Goal: Task Accomplishment & Management: Complete application form

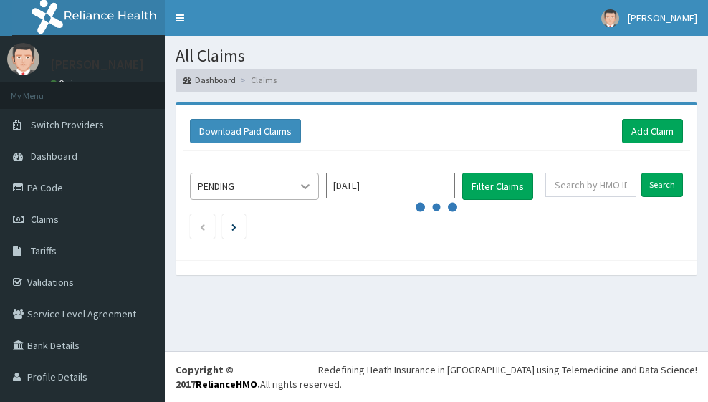
click at [305, 184] on icon at bounding box center [305, 186] width 14 height 14
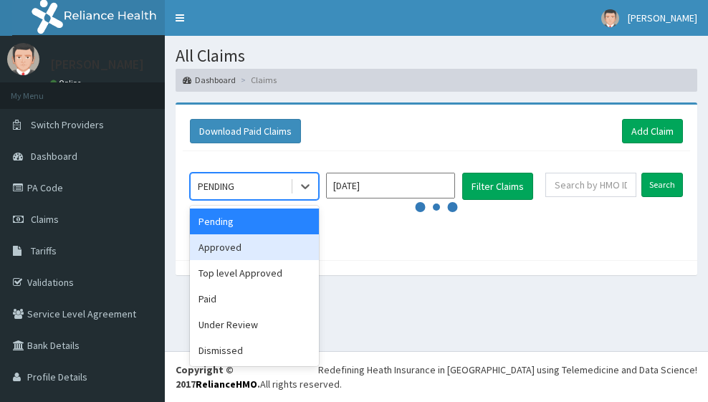
click at [243, 250] on div "Approved" at bounding box center [254, 247] width 129 height 26
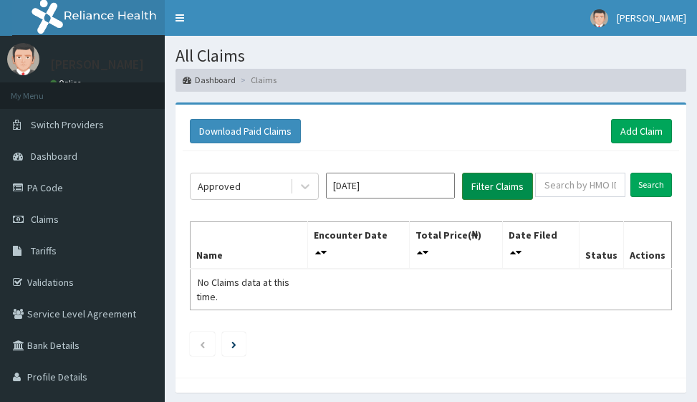
click at [495, 183] on button "Filter Claims" at bounding box center [497, 186] width 71 height 27
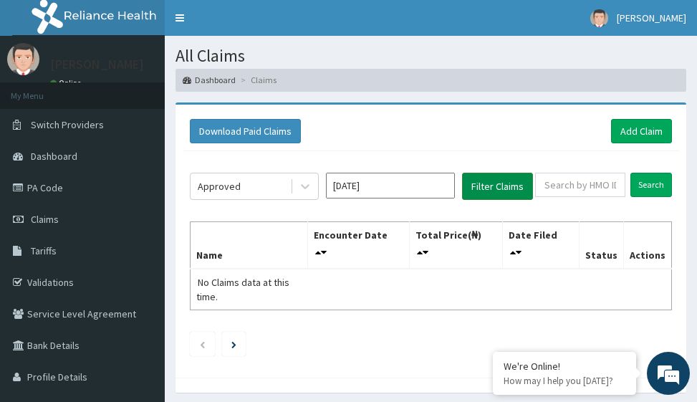
click at [502, 183] on button "Filter Claims" at bounding box center [497, 186] width 71 height 27
click at [641, 133] on link "Add Claim" at bounding box center [641, 131] width 61 height 24
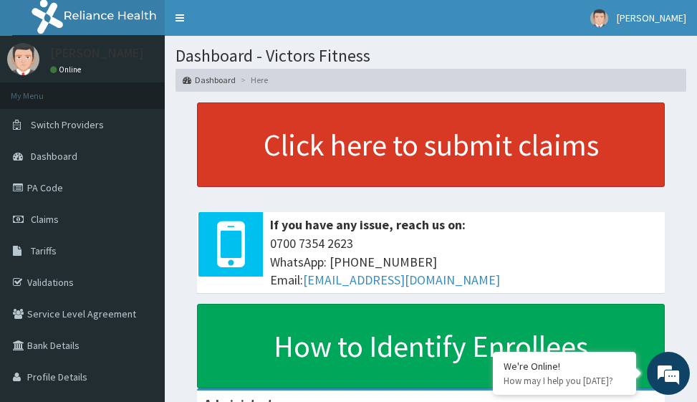
click at [427, 146] on link "Click here to submit claims" at bounding box center [431, 144] width 468 height 85
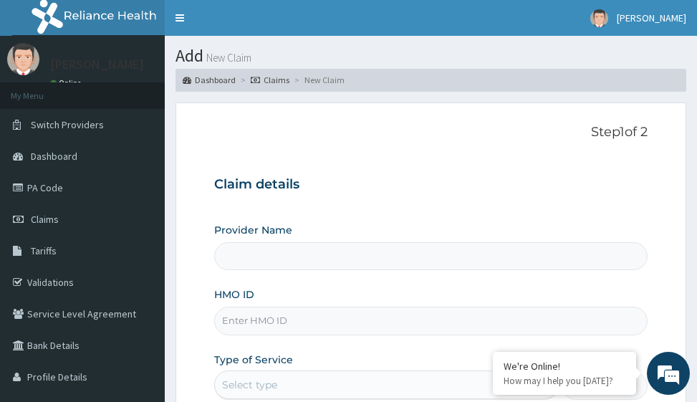
type input "Victors Fitness"
type input "1"
click at [238, 317] on input "HMO ID" at bounding box center [430, 321] width 433 height 28
type input "o"
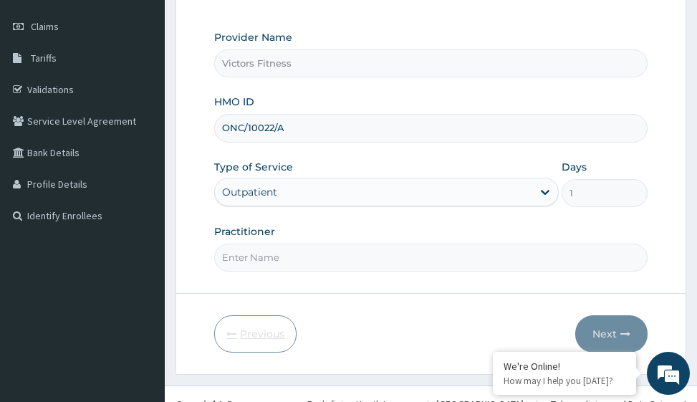
scroll to position [215, 0]
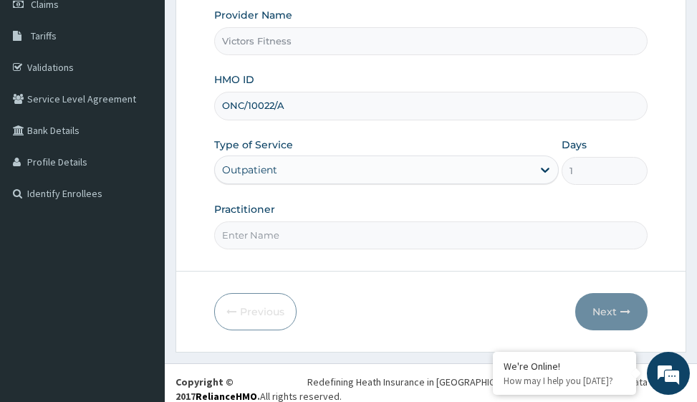
type input "ONC/10022/A"
click at [248, 229] on input "Practitioner" at bounding box center [430, 235] width 433 height 28
type input "GYM"
click at [621, 305] on button "Next" at bounding box center [611, 311] width 72 height 37
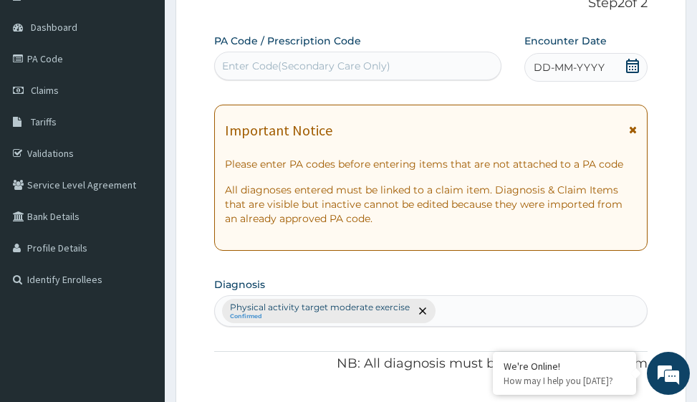
scroll to position [0, 0]
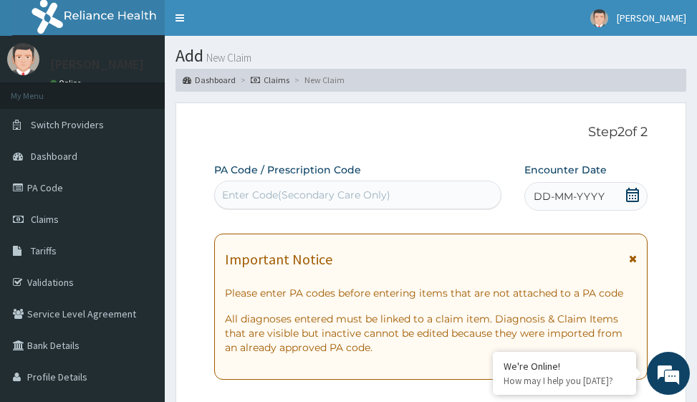
click at [593, 196] on span "DD-MM-YYYY" at bounding box center [569, 196] width 71 height 14
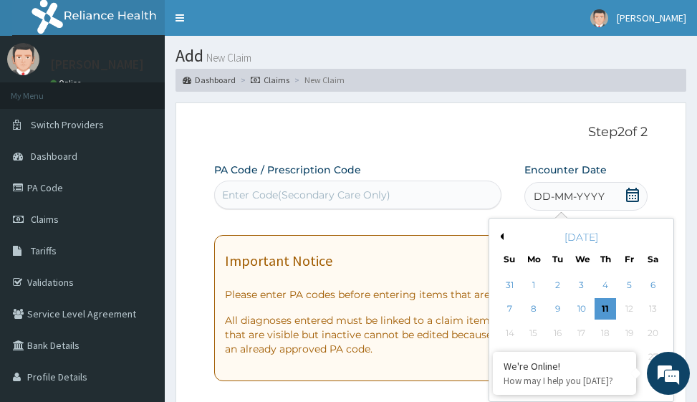
scroll to position [72, 0]
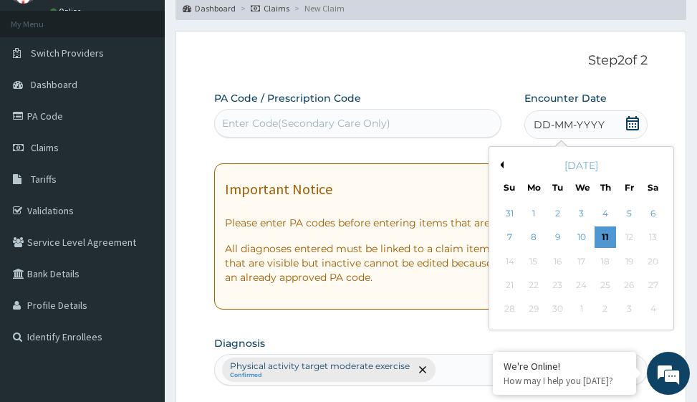
click at [502, 166] on button "Previous Month" at bounding box center [500, 164] width 7 height 7
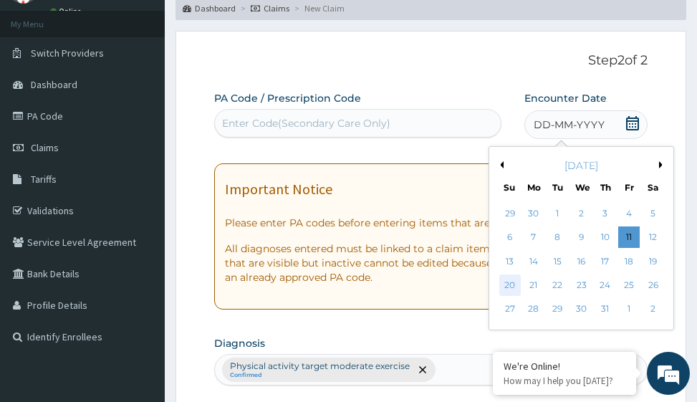
click at [512, 285] on div "20" at bounding box center [509, 284] width 21 height 21
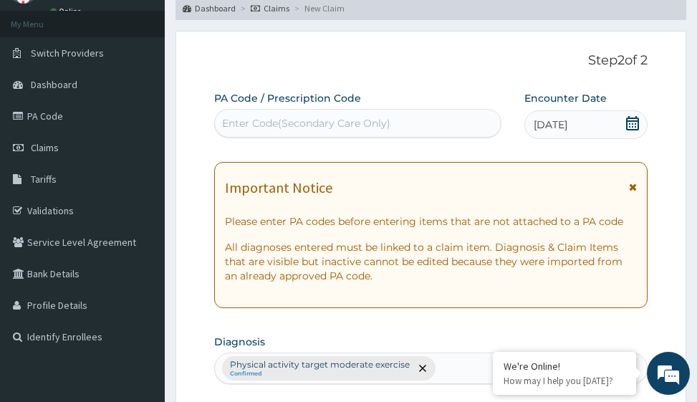
click at [356, 124] on div "Enter Code(Secondary Care Only)" at bounding box center [306, 123] width 168 height 14
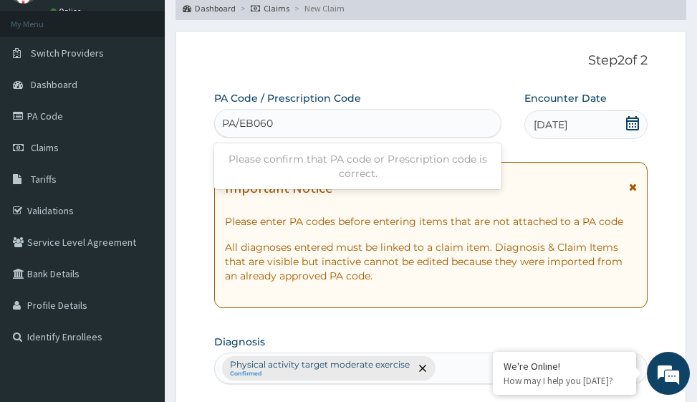
type input "PA/EB060F"
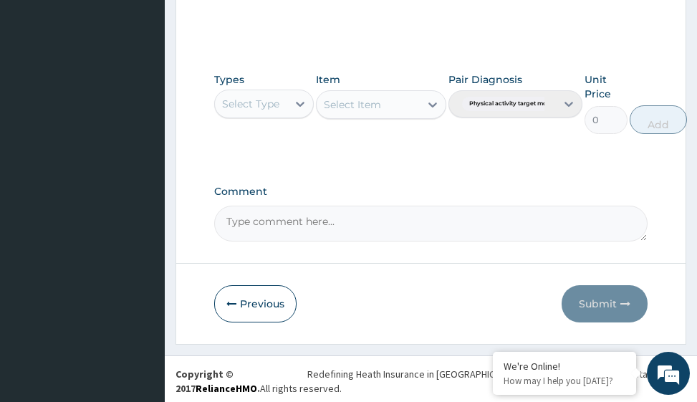
scroll to position [700, 0]
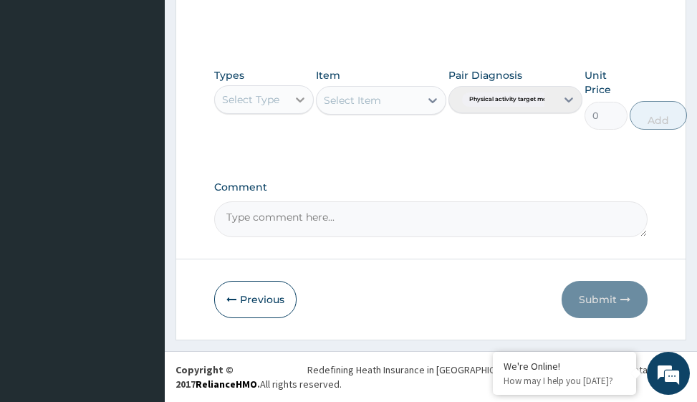
click at [300, 107] on div at bounding box center [300, 100] width 26 height 26
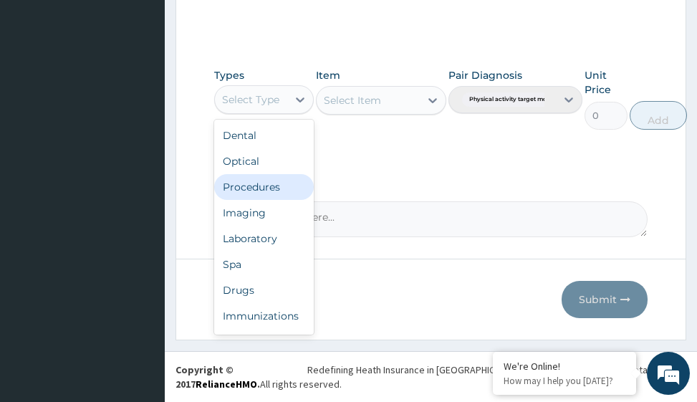
scroll to position [49, 0]
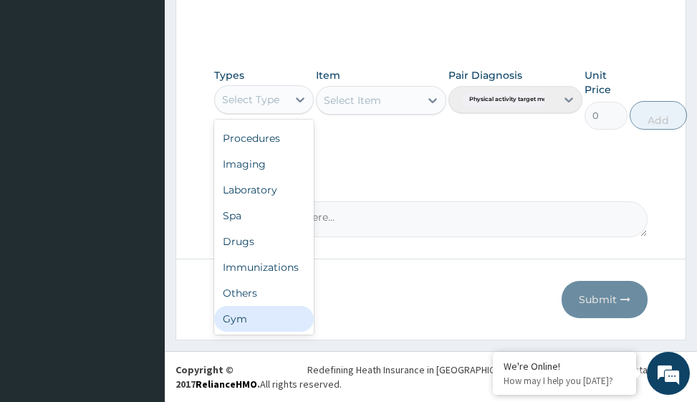
click at [264, 322] on div "Gym" at bounding box center [264, 319] width 100 height 26
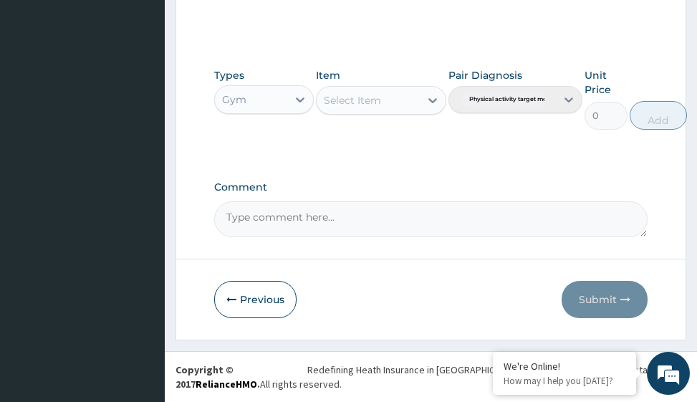
click at [434, 100] on icon at bounding box center [433, 100] width 9 height 5
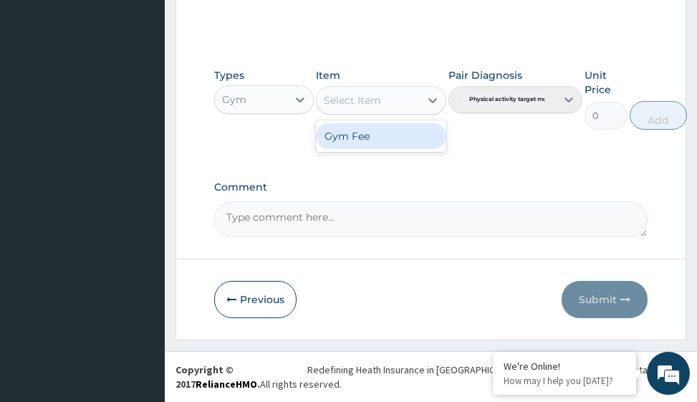
click at [395, 133] on div "Gym Fee" at bounding box center [381, 136] width 130 height 26
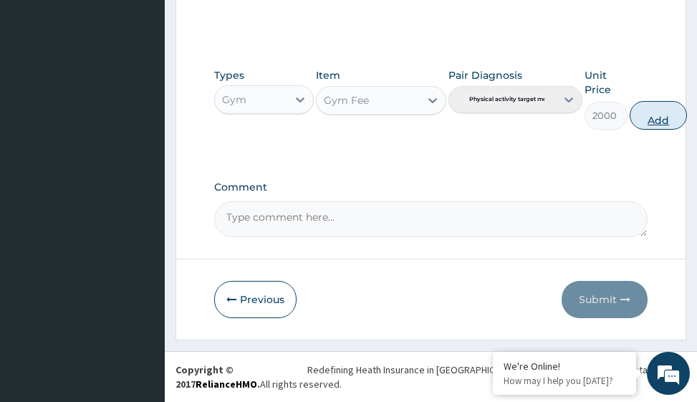
click at [651, 118] on button "Add" at bounding box center [658, 115] width 57 height 29
type input "0"
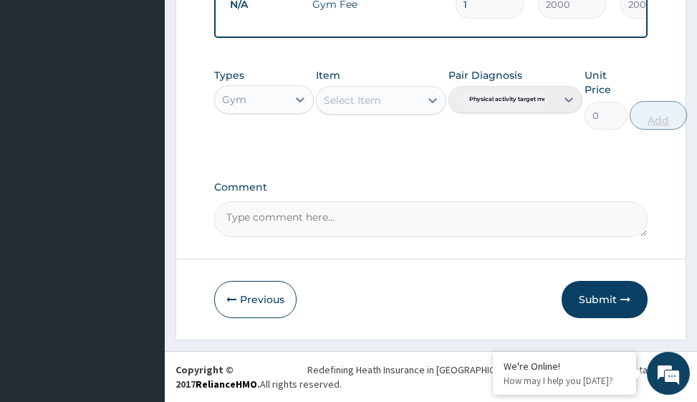
scroll to position [623, 0]
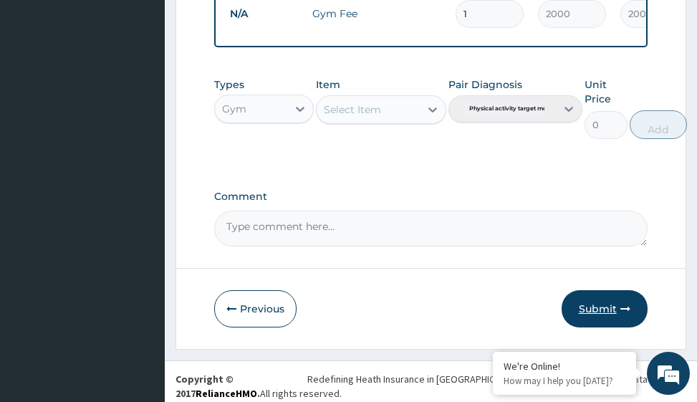
click at [613, 314] on button "Submit" at bounding box center [605, 308] width 86 height 37
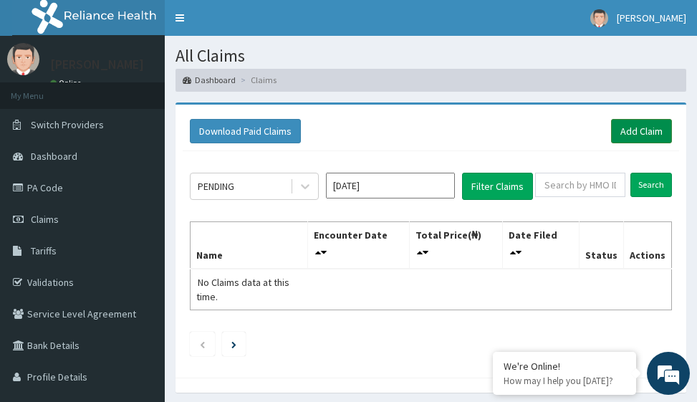
click at [651, 133] on link "Add Claim" at bounding box center [641, 131] width 61 height 24
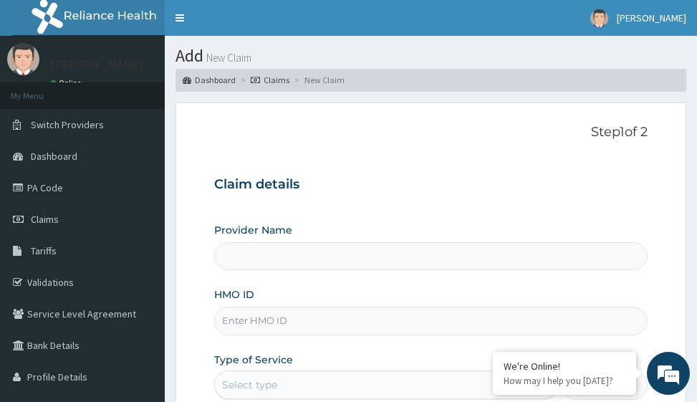
type input "Victors Fitness"
type input "1"
click at [247, 324] on input "HMO ID" at bounding box center [430, 321] width 433 height 28
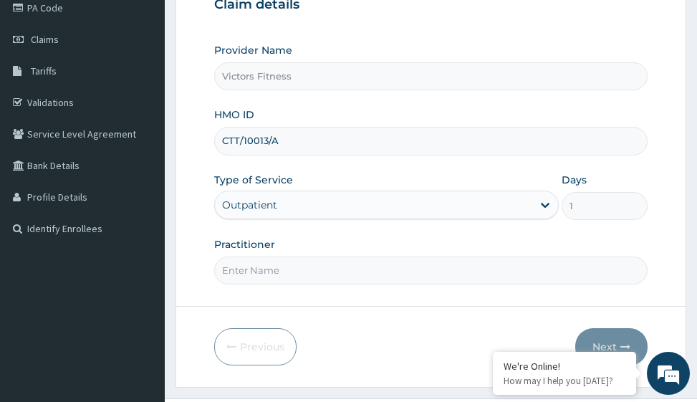
scroll to position [227, 0]
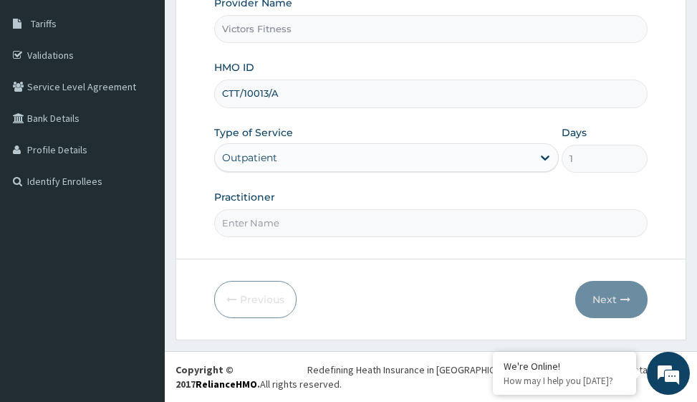
type input "CTT/10013/A"
click at [284, 227] on input "Practitioner" at bounding box center [430, 223] width 433 height 28
type input "GYM"
click at [601, 307] on button "Next" at bounding box center [611, 299] width 72 height 37
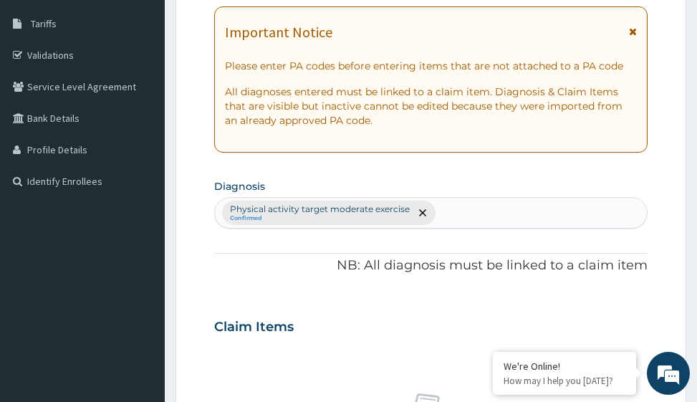
scroll to position [12, 0]
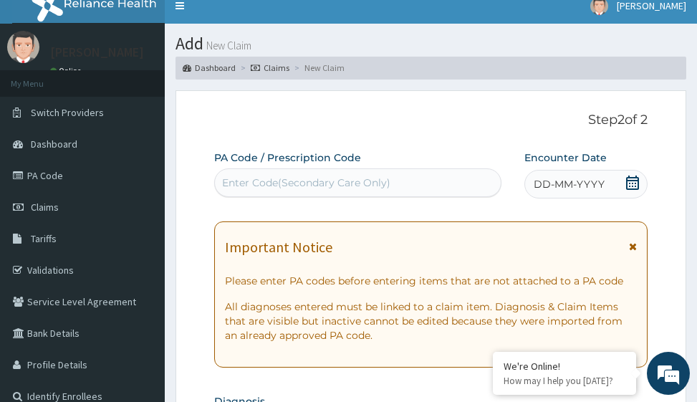
click at [579, 181] on span "DD-MM-YYYY" at bounding box center [569, 184] width 71 height 14
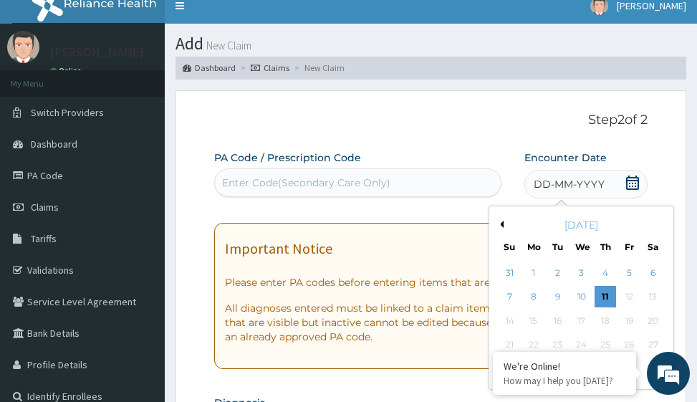
click at [502, 221] on button "Previous Month" at bounding box center [500, 224] width 7 height 7
click at [507, 337] on div "20" at bounding box center [509, 344] width 21 height 21
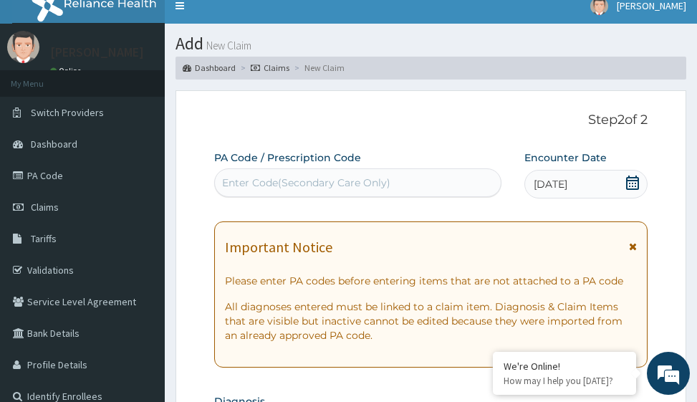
click at [298, 182] on div "Enter Code(Secondary Care Only)" at bounding box center [306, 183] width 168 height 14
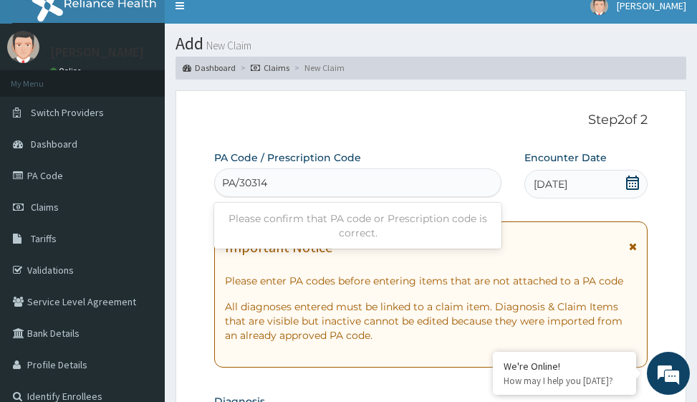
type input "PA/30314D"
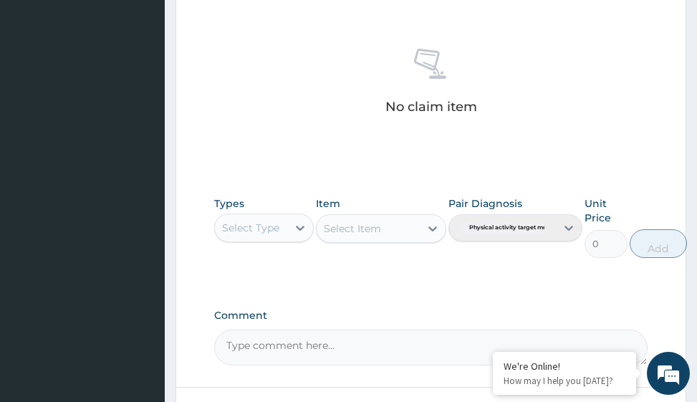
scroll to position [713, 0]
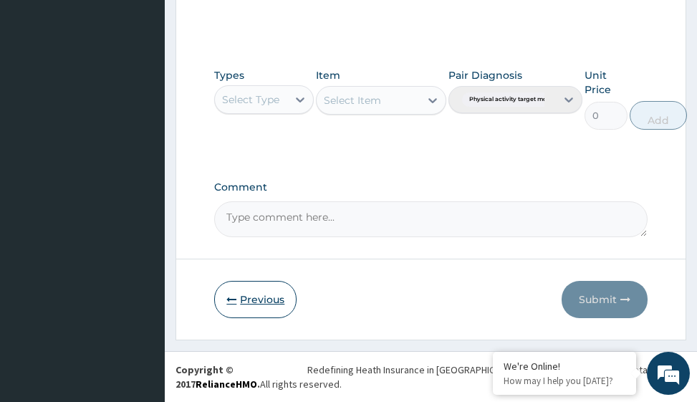
click at [266, 295] on button "Previous" at bounding box center [255, 299] width 82 height 37
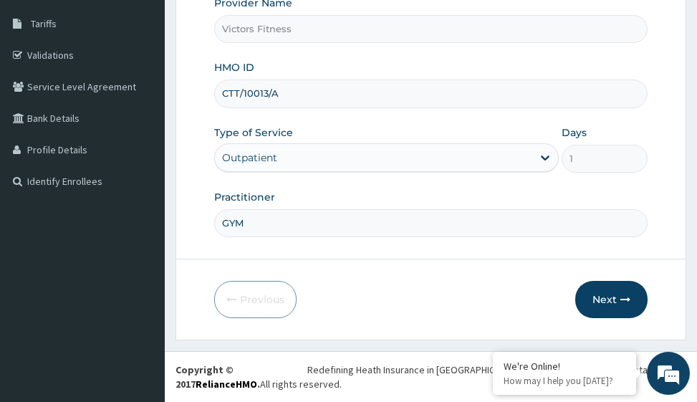
click at [229, 93] on input "CTT/10013/A" at bounding box center [430, 94] width 433 height 28
type input "OTT/10013/A"
click at [624, 289] on button "Next" at bounding box center [611, 299] width 72 height 37
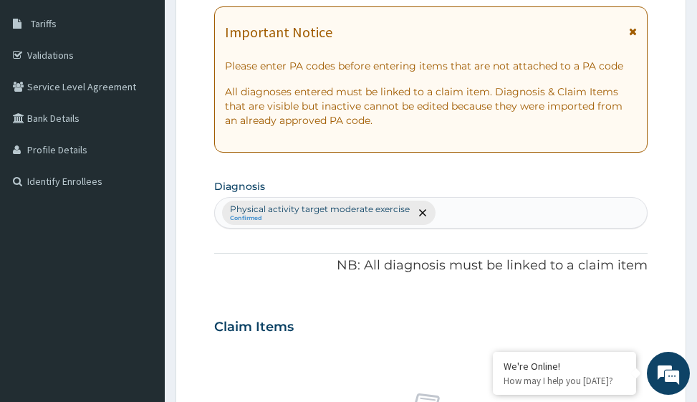
scroll to position [84, 0]
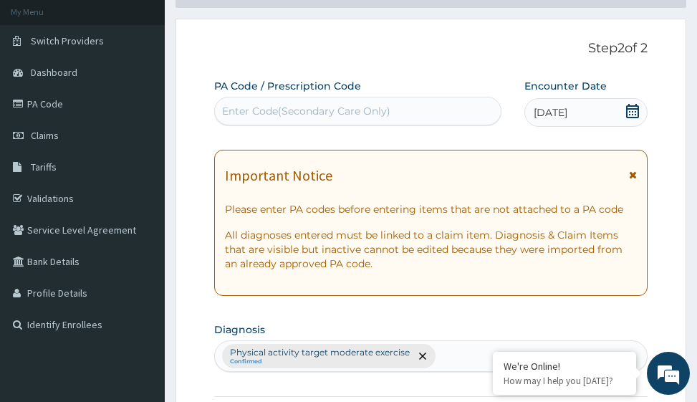
click at [307, 110] on div "Enter Code(Secondary Care Only)" at bounding box center [306, 111] width 168 height 14
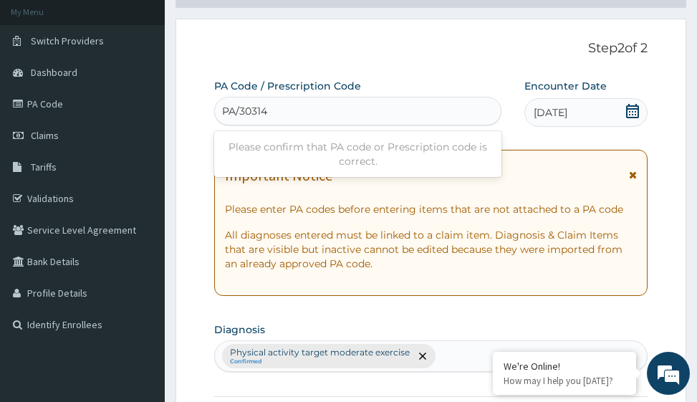
type input "PA/30314D"
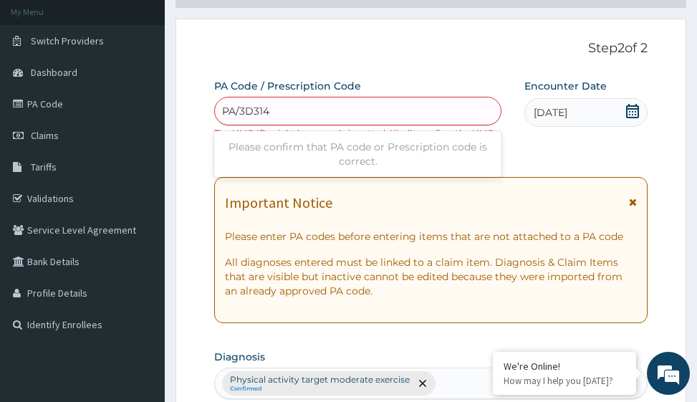
type input "PA/3D314D"
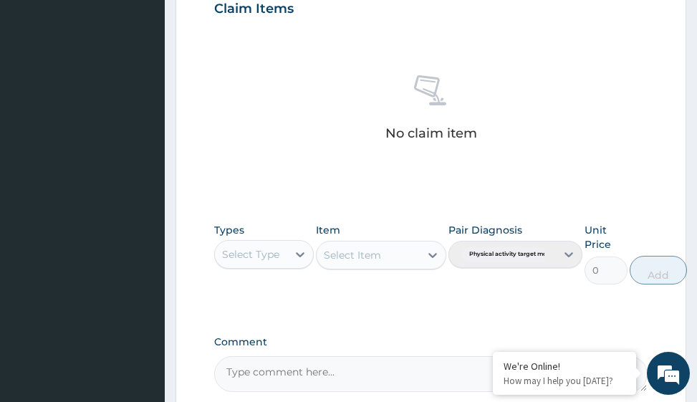
scroll to position [727, 0]
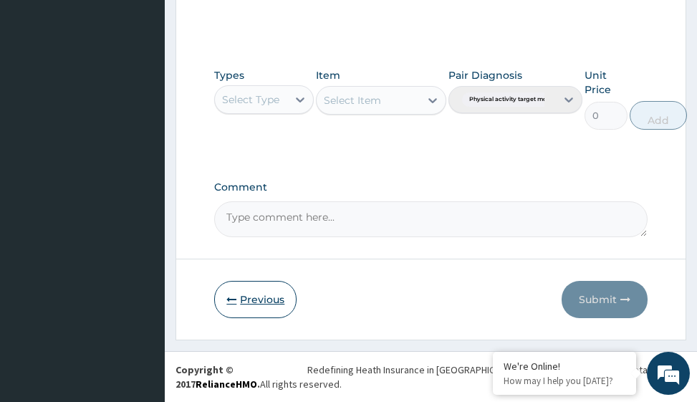
click at [247, 294] on button "Previous" at bounding box center [255, 299] width 82 height 37
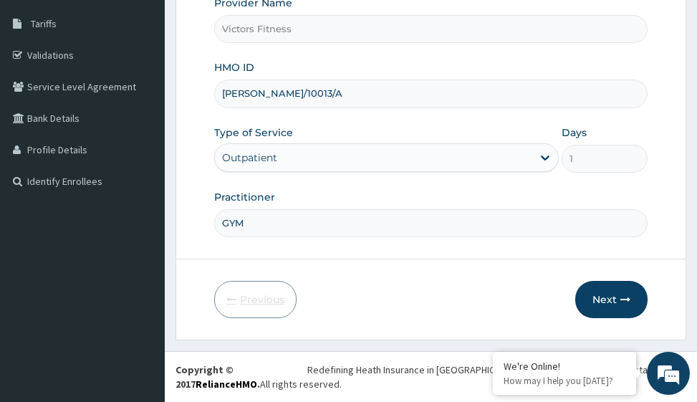
scroll to position [227, 0]
click at [228, 94] on input "OTT/10013/A" at bounding box center [430, 94] width 433 height 28
type input "CTT/10013/A"
click at [605, 299] on button "Next" at bounding box center [611, 299] width 72 height 37
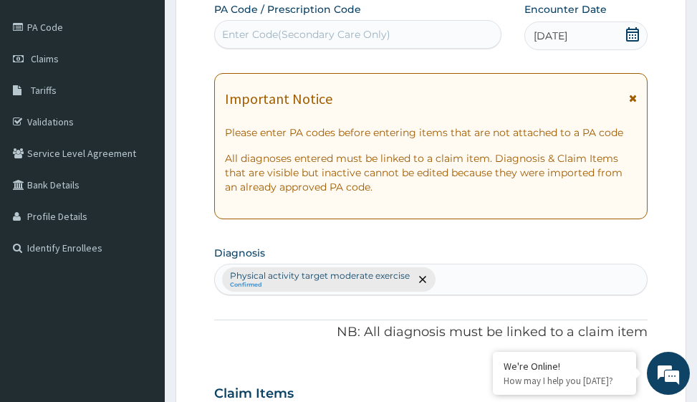
scroll to position [84, 0]
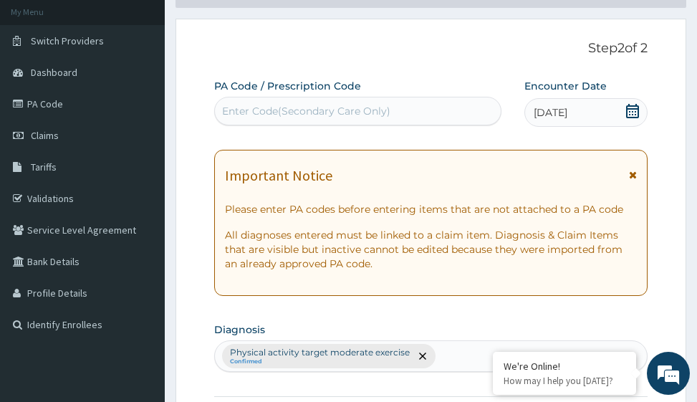
click at [327, 108] on div "Enter Code(Secondary Care Only)" at bounding box center [306, 111] width 168 height 14
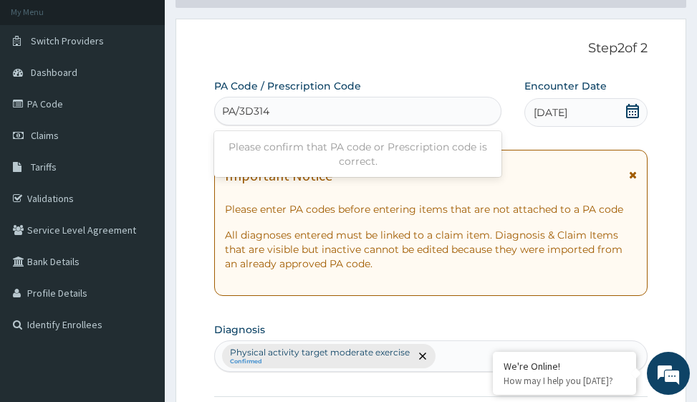
type input "PA/3D314D"
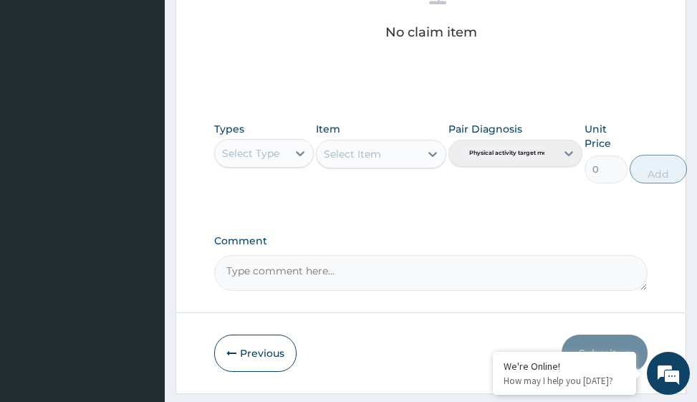
scroll to position [713, 0]
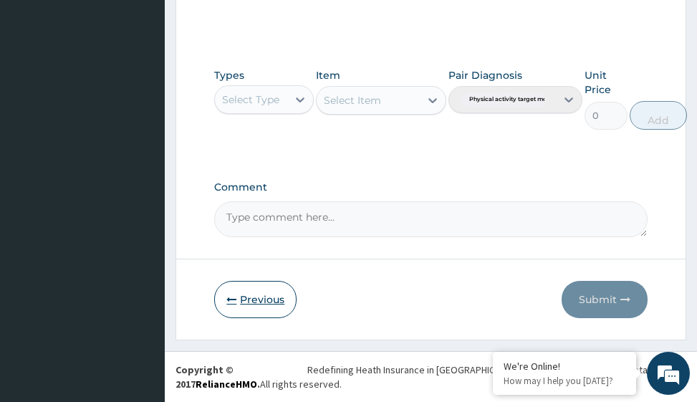
click at [263, 299] on button "Previous" at bounding box center [255, 299] width 82 height 37
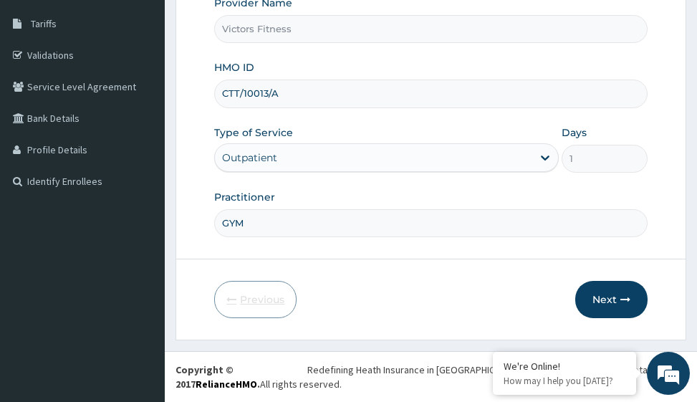
scroll to position [227, 0]
click at [295, 95] on input "CTT/10013/A" at bounding box center [430, 94] width 433 height 28
type input "C"
type input "LTI/10281/A"
click at [608, 305] on button "Next" at bounding box center [611, 299] width 72 height 37
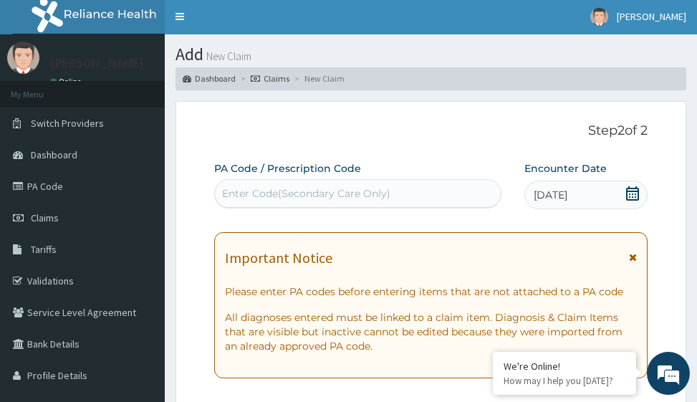
scroll to position [0, 0]
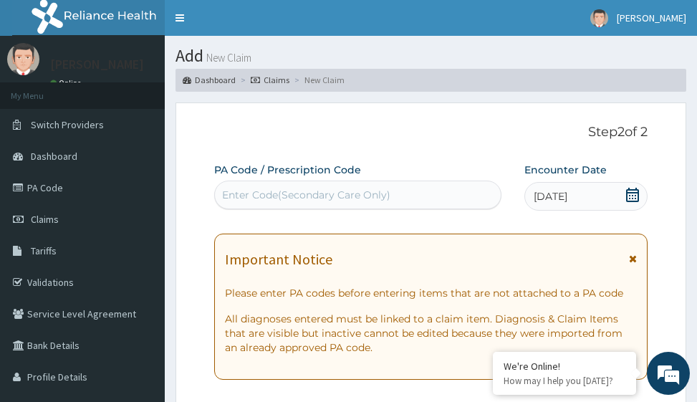
click at [320, 201] on div "Enter Code(Secondary Care Only)" at bounding box center [306, 195] width 168 height 14
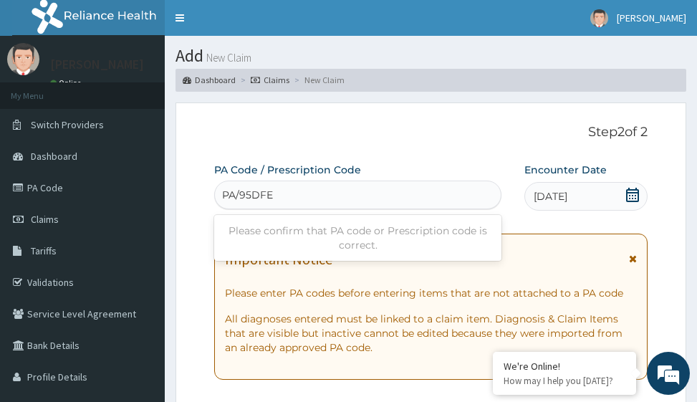
type input "PA/95DFE5"
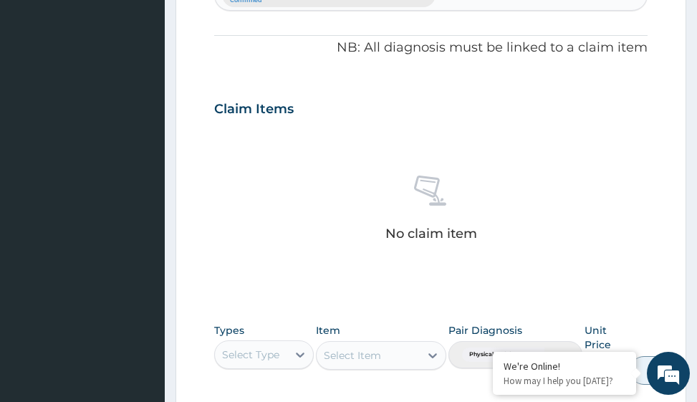
scroll to position [573, 0]
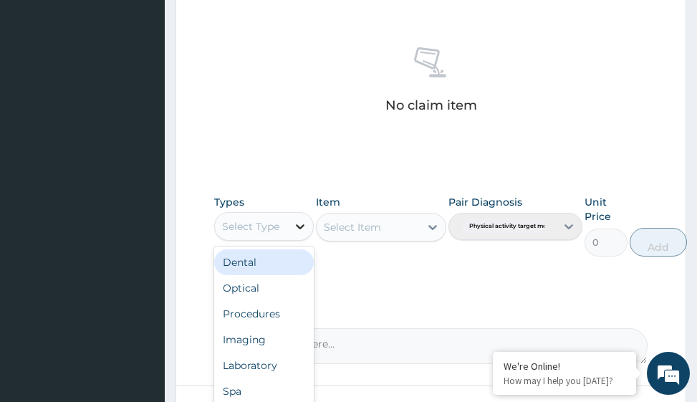
click at [298, 231] on icon at bounding box center [300, 226] width 14 height 14
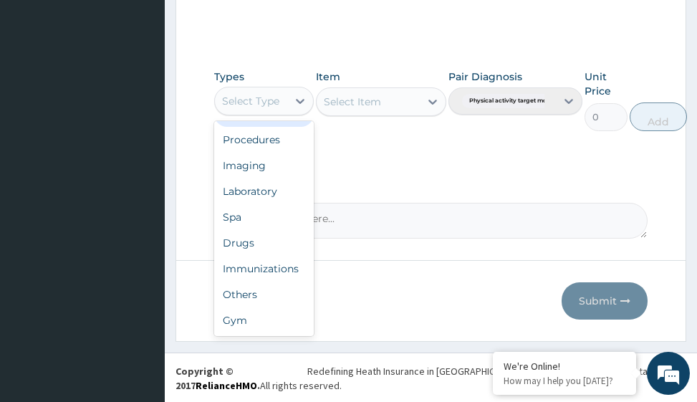
scroll to position [700, 0]
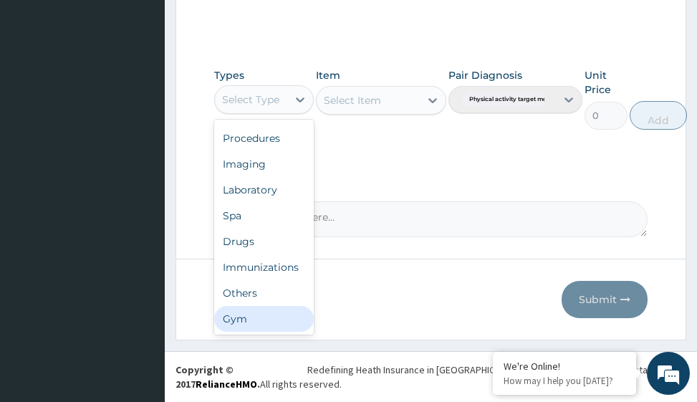
click at [236, 322] on div "Gym" at bounding box center [264, 319] width 100 height 26
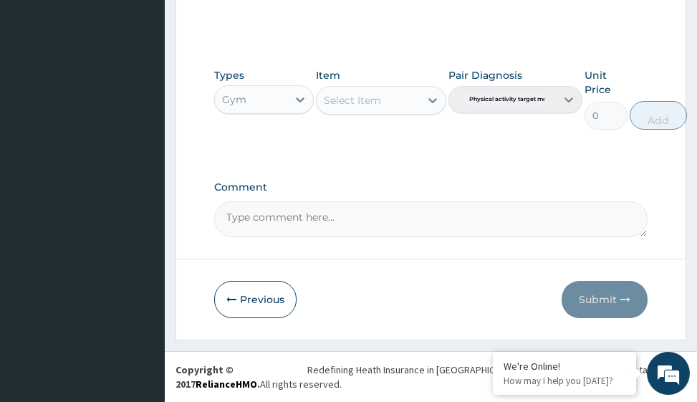
click at [372, 101] on div "Select Item" at bounding box center [352, 100] width 57 height 14
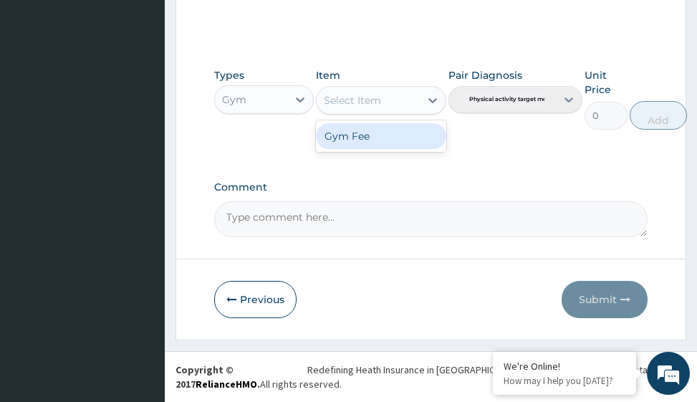
click at [382, 138] on div "Gym Fee" at bounding box center [381, 136] width 130 height 26
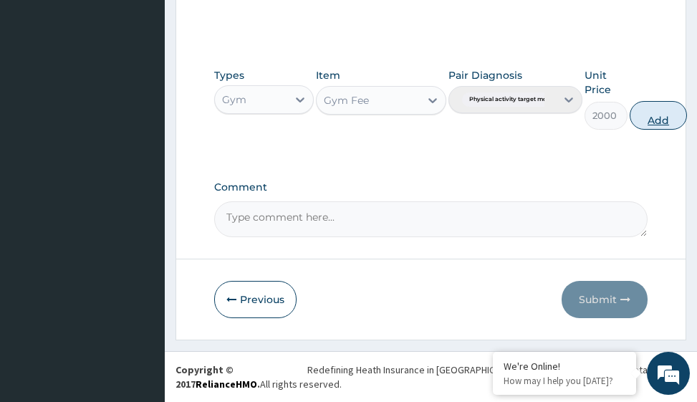
click at [649, 118] on button "Add" at bounding box center [658, 115] width 57 height 29
type input "0"
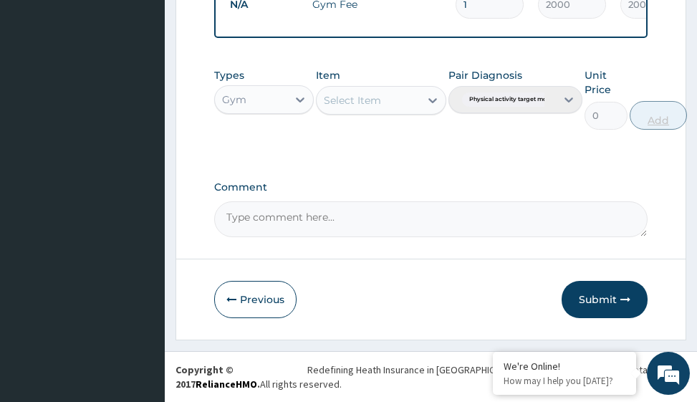
scroll to position [623, 0]
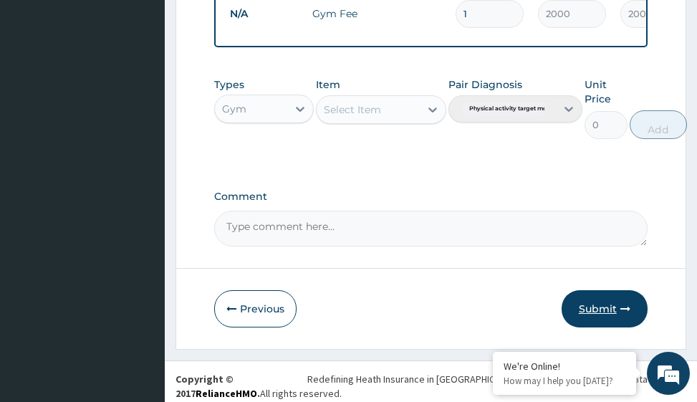
click at [591, 317] on button "Submit" at bounding box center [605, 308] width 86 height 37
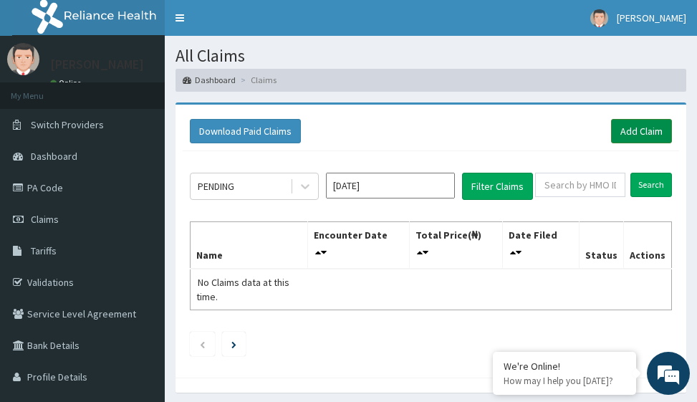
click at [639, 134] on link "Add Claim" at bounding box center [641, 131] width 61 height 24
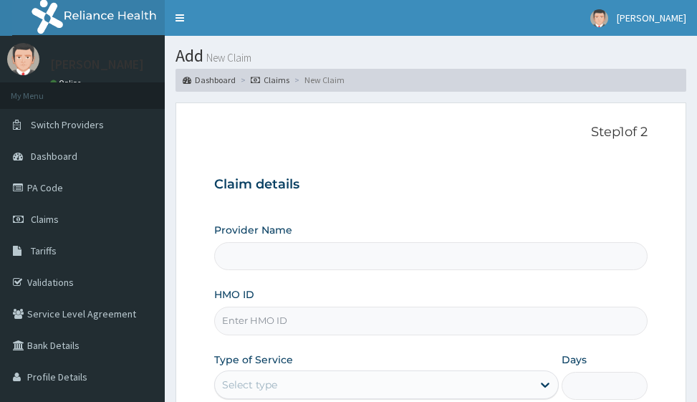
click at [234, 319] on input "HMO ID" at bounding box center [430, 321] width 433 height 28
type input "Victors Fitness"
type input "1"
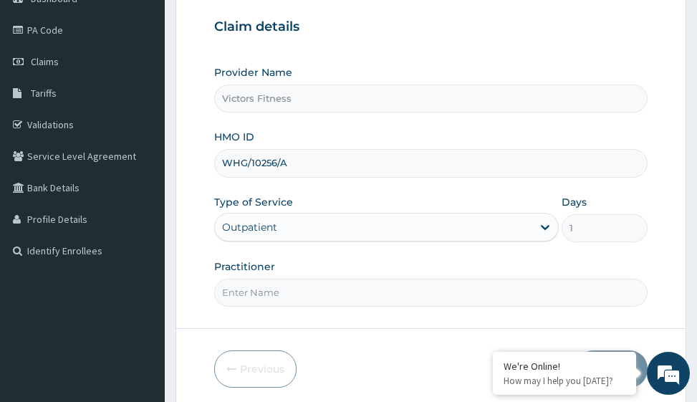
scroll to position [227, 0]
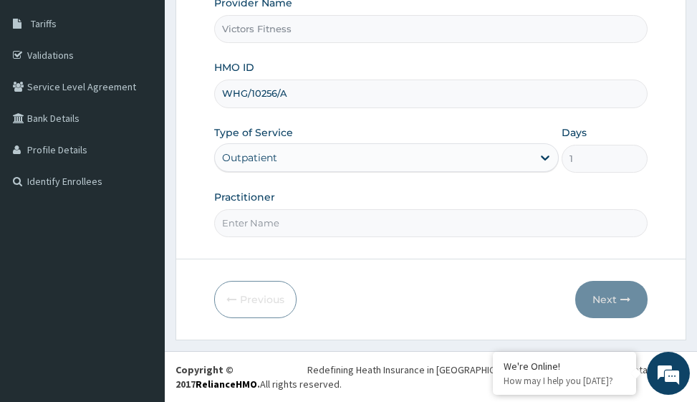
type input "WHG/10256/A"
click at [251, 223] on input "Practitioner" at bounding box center [430, 223] width 433 height 28
type input "GYM"
click at [618, 293] on button "Next" at bounding box center [611, 299] width 72 height 37
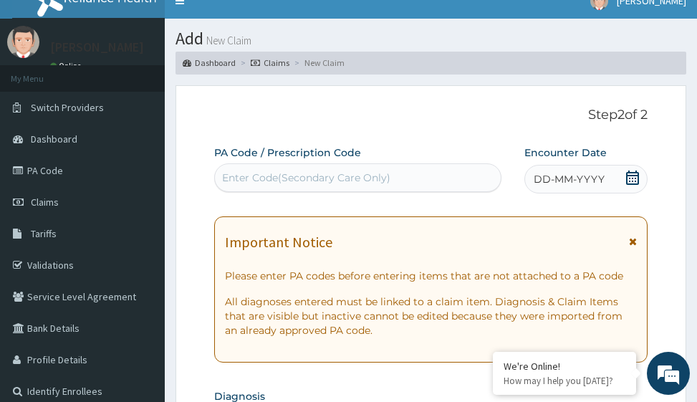
scroll to position [12, 0]
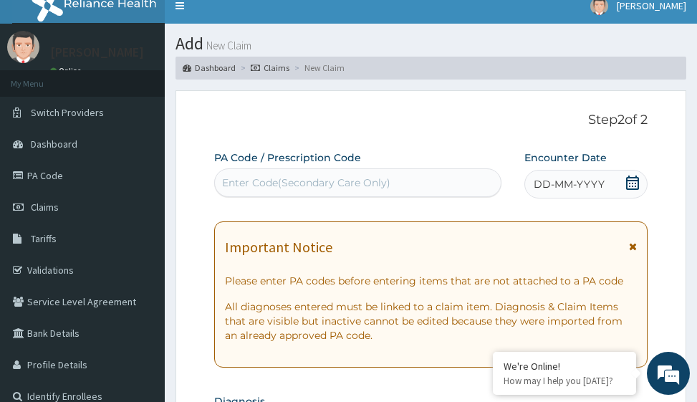
click at [578, 184] on span "DD-MM-YYYY" at bounding box center [569, 184] width 71 height 14
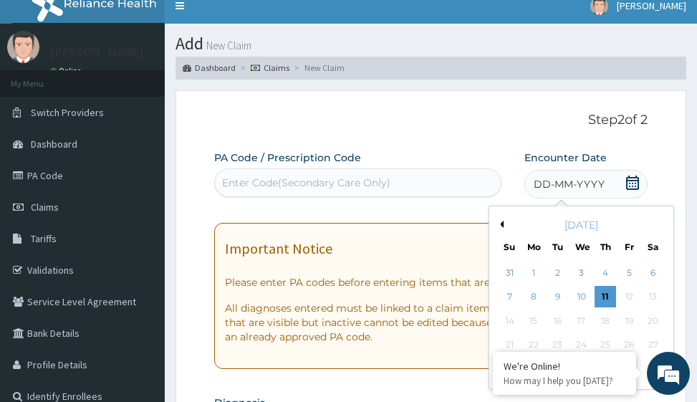
click at [500, 224] on button "Previous Month" at bounding box center [500, 224] width 7 height 7
click at [558, 343] on div "22" at bounding box center [557, 344] width 21 height 21
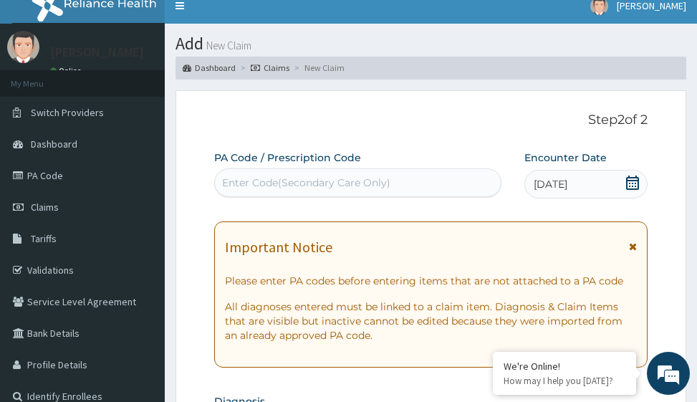
click at [362, 193] on div "Enter Code(Secondary Care Only)" at bounding box center [358, 182] width 286 height 23
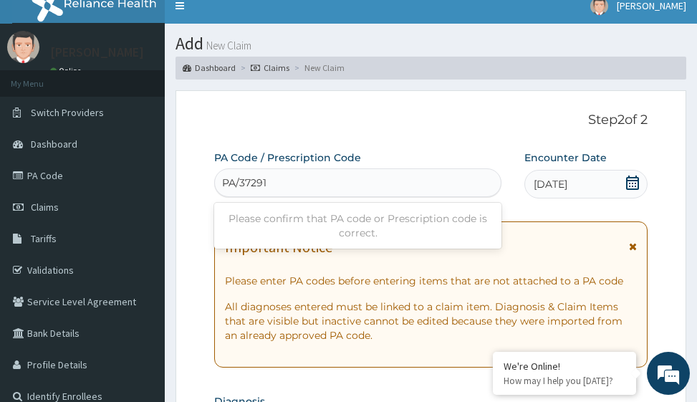
type input "PA/372914"
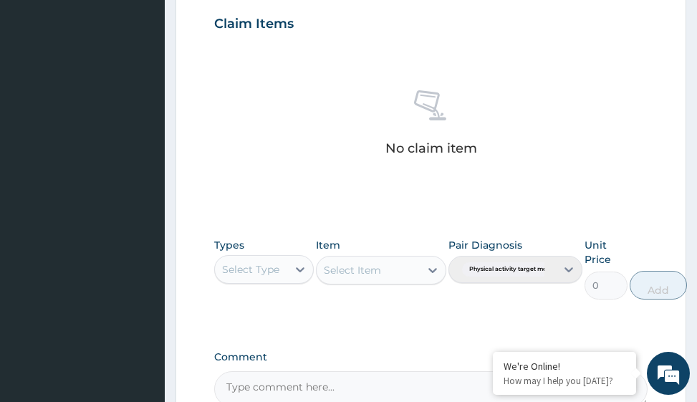
scroll to position [700, 0]
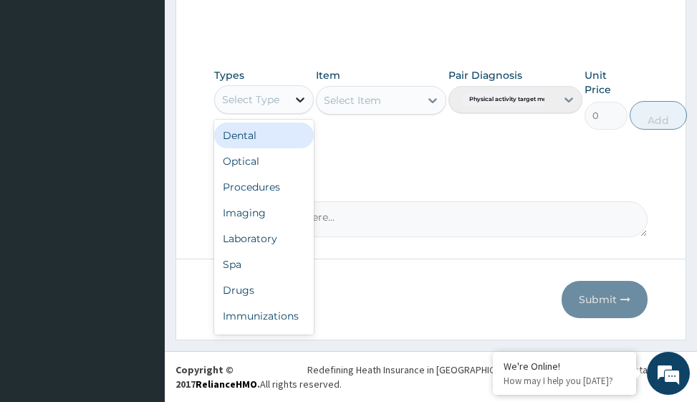
click at [290, 99] on div at bounding box center [300, 100] width 26 height 26
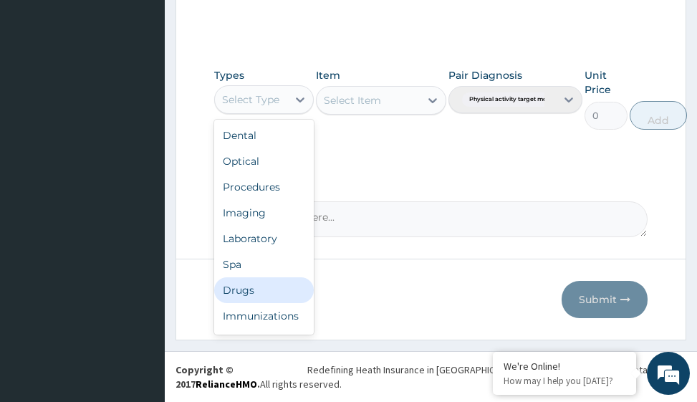
scroll to position [49, 0]
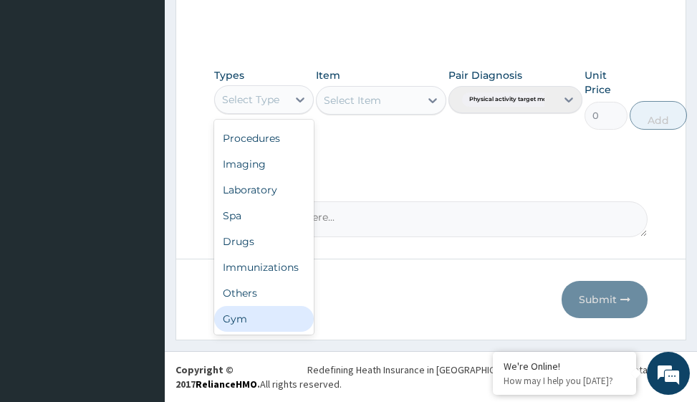
click at [263, 319] on div "Gym" at bounding box center [264, 319] width 100 height 26
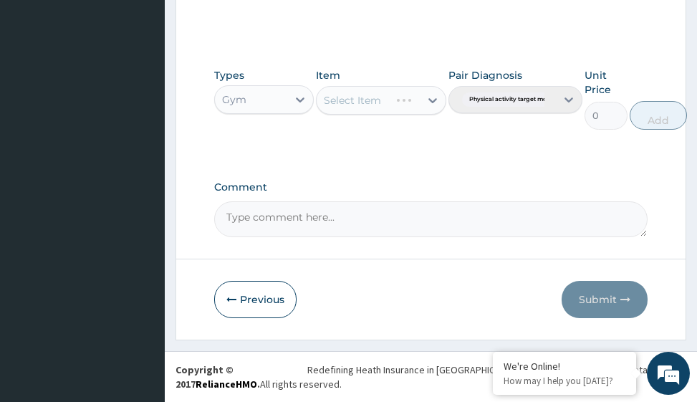
click at [386, 107] on div "Select Item" at bounding box center [381, 100] width 130 height 29
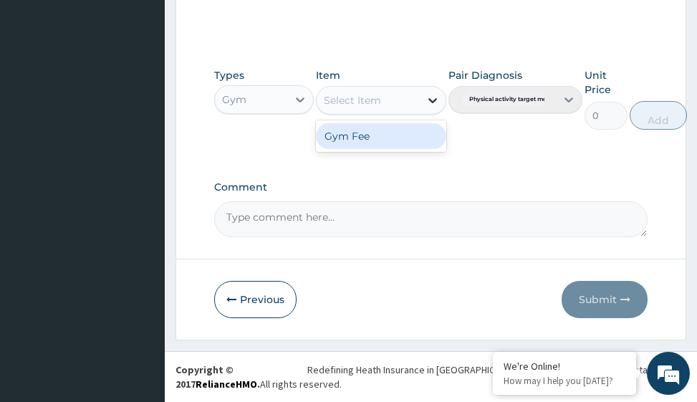
click at [430, 100] on icon at bounding box center [433, 100] width 9 height 5
click at [401, 148] on div "Gym Fee" at bounding box center [381, 136] width 130 height 26
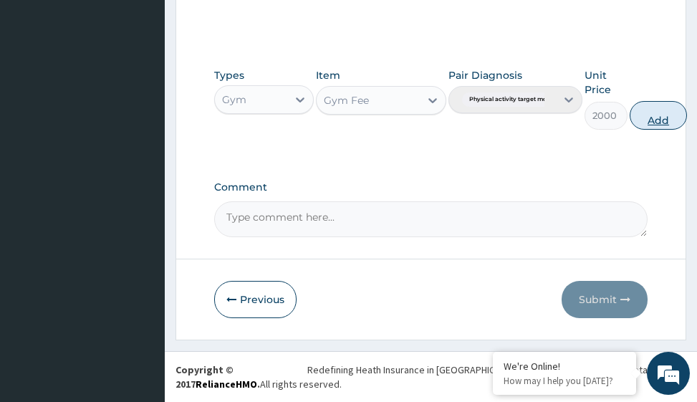
click at [669, 113] on button "Add" at bounding box center [658, 115] width 57 height 29
type input "0"
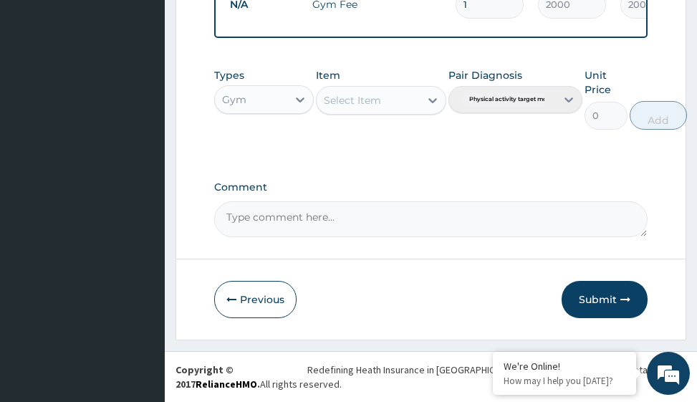
scroll to position [623, 0]
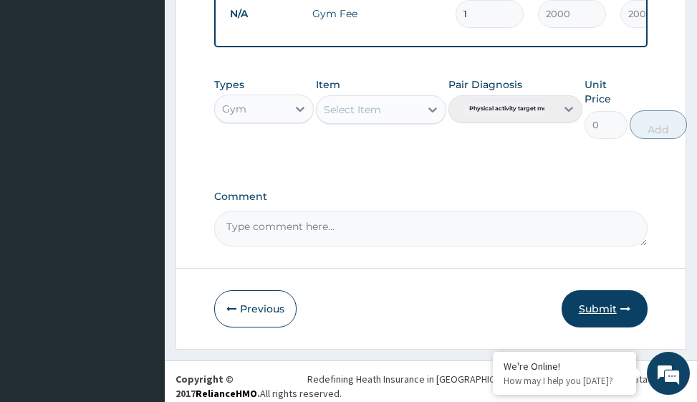
click at [611, 320] on button "Submit" at bounding box center [605, 308] width 86 height 37
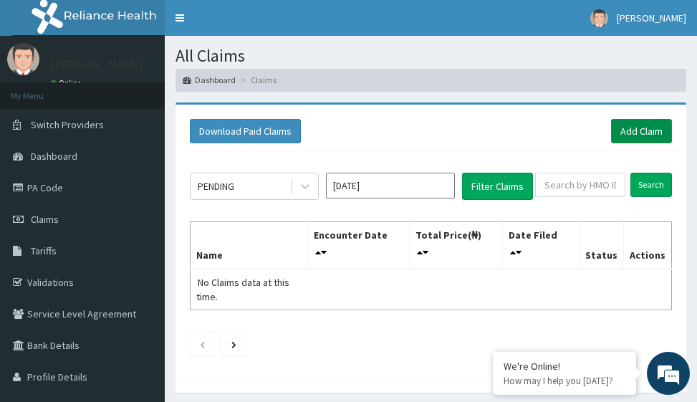
click at [654, 128] on link "Add Claim" at bounding box center [641, 131] width 61 height 24
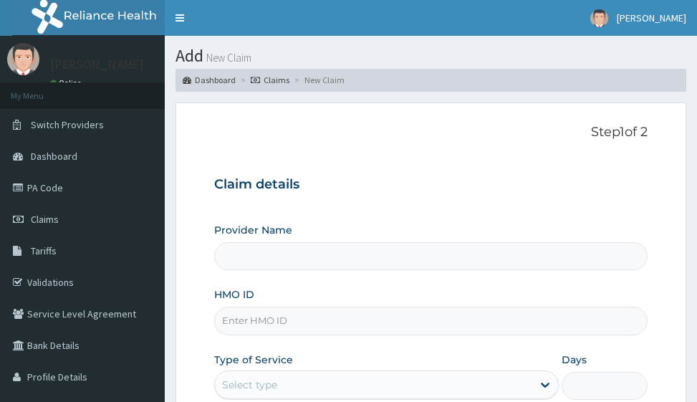
click at [260, 316] on input "HMO ID" at bounding box center [430, 321] width 433 height 28
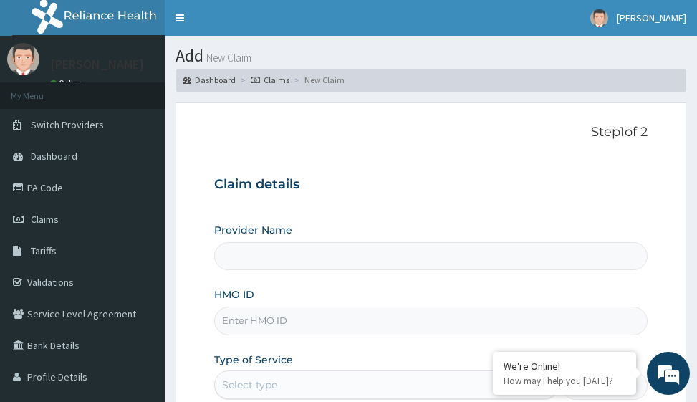
type input "Victors Fitness"
type input "1"
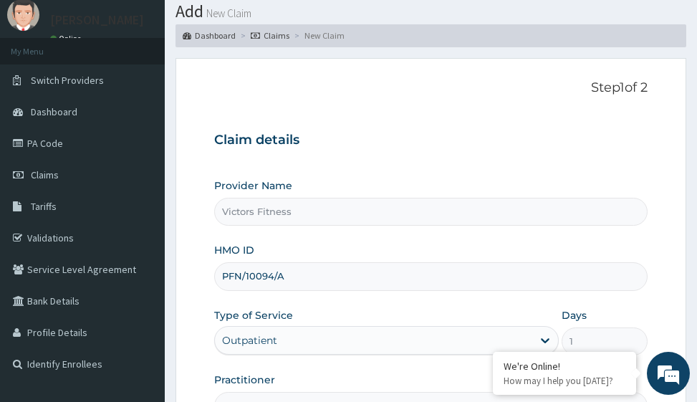
scroll to position [215, 0]
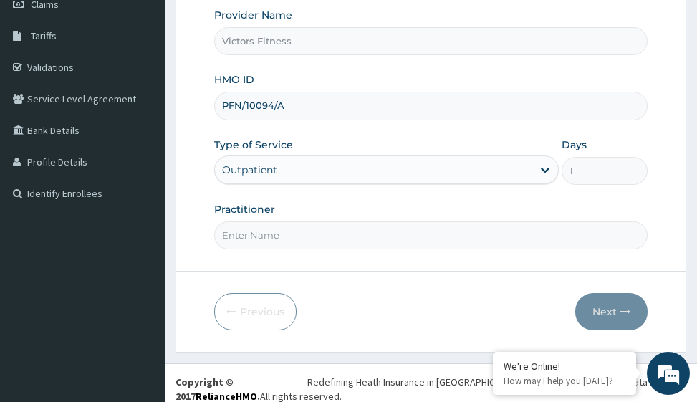
type input "PFN/10094/A"
click at [268, 241] on input "Practitioner" at bounding box center [430, 235] width 433 height 28
type input "GYM"
click at [615, 315] on button "Next" at bounding box center [611, 311] width 72 height 37
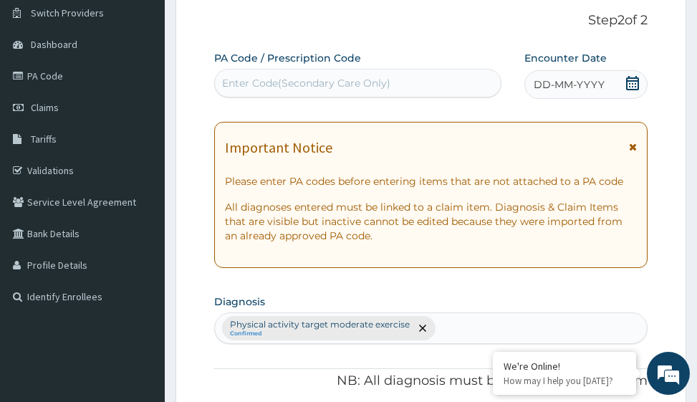
scroll to position [0, 0]
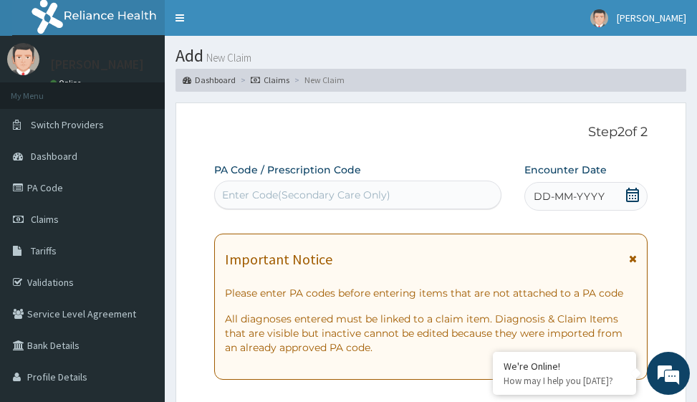
click at [580, 196] on span "DD-MM-YYYY" at bounding box center [569, 196] width 71 height 14
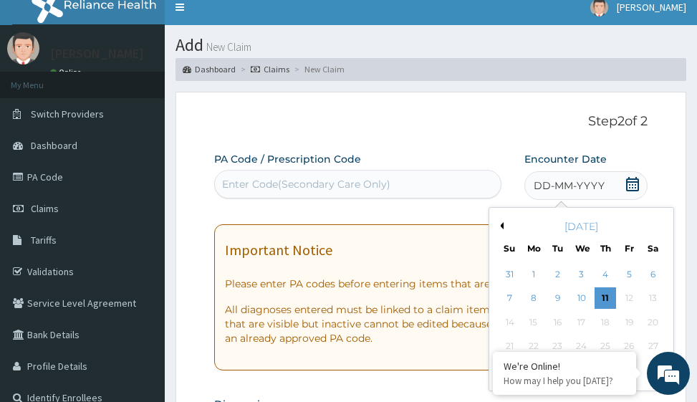
scroll to position [72, 0]
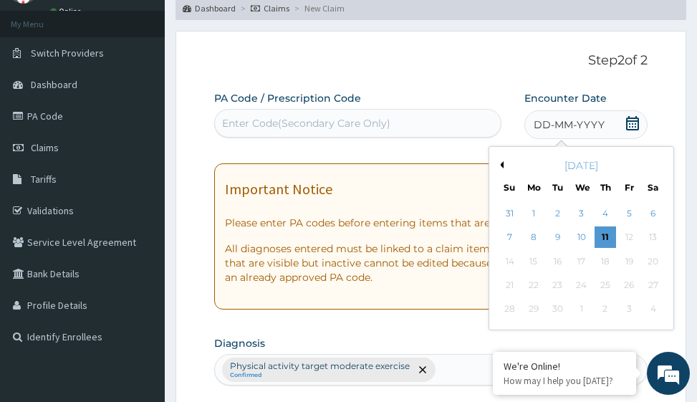
click at [503, 163] on button "Previous Month" at bounding box center [500, 164] width 7 height 7
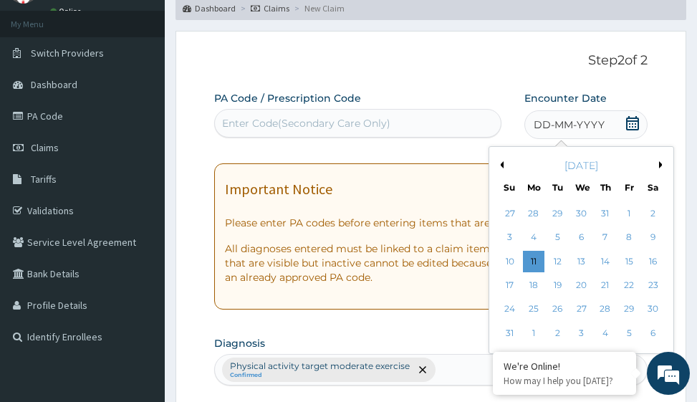
click at [503, 163] on button "Previous Month" at bounding box center [500, 164] width 7 height 7
click at [584, 286] on div "23" at bounding box center [581, 284] width 21 height 21
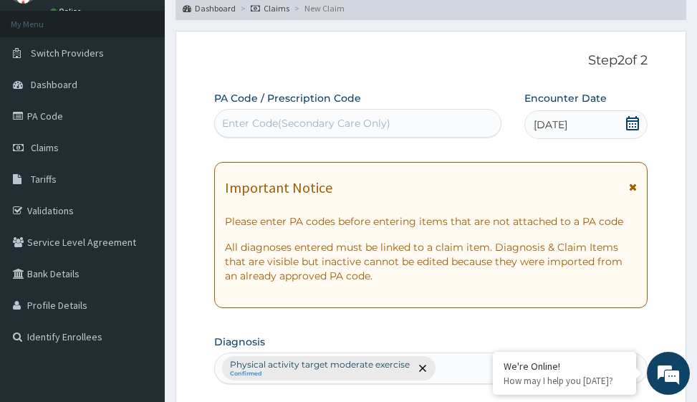
click at [376, 133] on div "Enter Code(Secondary Care Only)" at bounding box center [358, 123] width 286 height 23
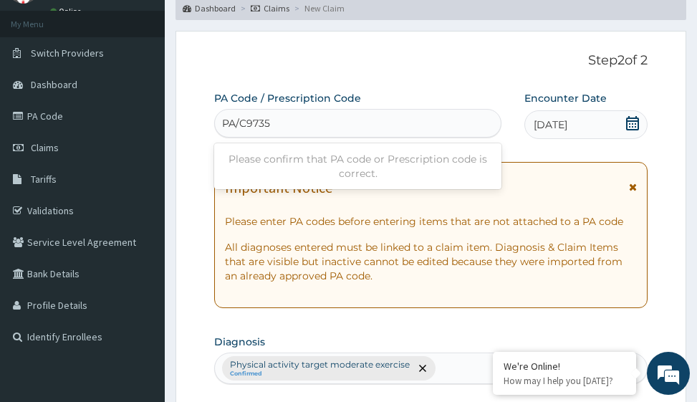
type input "PA/C97358"
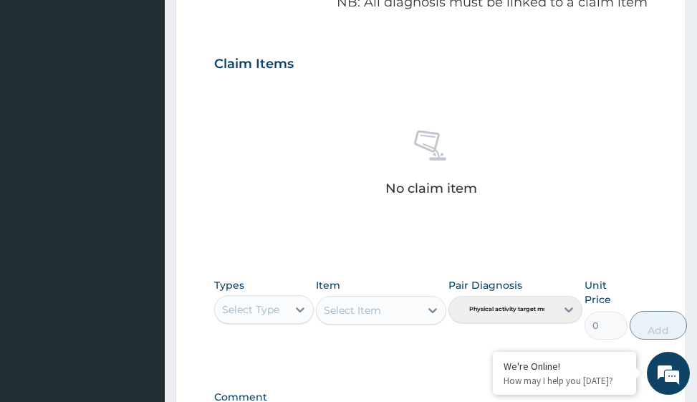
scroll to position [700, 0]
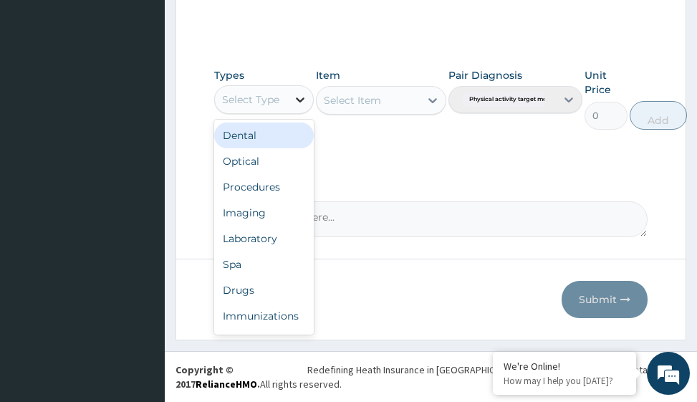
click at [301, 97] on icon at bounding box center [300, 99] width 14 height 14
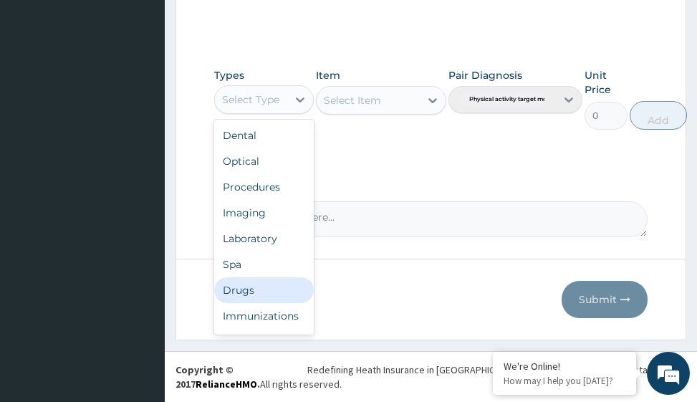
scroll to position [49, 0]
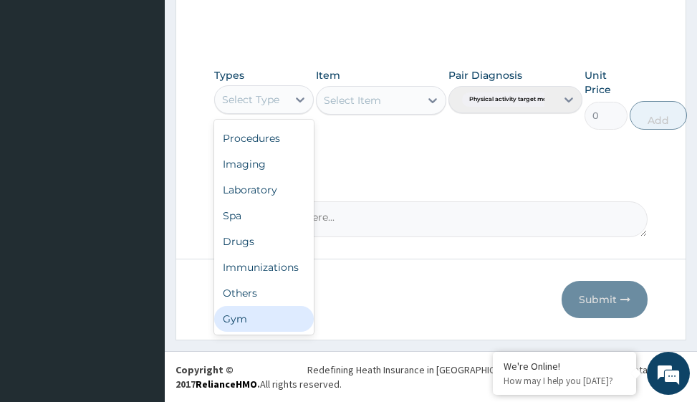
click at [267, 325] on div "Gym" at bounding box center [264, 319] width 100 height 26
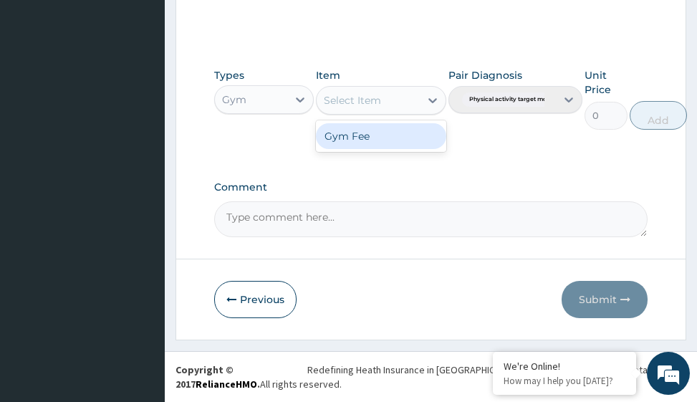
click at [435, 96] on icon at bounding box center [433, 100] width 14 height 14
click at [407, 137] on div "Gym Fee" at bounding box center [381, 136] width 130 height 26
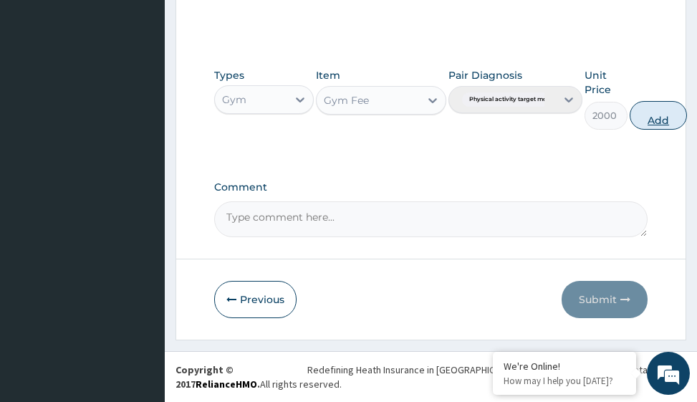
click at [659, 116] on button "Add" at bounding box center [658, 115] width 57 height 29
type input "0"
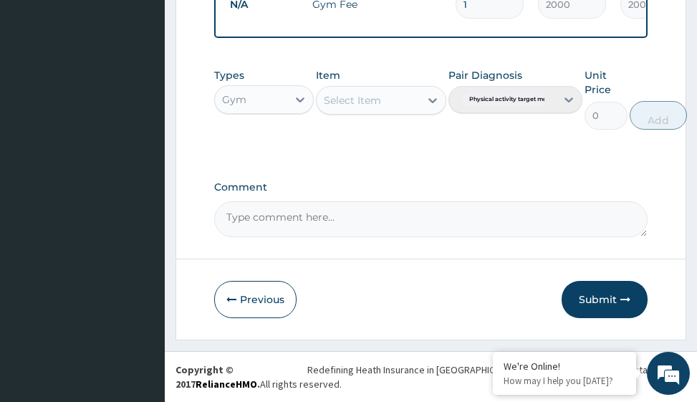
scroll to position [623, 0]
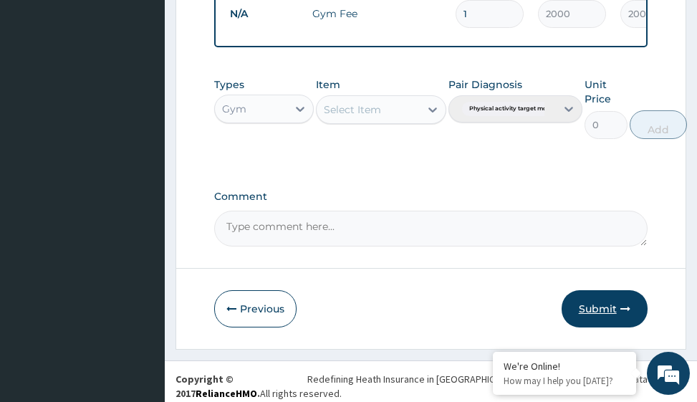
click at [588, 318] on button "Submit" at bounding box center [605, 308] width 86 height 37
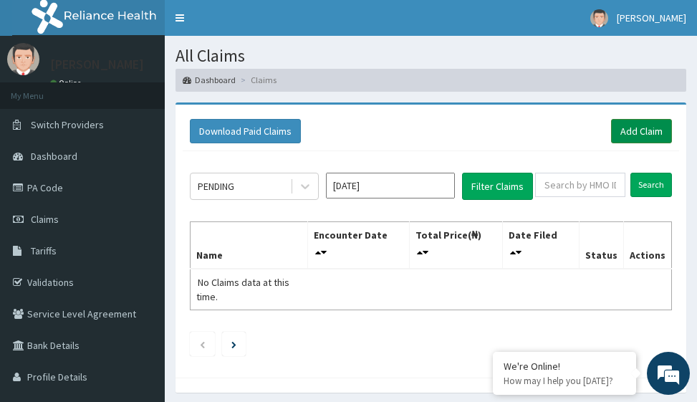
click at [644, 135] on link "Add Claim" at bounding box center [641, 131] width 61 height 24
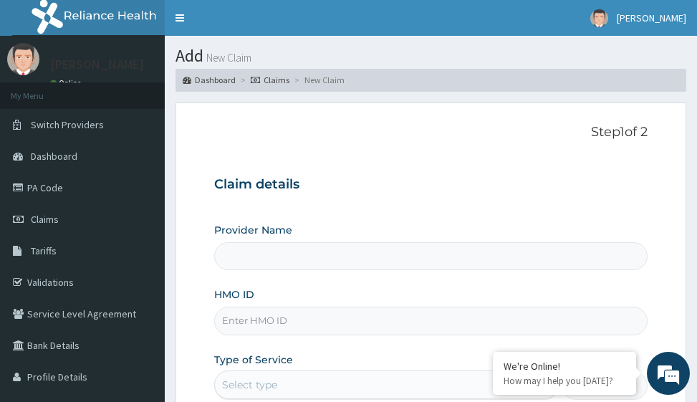
type input "Victors Fitness"
type input "1"
click at [244, 315] on input "HMO ID" at bounding box center [430, 321] width 433 height 28
click at [55, 282] on link "Validations" at bounding box center [82, 283] width 165 height 32
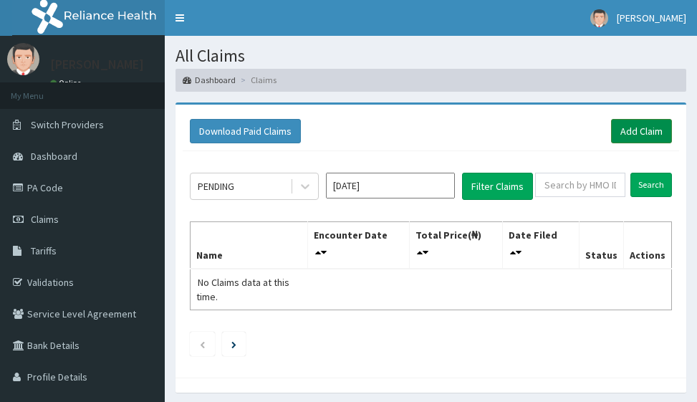
click at [633, 135] on link "Add Claim" at bounding box center [641, 131] width 61 height 24
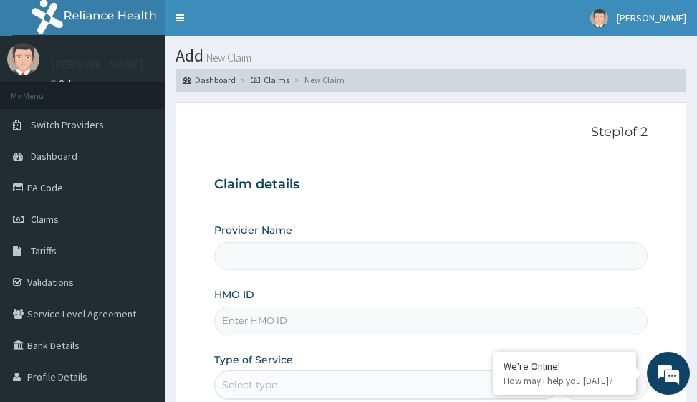
type input "Victors Fitness"
type input "1"
click at [275, 317] on input "HMO ID" at bounding box center [430, 321] width 433 height 28
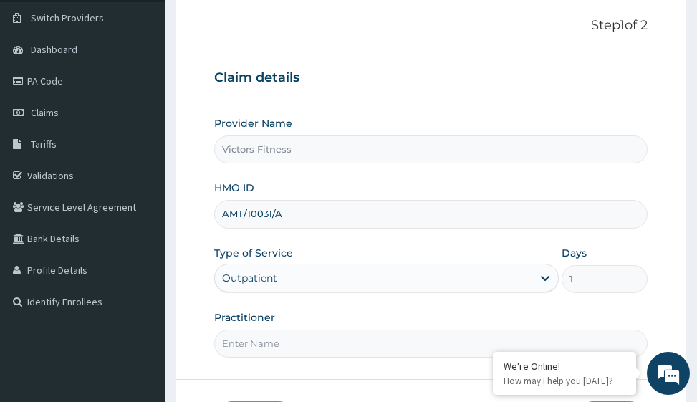
scroll to position [227, 0]
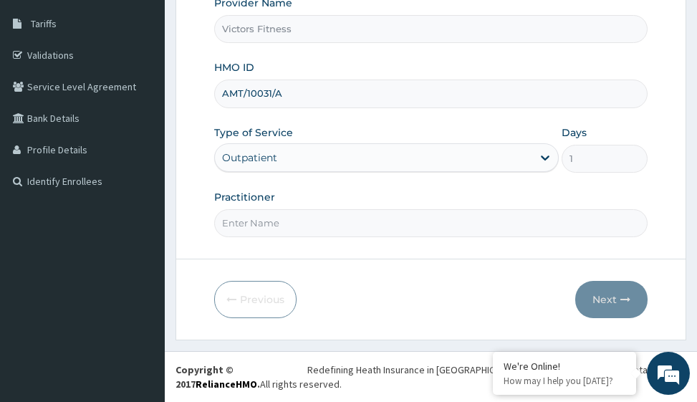
type input "AMT/10031/A"
click at [289, 224] on input "Practitioner" at bounding box center [430, 223] width 433 height 28
type input "GYM"
click at [627, 295] on icon "button" at bounding box center [626, 300] width 10 height 10
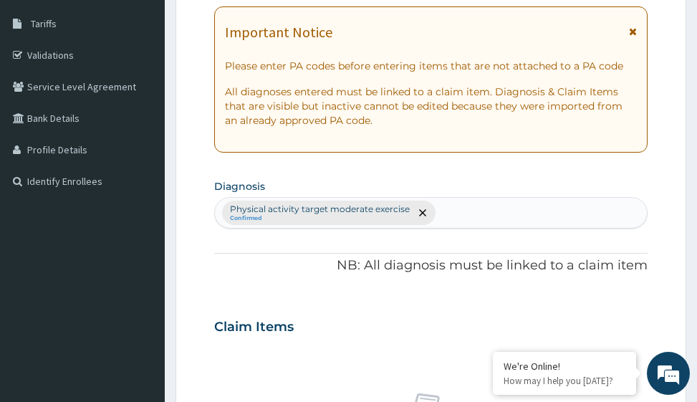
scroll to position [84, 0]
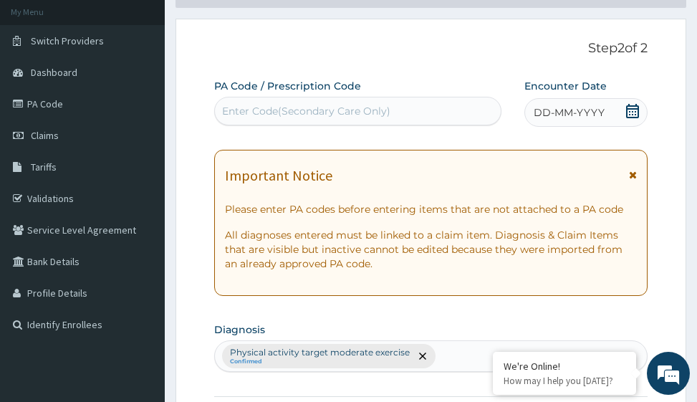
click at [556, 109] on span "DD-MM-YYYY" at bounding box center [569, 112] width 71 height 14
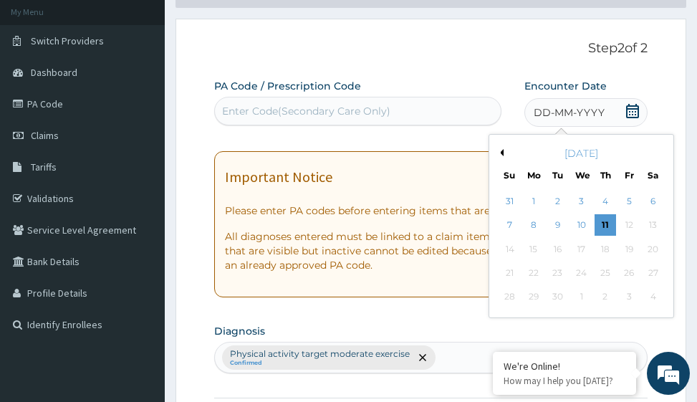
click at [502, 155] on button "Previous Month" at bounding box center [500, 152] width 7 height 7
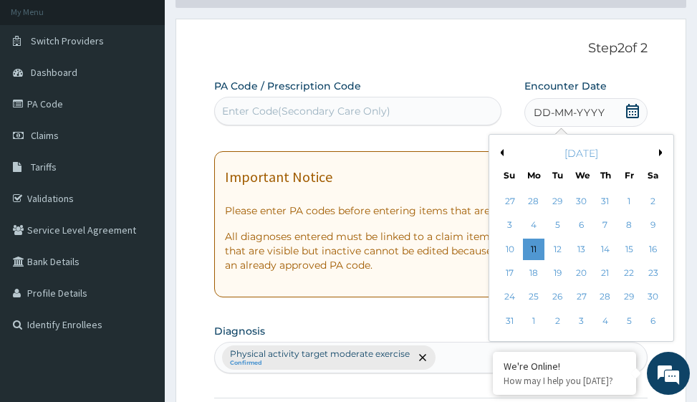
click at [502, 155] on button "Previous Month" at bounding box center [500, 152] width 7 height 7
click at [583, 272] on div "23" at bounding box center [581, 272] width 21 height 21
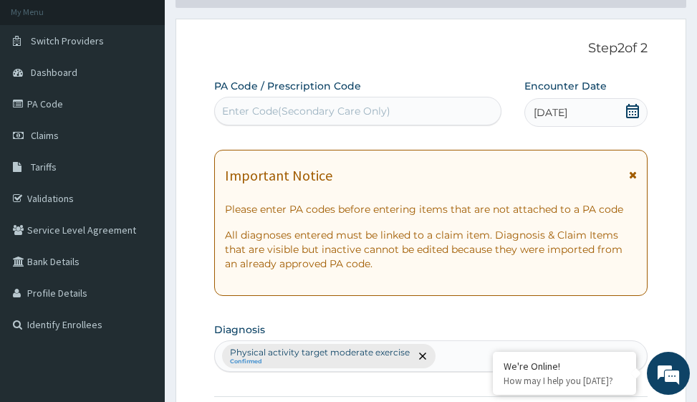
click at [350, 108] on div "Enter Code(Secondary Care Only)" at bounding box center [306, 111] width 168 height 14
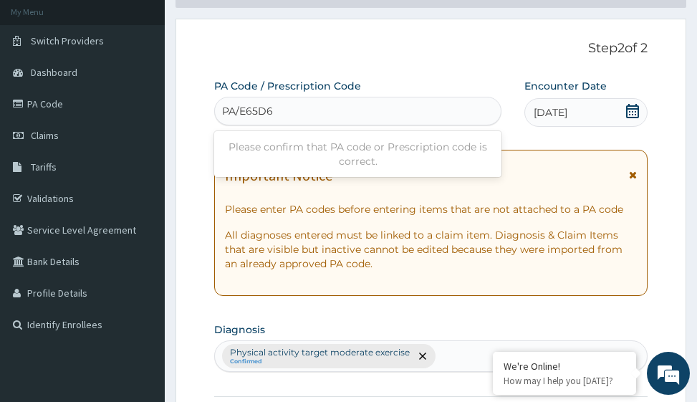
type input "PA/E65D63"
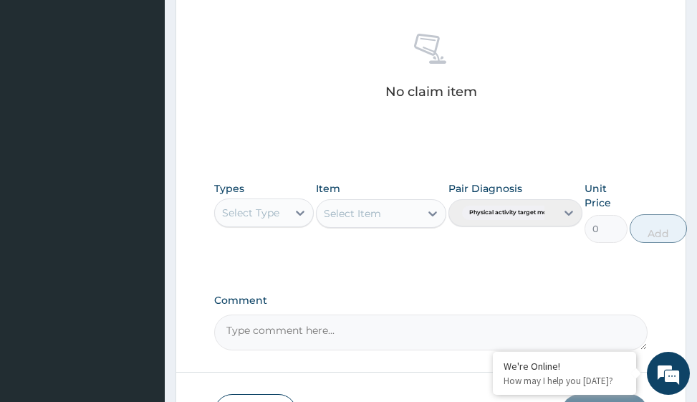
scroll to position [700, 0]
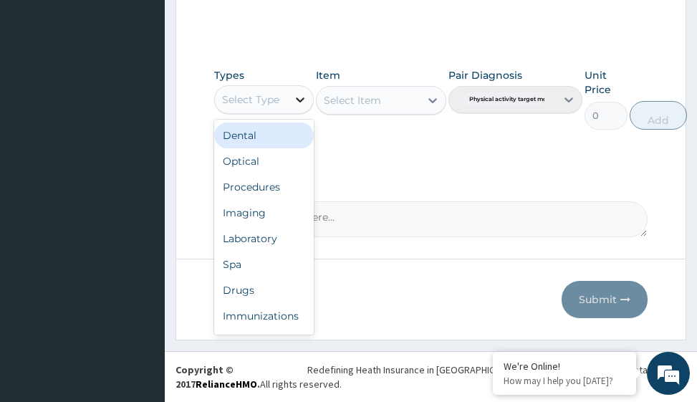
click at [300, 106] on icon at bounding box center [300, 99] width 14 height 14
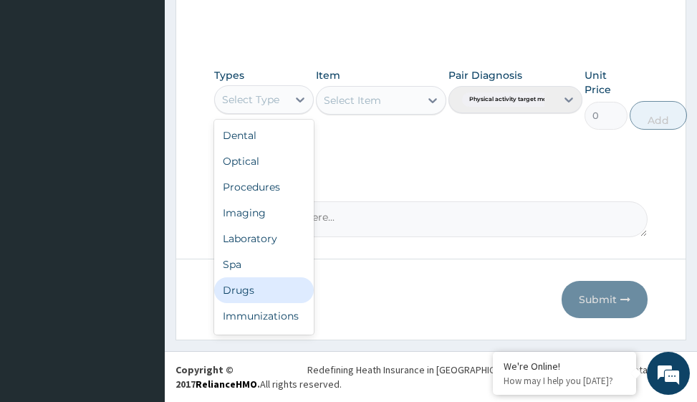
scroll to position [49, 0]
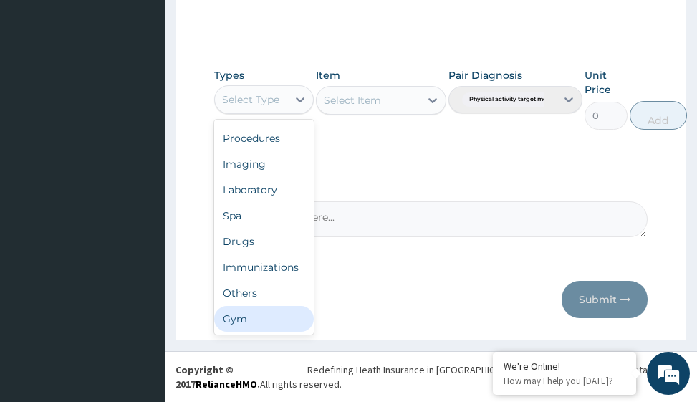
click at [256, 316] on div "Gym" at bounding box center [264, 319] width 100 height 26
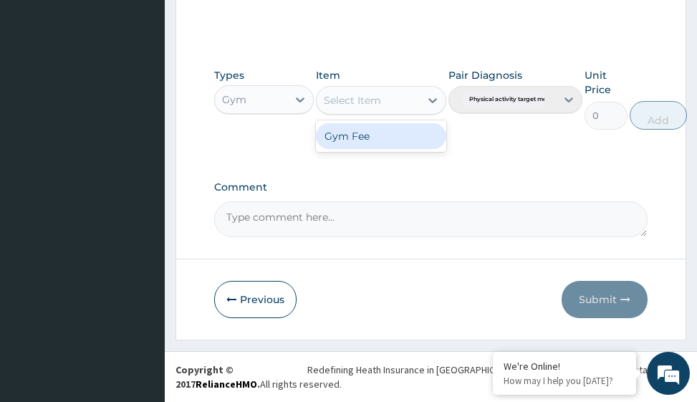
click at [428, 101] on icon at bounding box center [433, 100] width 14 height 14
click at [419, 144] on div "Gym Fee" at bounding box center [381, 136] width 130 height 26
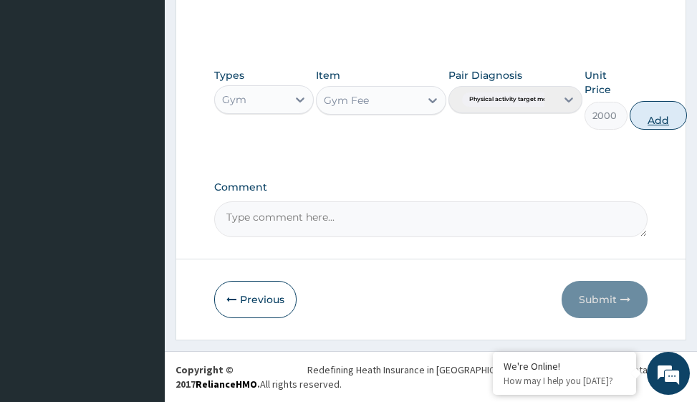
click at [654, 115] on button "Add" at bounding box center [658, 115] width 57 height 29
type input "0"
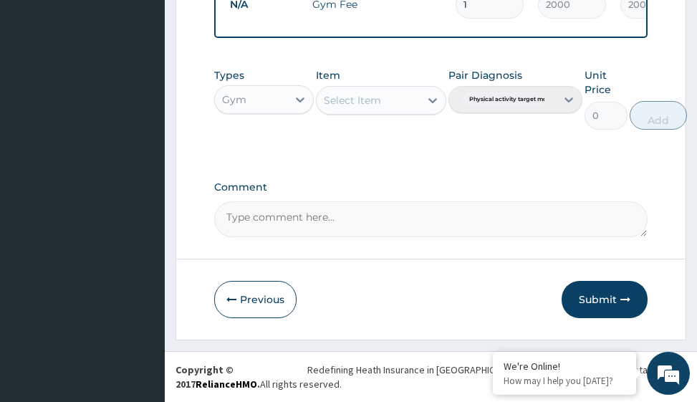
scroll to position [623, 0]
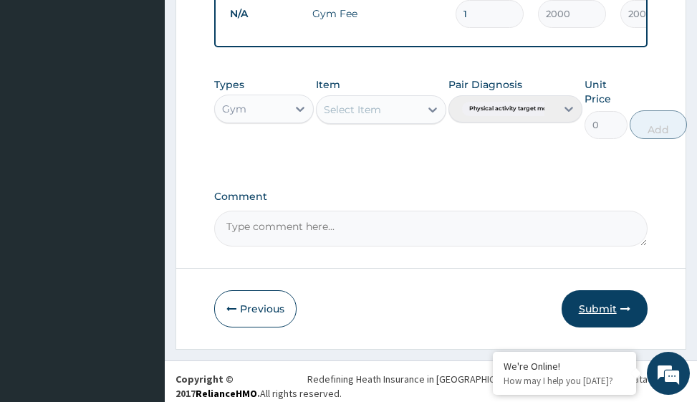
click at [605, 315] on button "Submit" at bounding box center [605, 308] width 86 height 37
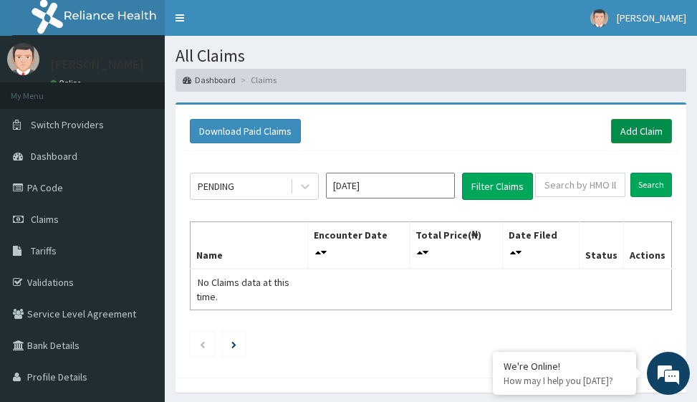
click at [642, 130] on link "Add Claim" at bounding box center [641, 131] width 61 height 24
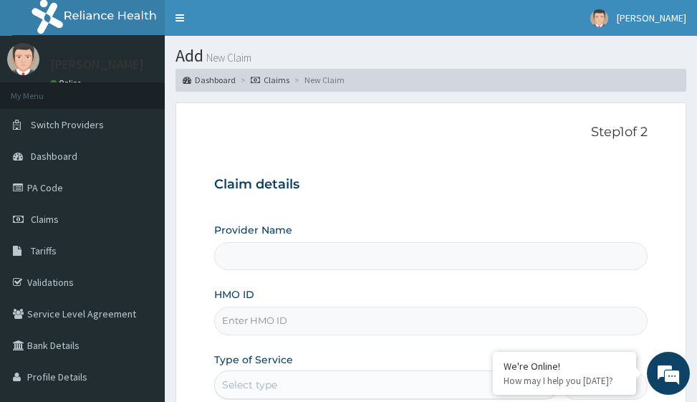
type input "Victors Fitness"
type input "1"
click at [254, 325] on input "HMO ID" at bounding box center [430, 321] width 433 height 28
type input "B"
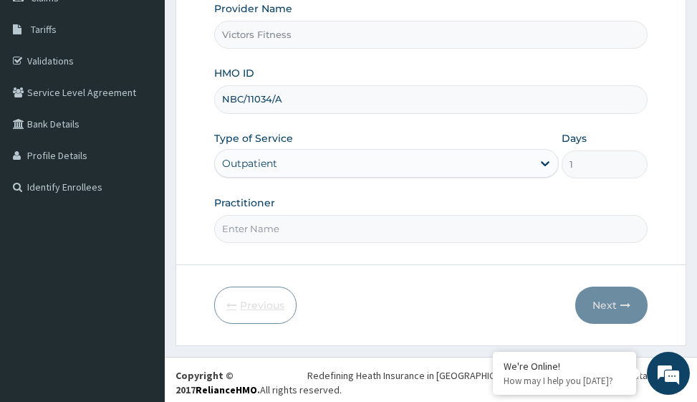
scroll to position [227, 0]
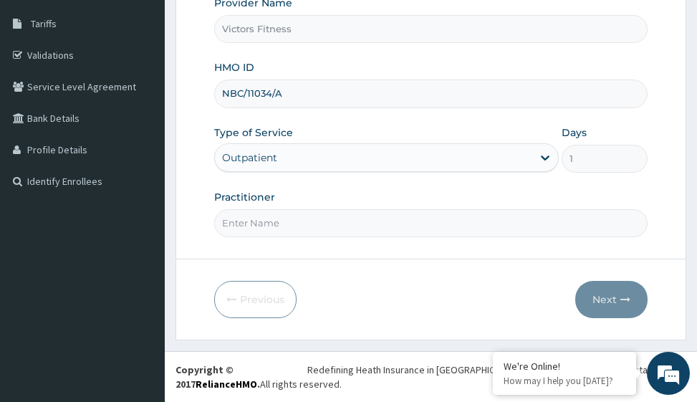
type input "NBC/11034/A"
click at [312, 221] on input "Practitioner" at bounding box center [430, 223] width 433 height 28
type input "GYM"
click at [594, 295] on button "Next" at bounding box center [611, 299] width 72 height 37
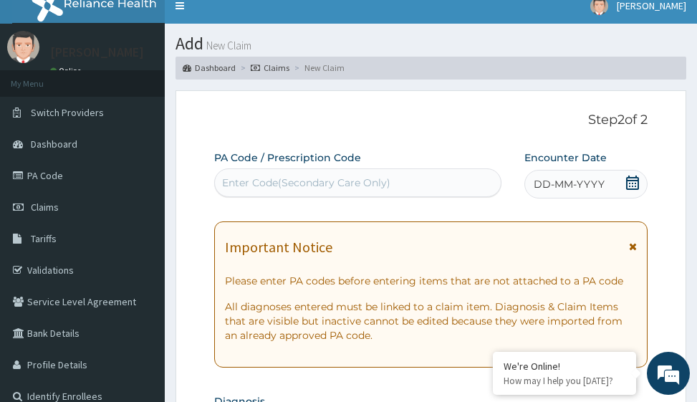
scroll to position [0, 0]
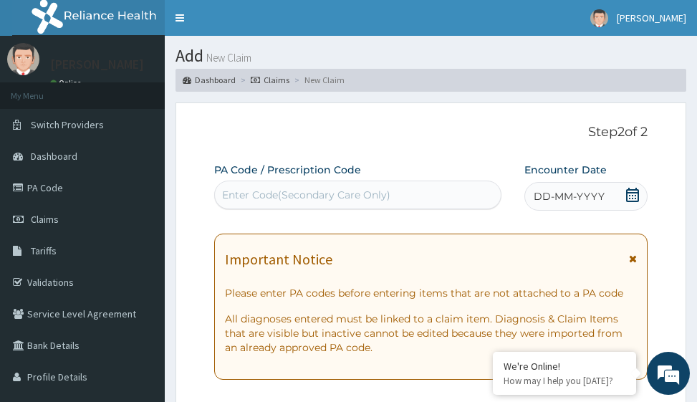
click at [544, 196] on span "DD-MM-YYYY" at bounding box center [569, 196] width 71 height 14
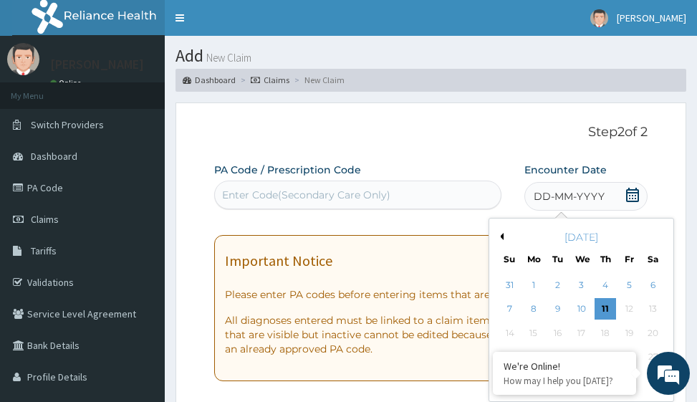
scroll to position [143, 0]
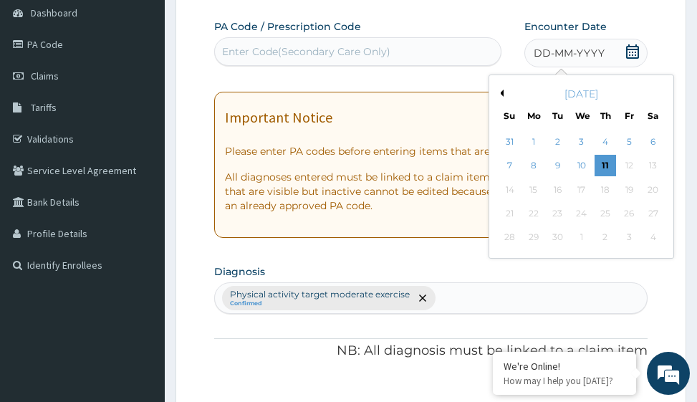
click at [502, 96] on button "Previous Month" at bounding box center [500, 93] width 7 height 7
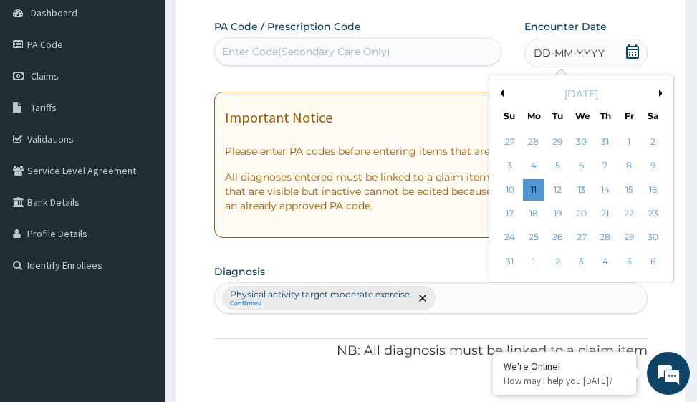
click at [502, 96] on button "Previous Month" at bounding box center [500, 93] width 7 height 7
click at [582, 216] on div "23" at bounding box center [581, 213] width 21 height 21
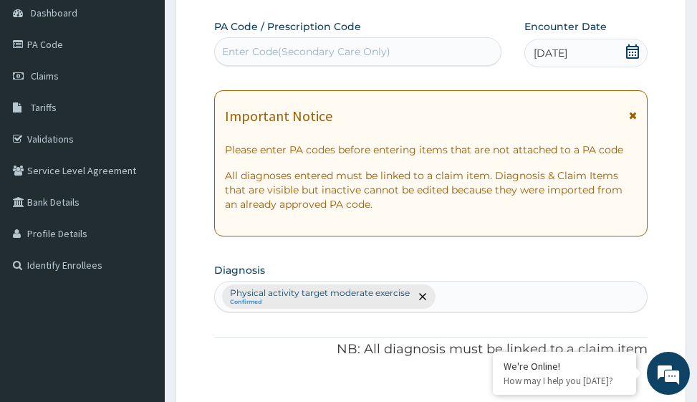
click at [382, 56] on div "Enter Code(Secondary Care Only)" at bounding box center [306, 51] width 168 height 14
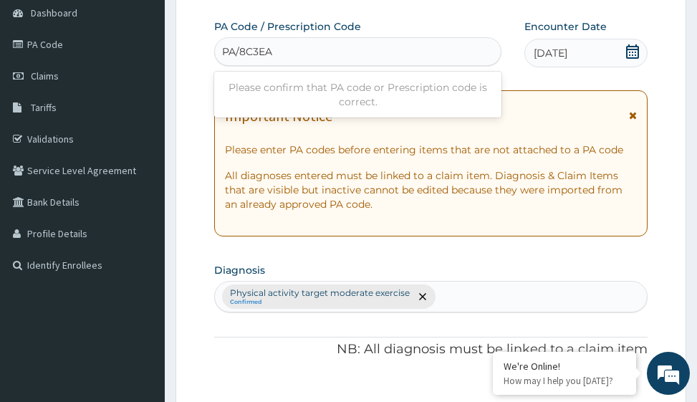
type input "PA/8C3EAC"
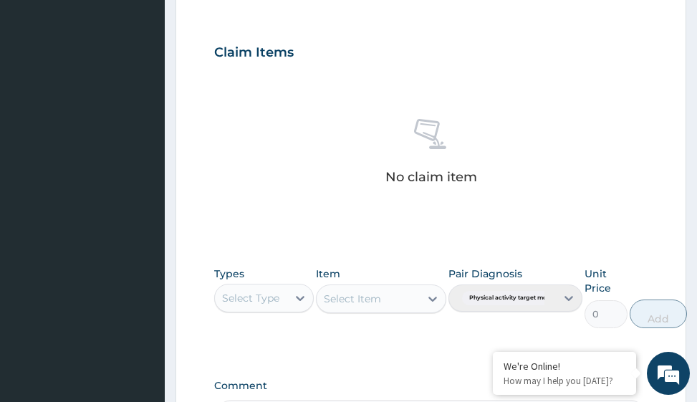
scroll to position [700, 0]
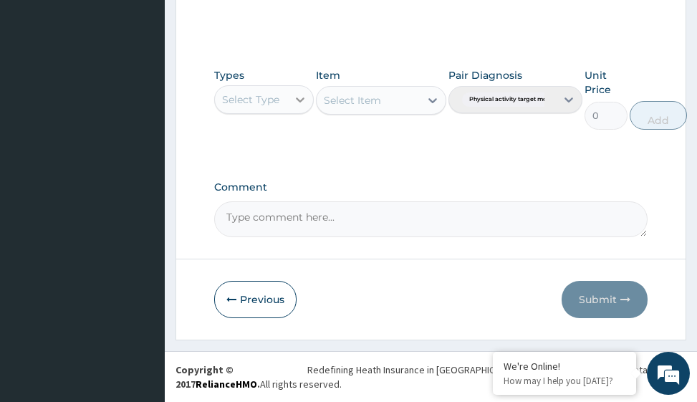
click at [295, 97] on icon at bounding box center [300, 99] width 14 height 14
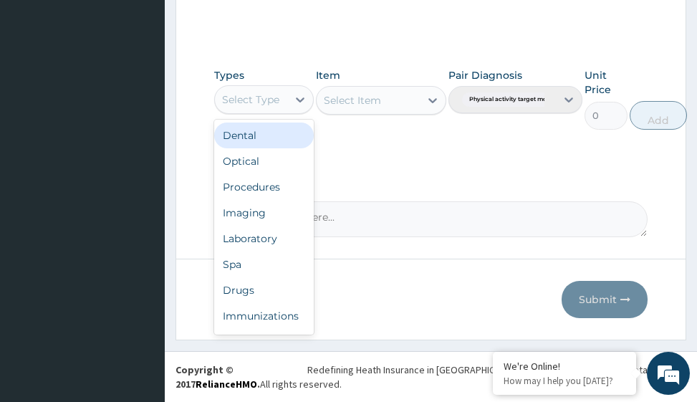
scroll to position [49, 0]
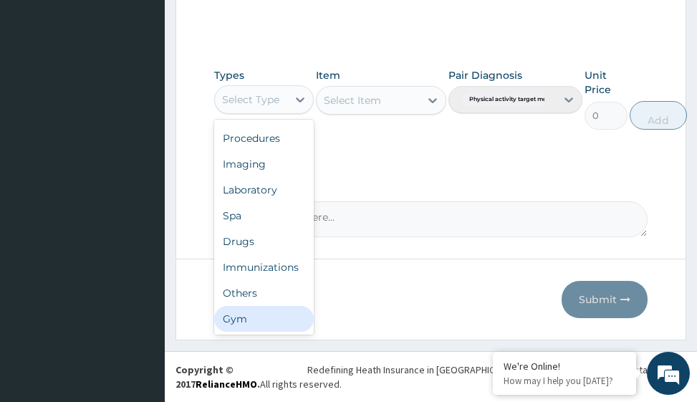
click at [272, 319] on div "Gym" at bounding box center [264, 319] width 100 height 26
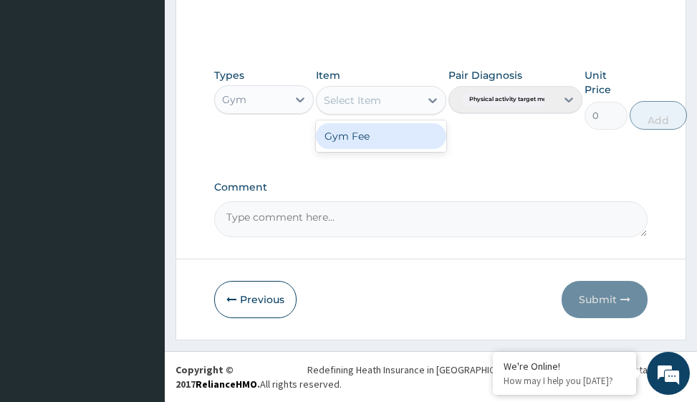
click at [434, 100] on icon at bounding box center [433, 100] width 9 height 5
click at [420, 133] on div "Gym Fee" at bounding box center [381, 136] width 130 height 26
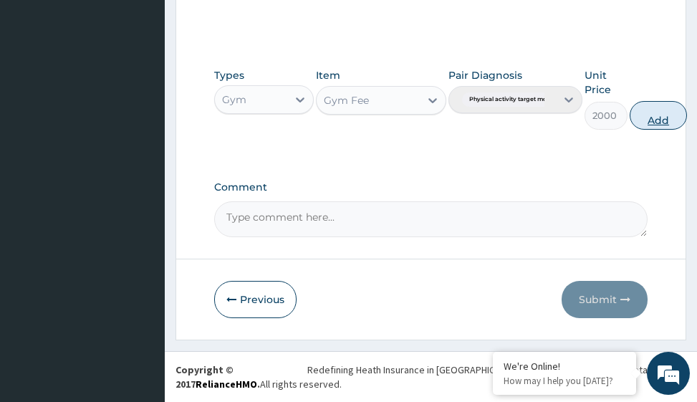
drag, startPoint x: 670, startPoint y: 118, endPoint x: 661, endPoint y: 127, distance: 12.7
click at [670, 117] on button "Add" at bounding box center [658, 115] width 57 height 29
type input "0"
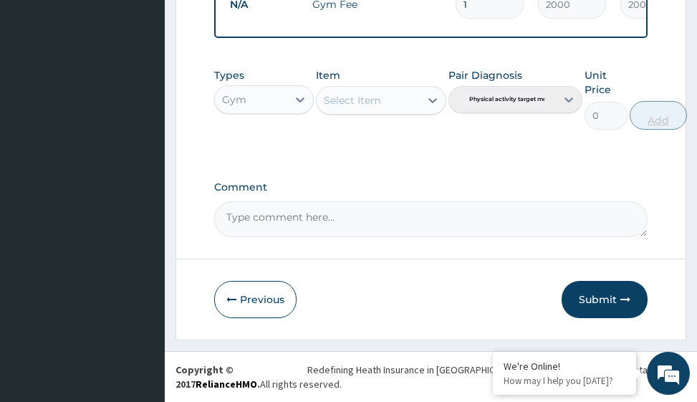
scroll to position [623, 0]
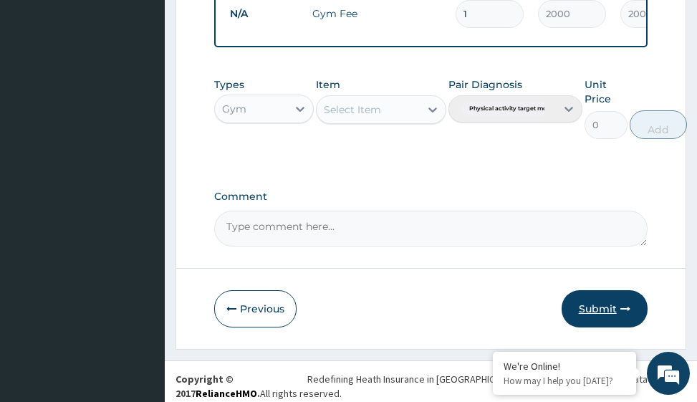
click at [610, 322] on button "Submit" at bounding box center [605, 308] width 86 height 37
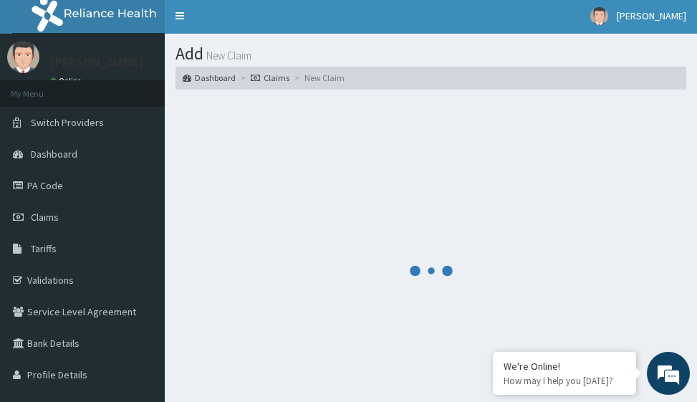
scroll to position [0, 0]
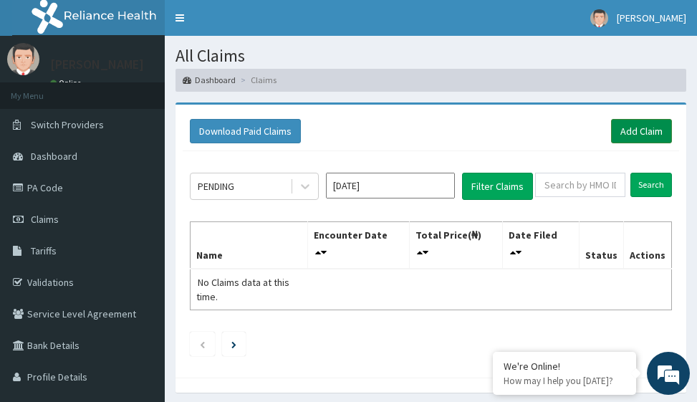
click at [634, 131] on link "Add Claim" at bounding box center [641, 131] width 61 height 24
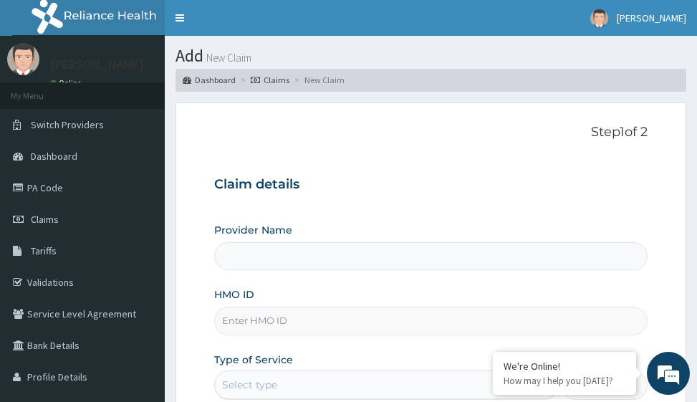
type input "Victors Fitness"
type input "1"
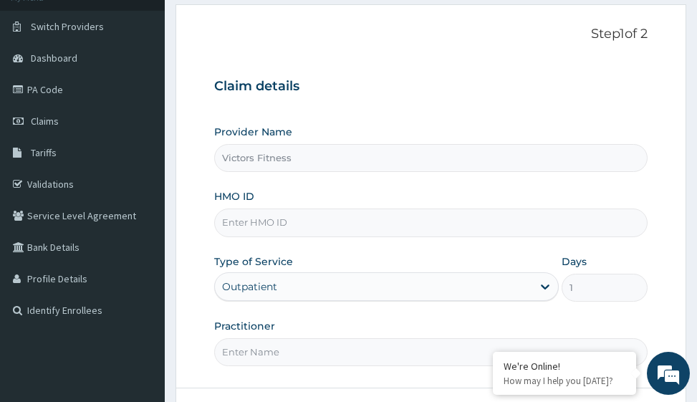
scroll to position [143, 0]
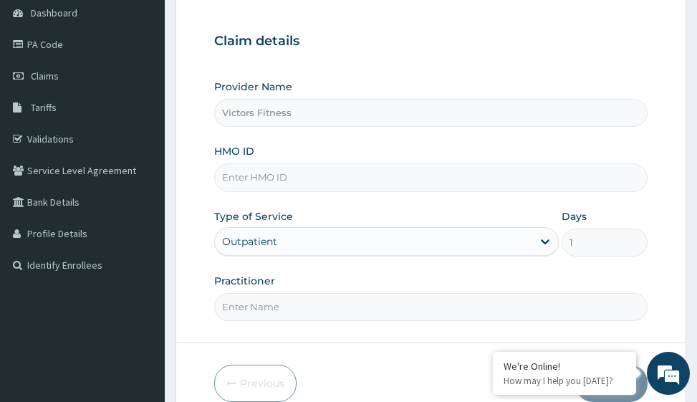
click at [253, 176] on input "HMO ID" at bounding box center [430, 177] width 433 height 28
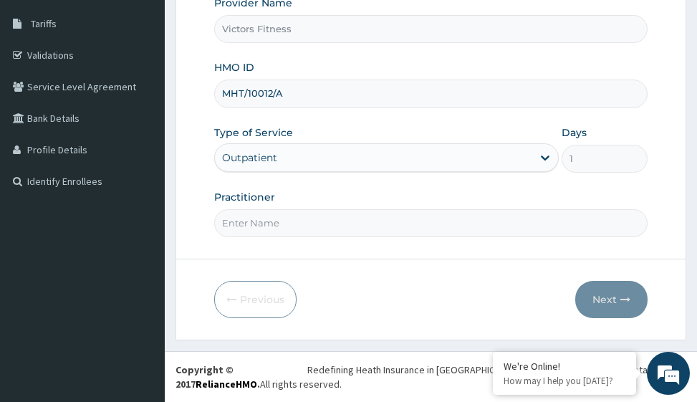
type input "MHT/10012/A"
click at [276, 224] on input "Practitioner" at bounding box center [430, 223] width 433 height 28
type input "GYM"
click at [602, 297] on button "Next" at bounding box center [611, 299] width 72 height 37
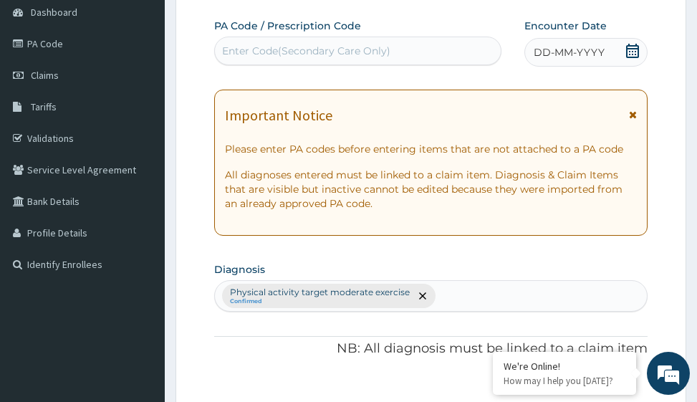
scroll to position [12, 0]
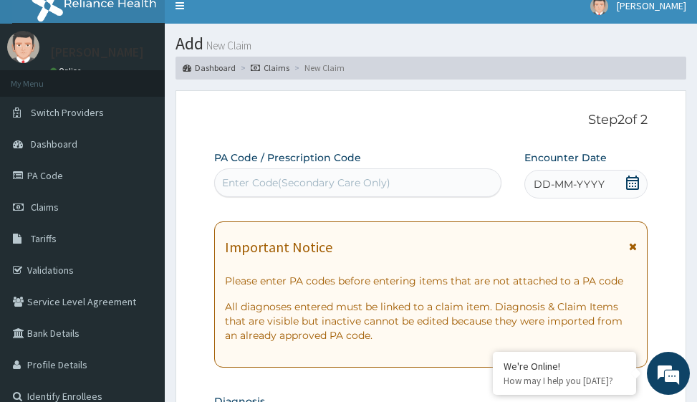
click at [553, 175] on div "DD-MM-YYYY" at bounding box center [586, 184] width 123 height 29
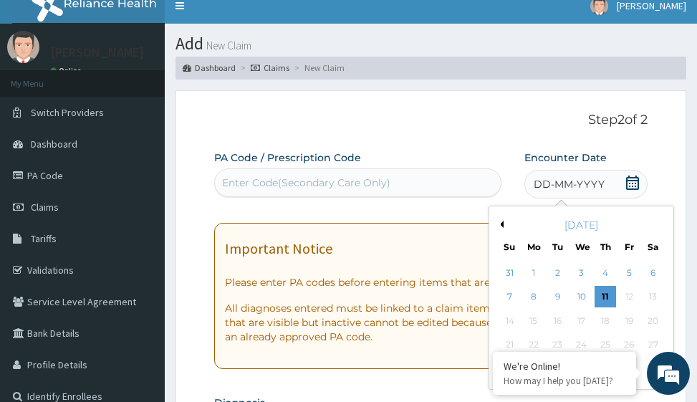
click at [502, 223] on button "Previous Month" at bounding box center [500, 224] width 7 height 7
click at [586, 339] on div "23" at bounding box center [581, 344] width 21 height 21
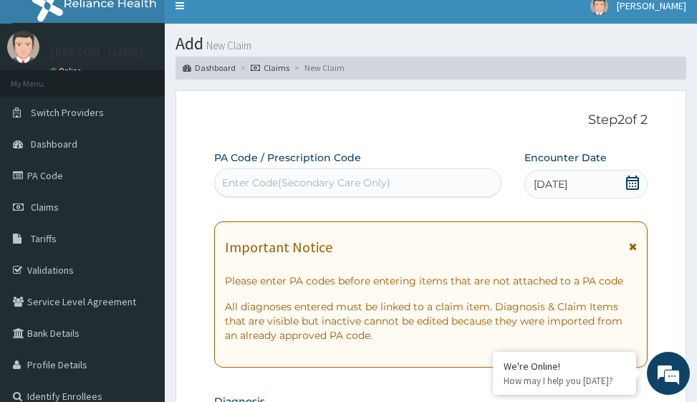
click at [367, 188] on div "Enter Code(Secondary Care Only)" at bounding box center [306, 183] width 168 height 14
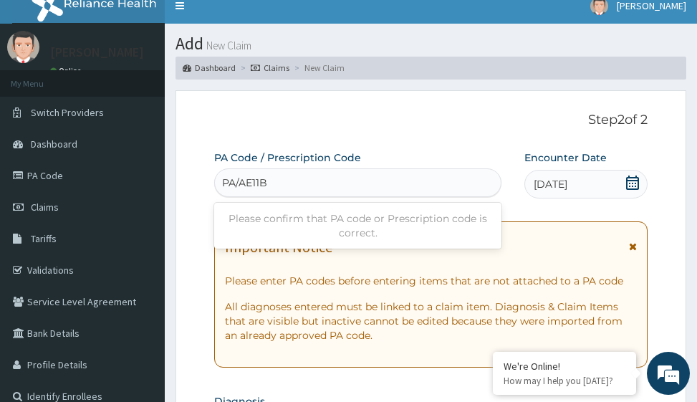
type input "PA/AE11B1"
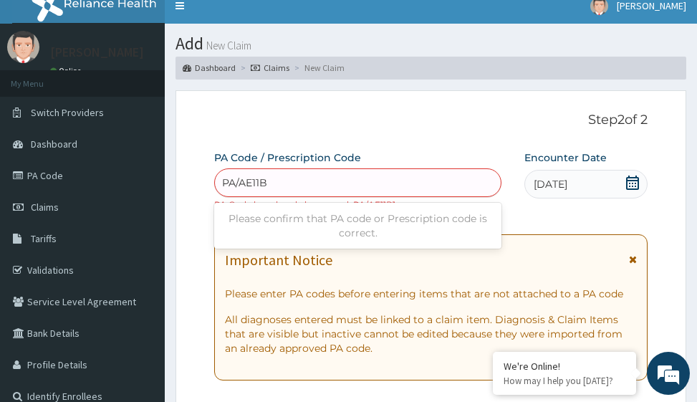
type input "PA/AE11B1"
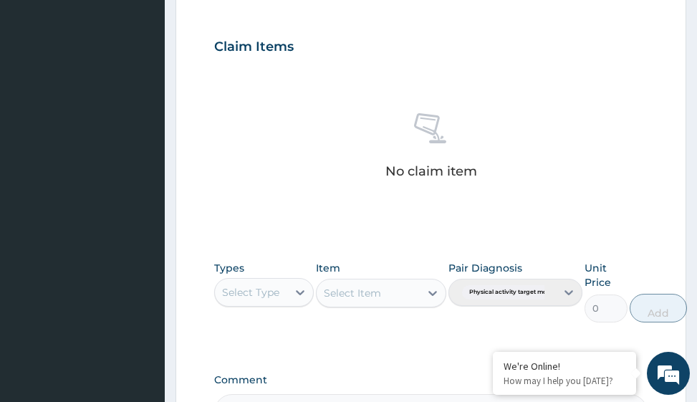
scroll to position [713, 0]
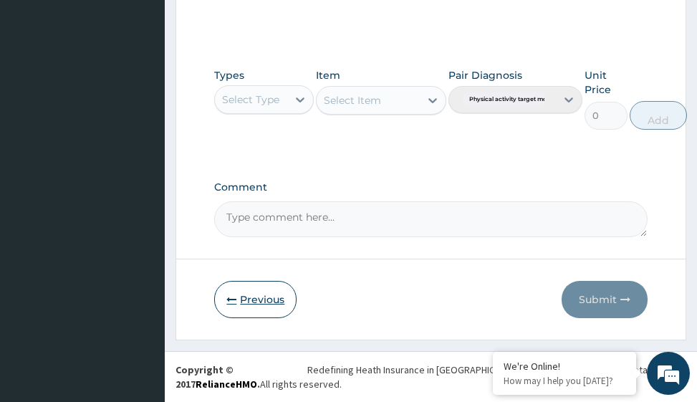
click at [255, 300] on button "Previous" at bounding box center [255, 299] width 82 height 37
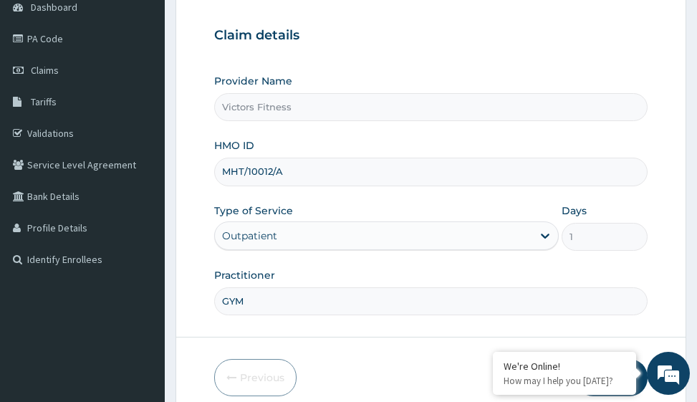
scroll to position [156, 0]
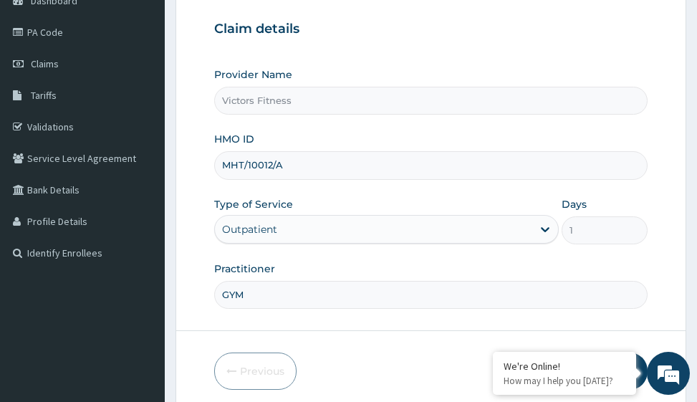
drag, startPoint x: 299, startPoint y: 164, endPoint x: 217, endPoint y: 166, distance: 81.7
click at [217, 166] on input "MHT/10012/A" at bounding box center [430, 165] width 433 height 28
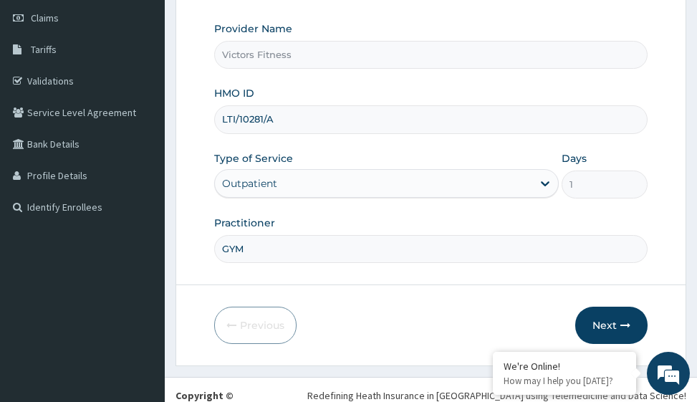
scroll to position [227, 0]
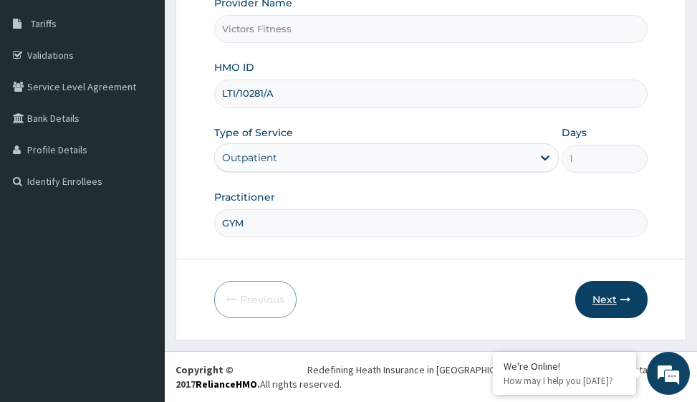
type input "LTI/10281/A"
click at [612, 300] on button "Next" at bounding box center [611, 299] width 72 height 37
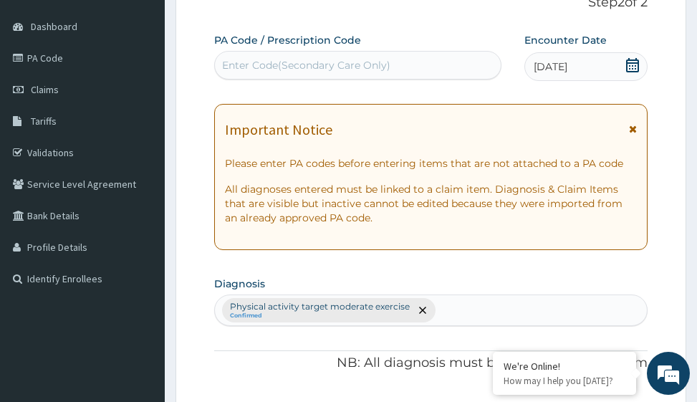
scroll to position [12, 0]
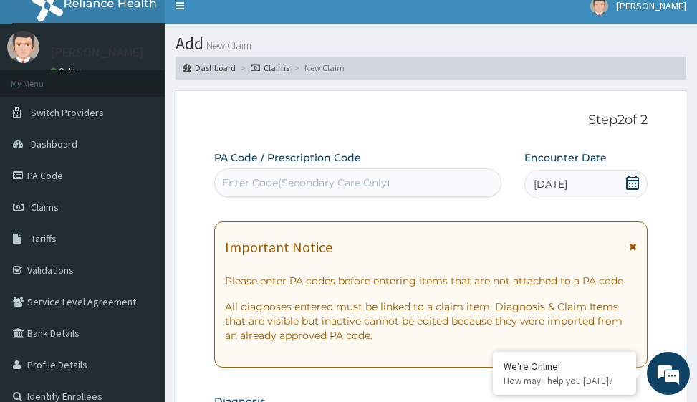
click at [383, 185] on div "Enter Code(Secondary Care Only)" at bounding box center [306, 183] width 168 height 14
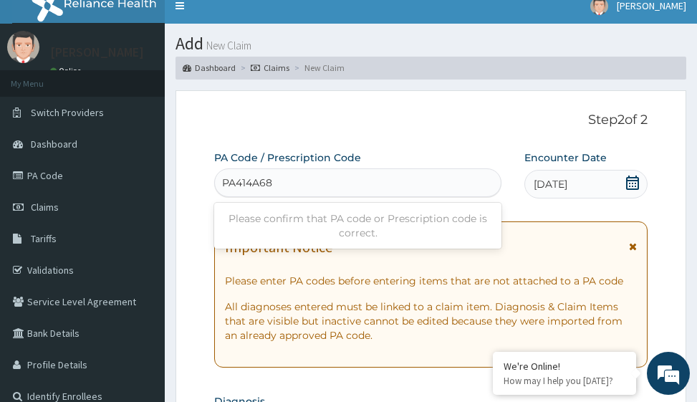
type input "PA/414A68"
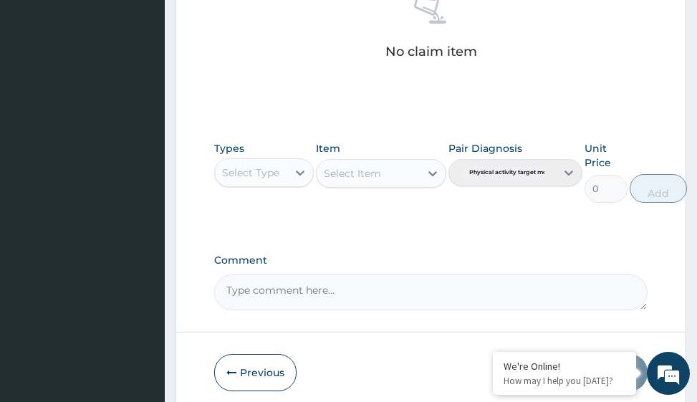
scroll to position [700, 0]
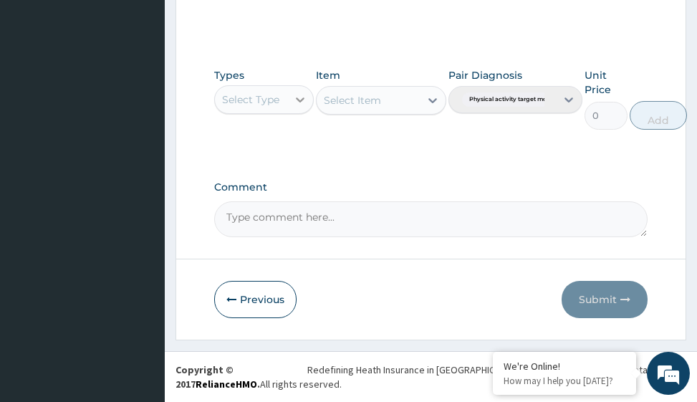
click at [297, 104] on icon at bounding box center [300, 99] width 14 height 14
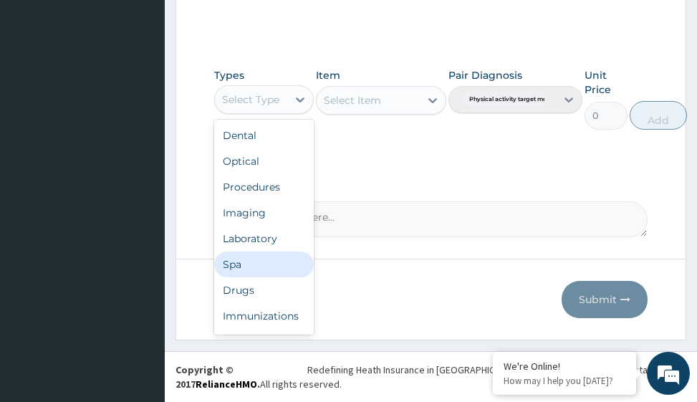
scroll to position [49, 0]
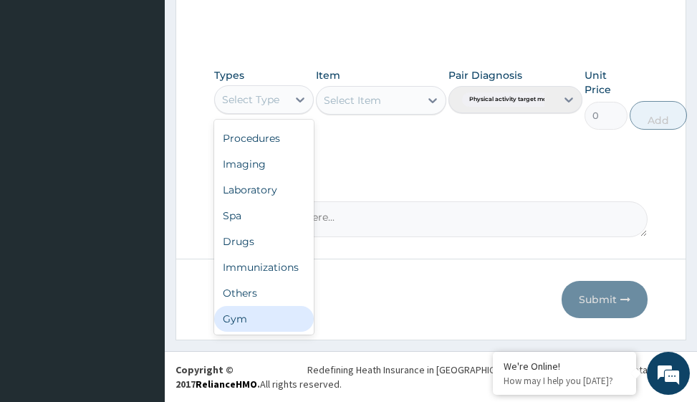
click at [272, 311] on div "Gym" at bounding box center [264, 319] width 100 height 26
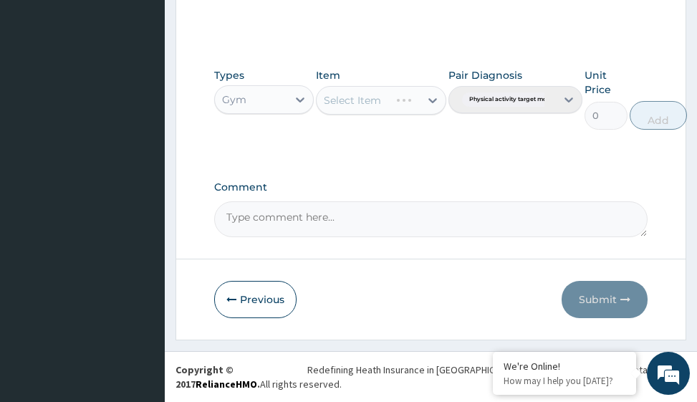
click at [421, 100] on div "Select Item" at bounding box center [381, 100] width 130 height 29
click at [435, 100] on div "Select Item" at bounding box center [381, 100] width 130 height 29
click at [434, 98] on icon at bounding box center [433, 100] width 14 height 14
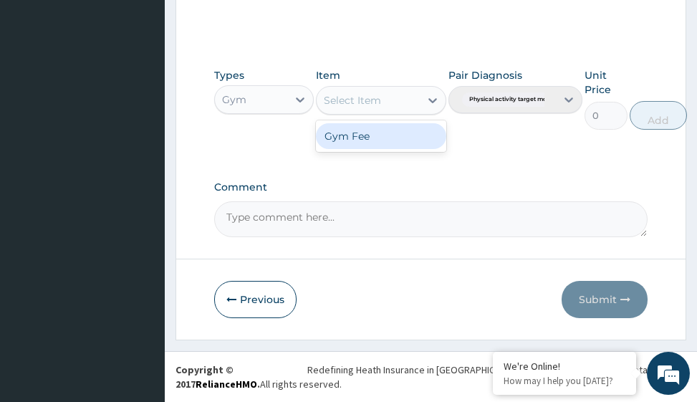
click at [409, 145] on div "Gym Fee" at bounding box center [381, 136] width 130 height 26
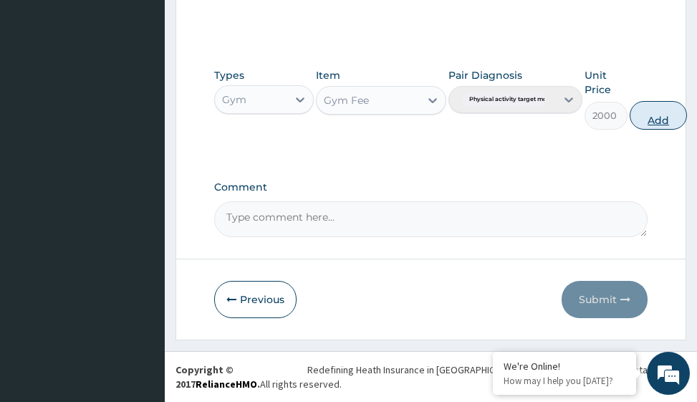
click at [661, 121] on button "Add" at bounding box center [658, 115] width 57 height 29
type input "0"
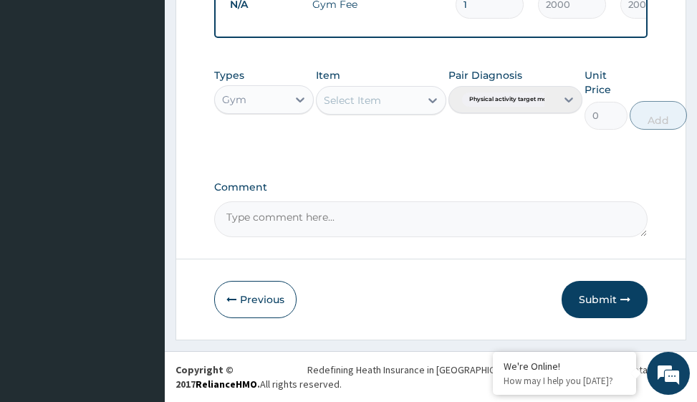
scroll to position [623, 0]
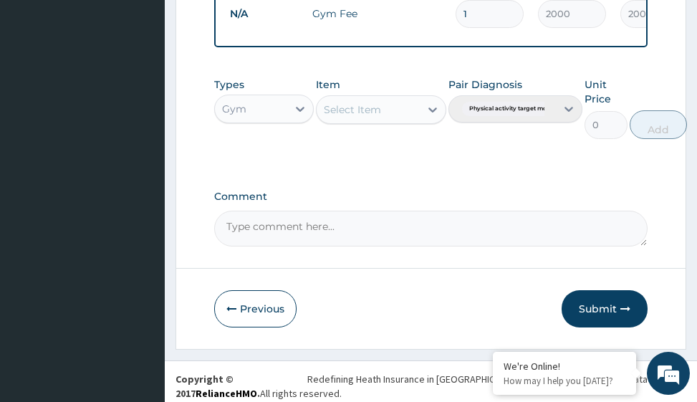
drag, startPoint x: 611, startPoint y: 314, endPoint x: 467, endPoint y: 301, distance: 144.6
click at [610, 314] on button "Submit" at bounding box center [605, 308] width 86 height 37
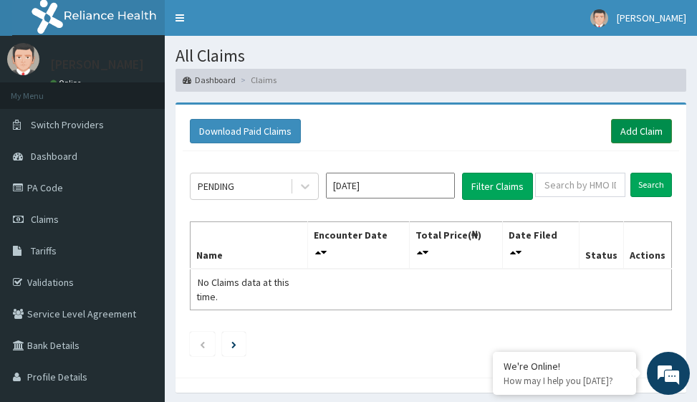
click at [647, 133] on link "Add Claim" at bounding box center [641, 131] width 61 height 24
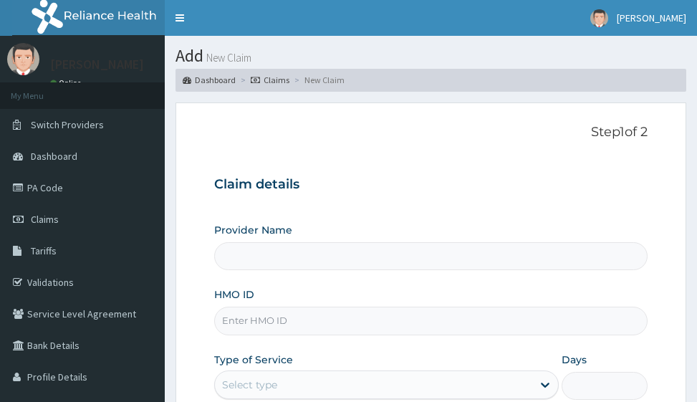
click at [251, 325] on input "HMO ID" at bounding box center [430, 321] width 433 height 28
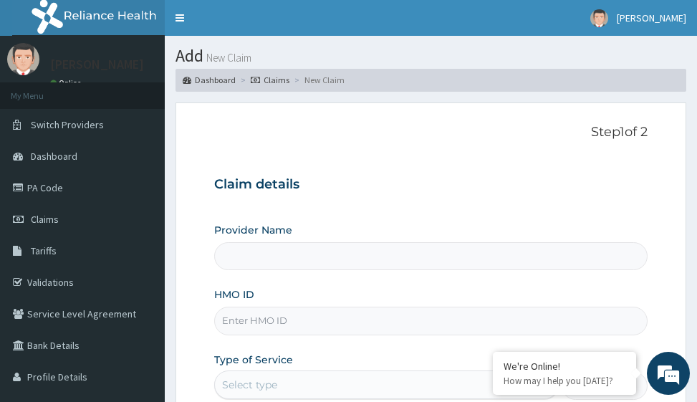
type input "Victors Fitness"
type input "1"
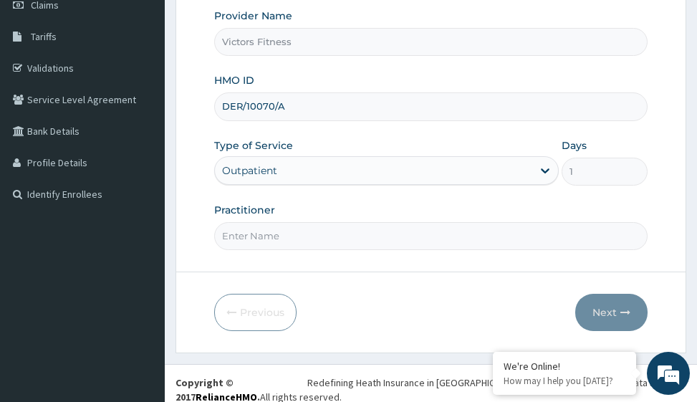
scroll to position [215, 0]
type input "DER/10070/A"
click at [272, 237] on input "Practitioner" at bounding box center [430, 235] width 433 height 28
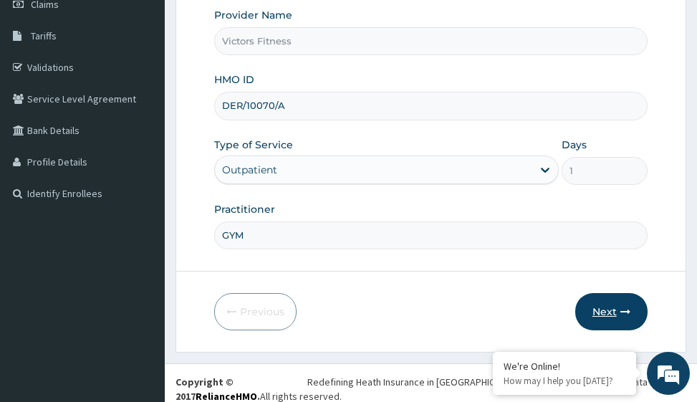
type input "GYM"
click at [597, 310] on button "Next" at bounding box center [611, 311] width 72 height 37
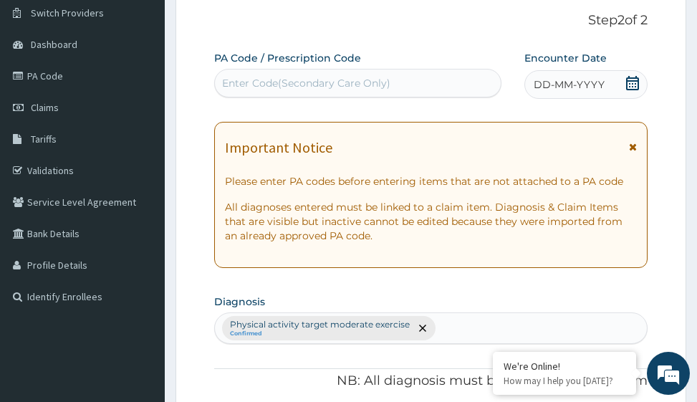
scroll to position [0, 0]
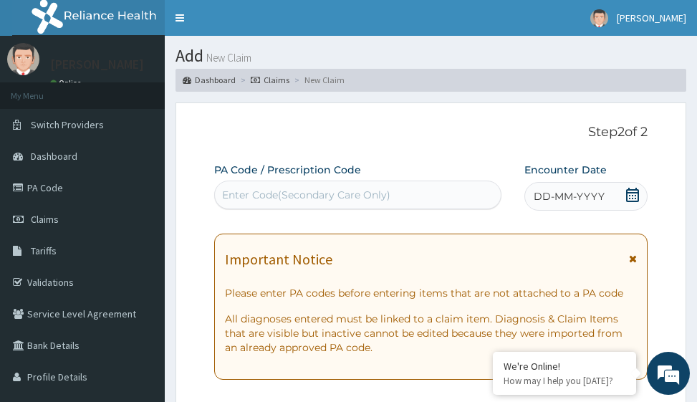
click at [592, 193] on span "DD-MM-YYYY" at bounding box center [569, 196] width 71 height 14
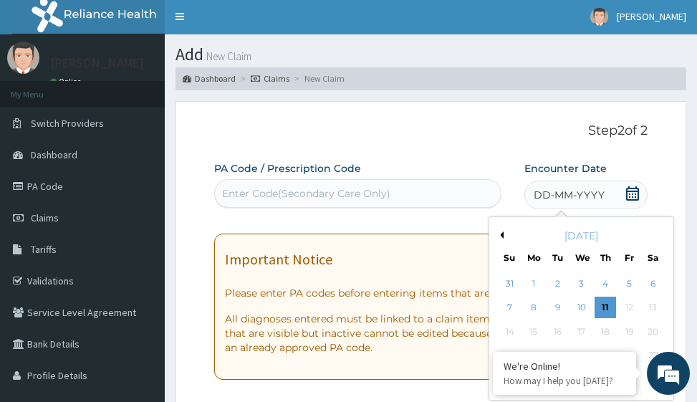
scroll to position [143, 0]
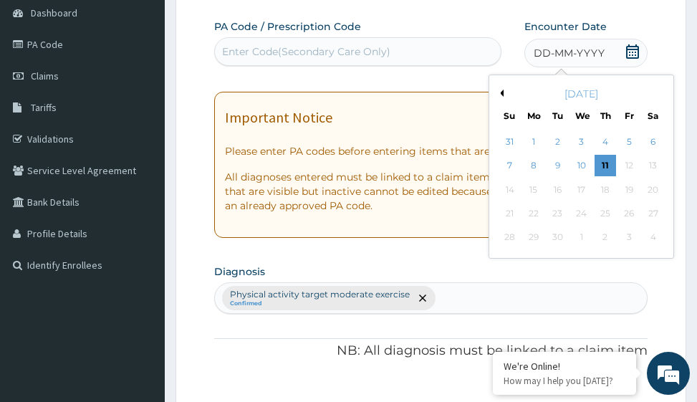
click at [505, 94] on div "[DATE]" at bounding box center [581, 94] width 173 height 14
click at [503, 95] on button "Previous Month" at bounding box center [500, 93] width 7 height 7
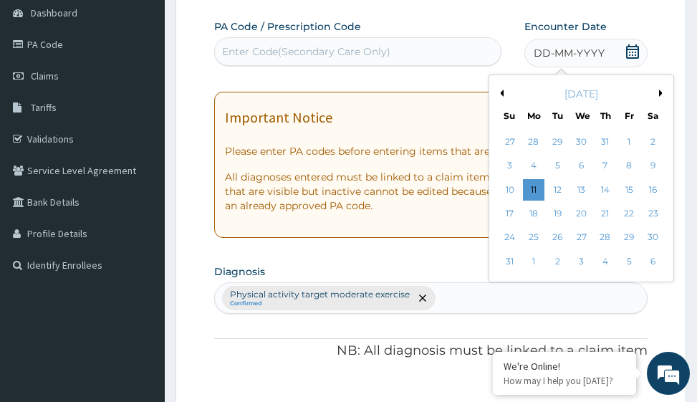
click at [503, 95] on button "Previous Month" at bounding box center [500, 93] width 7 height 7
click at [630, 211] on div "25" at bounding box center [628, 213] width 21 height 21
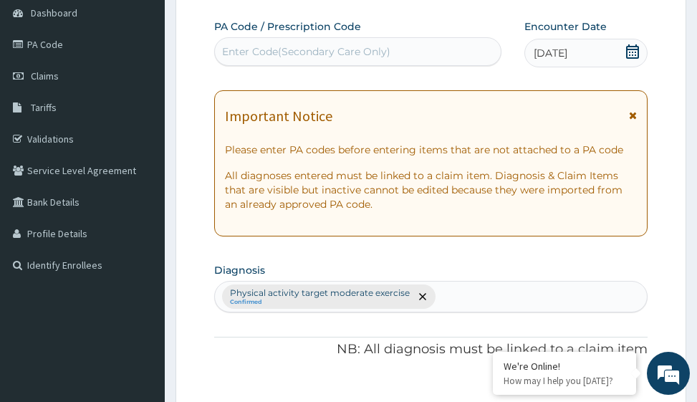
click at [273, 49] on div "Enter Code(Secondary Care Only)" at bounding box center [306, 51] width 168 height 14
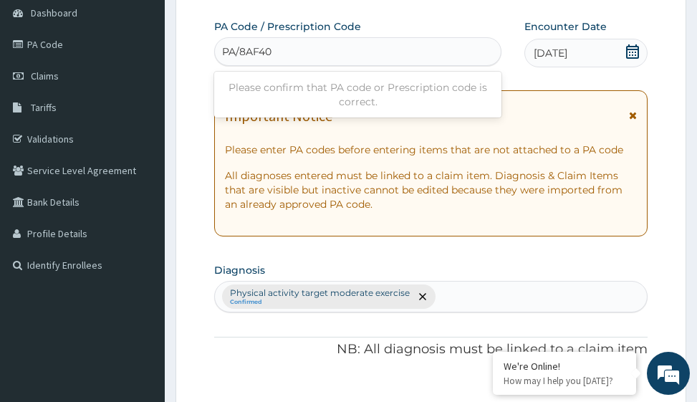
type input "PA/8AF404"
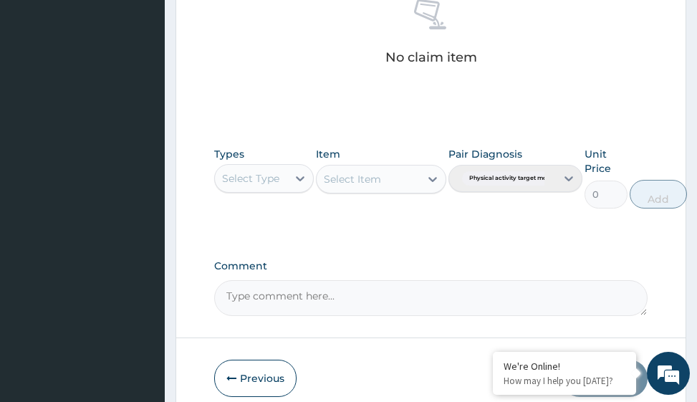
scroll to position [700, 0]
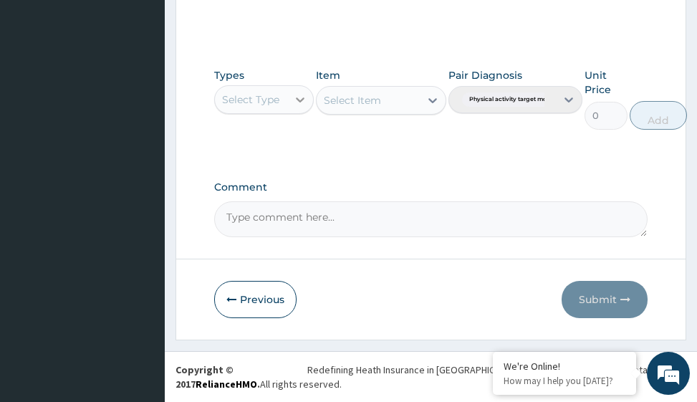
click at [295, 105] on icon at bounding box center [300, 99] width 14 height 14
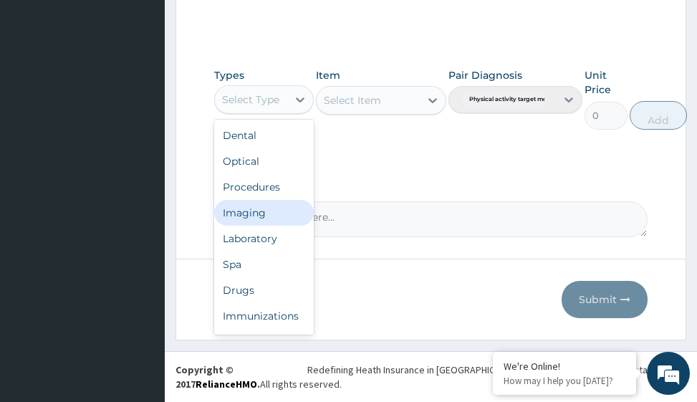
scroll to position [49, 0]
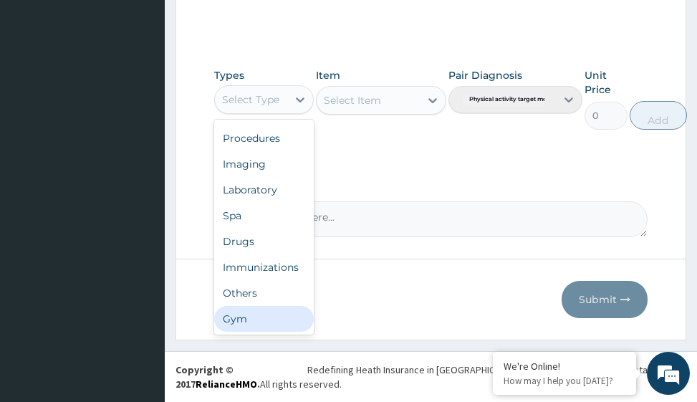
click at [248, 312] on div "Gym" at bounding box center [264, 319] width 100 height 26
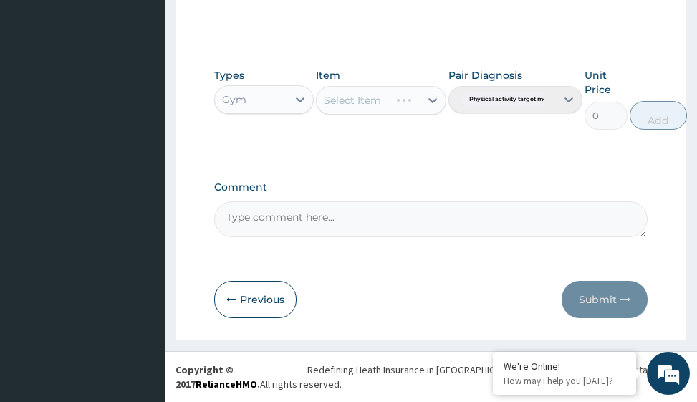
click at [394, 97] on div "Select Item" at bounding box center [381, 100] width 130 height 29
click at [429, 102] on div "Select Item" at bounding box center [381, 100] width 130 height 29
click at [429, 101] on icon at bounding box center [433, 100] width 14 height 14
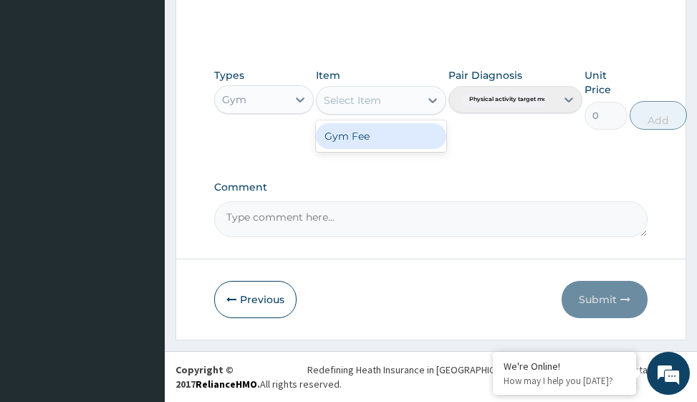
click at [394, 133] on div "Gym Fee" at bounding box center [381, 136] width 130 height 26
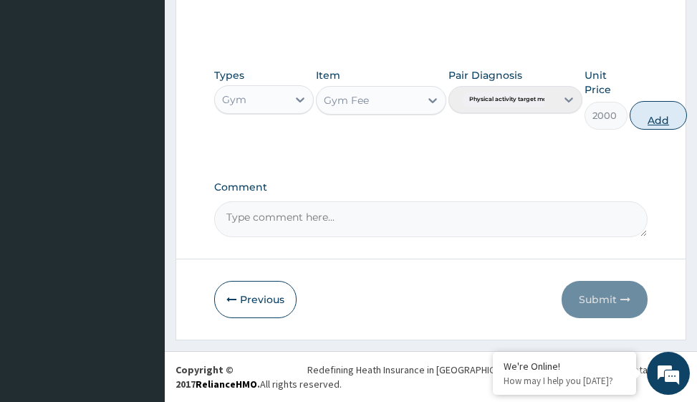
click at [657, 117] on button "Add" at bounding box center [658, 115] width 57 height 29
type input "0"
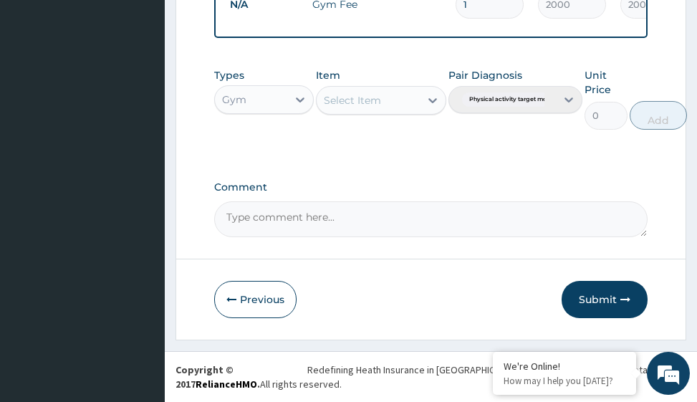
scroll to position [623, 0]
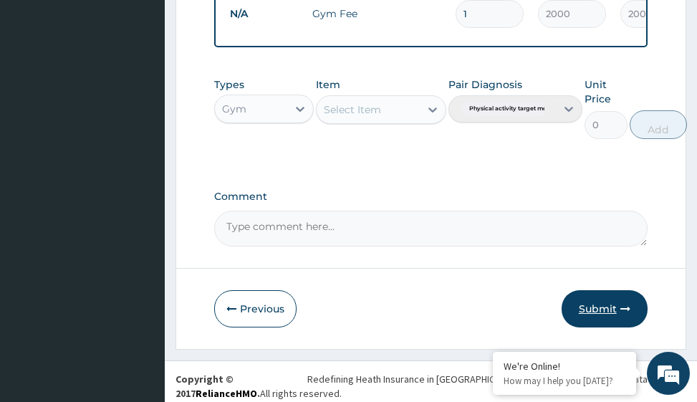
click at [606, 317] on button "Submit" at bounding box center [605, 308] width 86 height 37
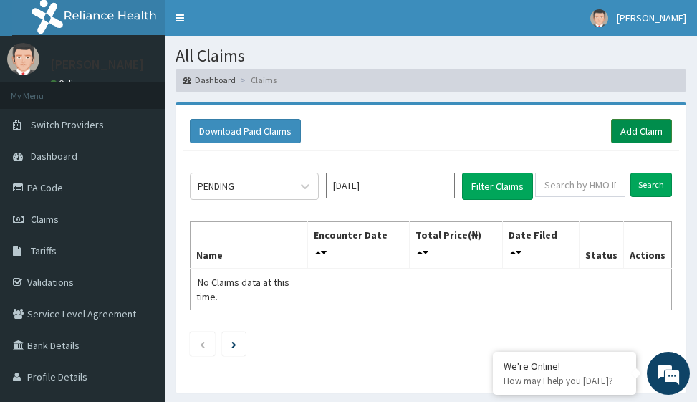
click at [639, 132] on link "Add Claim" at bounding box center [641, 131] width 61 height 24
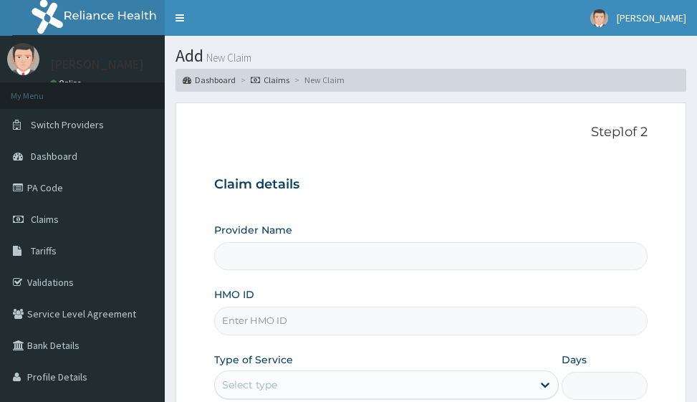
click at [231, 324] on input "HMO ID" at bounding box center [430, 321] width 433 height 28
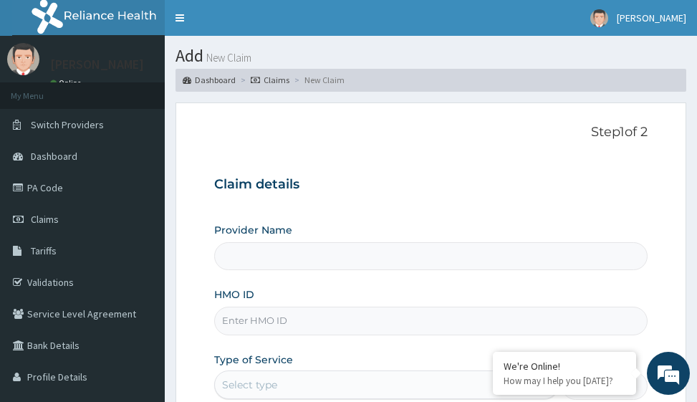
type input "Victors Fitness"
type input "1"
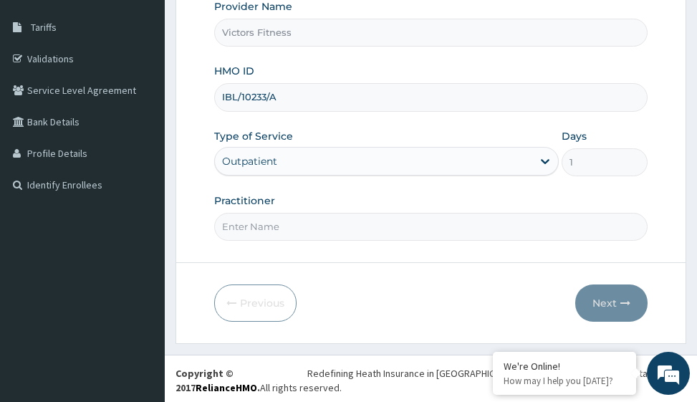
scroll to position [227, 0]
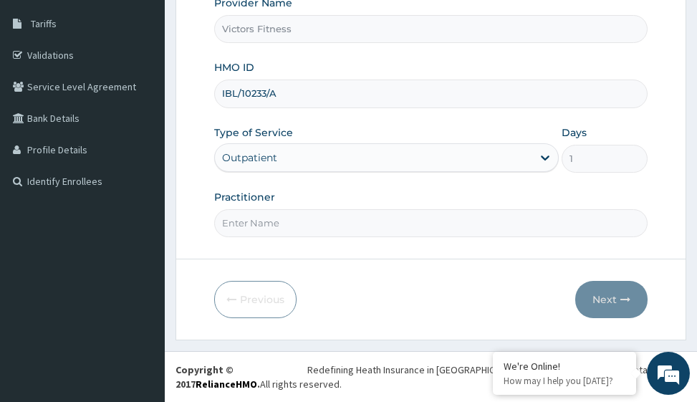
type input "IBL/10233/A"
click at [255, 219] on input "Practitioner" at bounding box center [430, 223] width 433 height 28
type input "GYM"
click at [626, 292] on button "Next" at bounding box center [611, 299] width 72 height 37
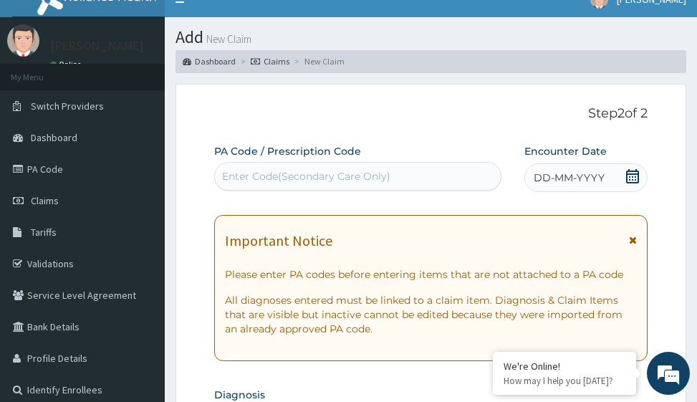
scroll to position [12, 0]
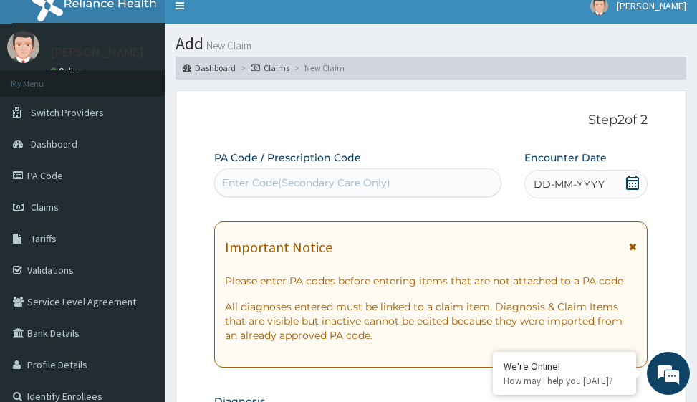
click at [579, 189] on span "DD-MM-YYYY" at bounding box center [569, 184] width 71 height 14
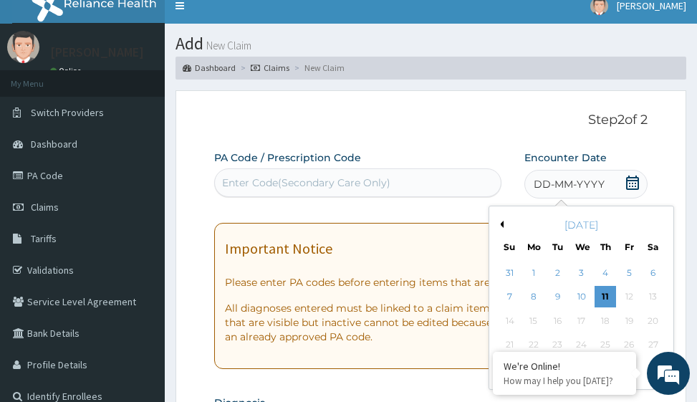
click at [502, 223] on button "Previous Month" at bounding box center [500, 224] width 7 height 7
click at [660, 343] on div "26" at bounding box center [653, 344] width 21 height 21
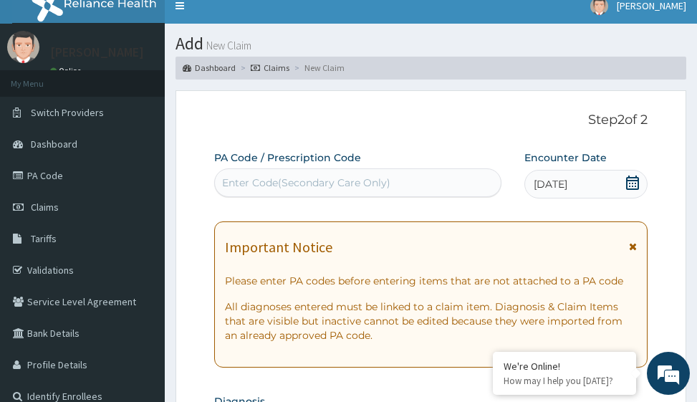
click at [267, 182] on div "Enter Code(Secondary Care Only)" at bounding box center [306, 183] width 168 height 14
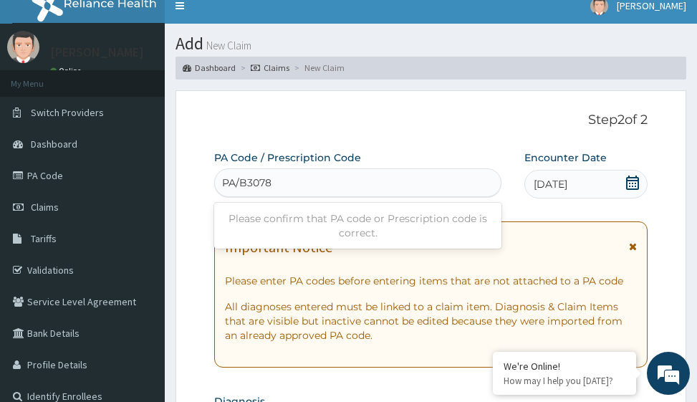
type input "PA/B30787"
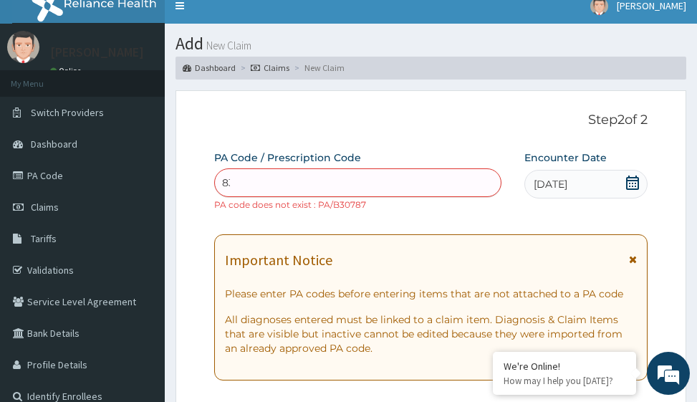
type input "8"
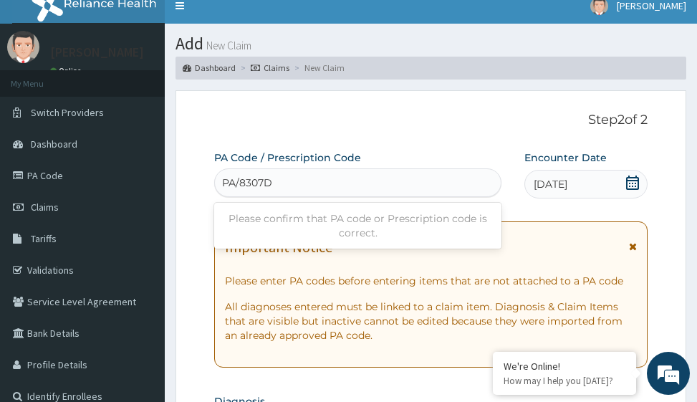
type input "PA/8307D7"
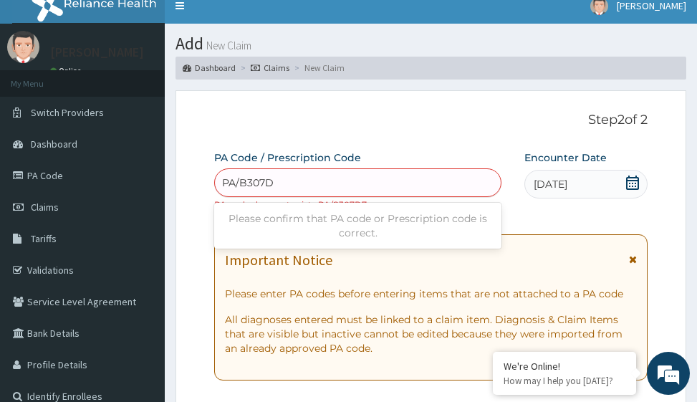
type input "PA/B307D7"
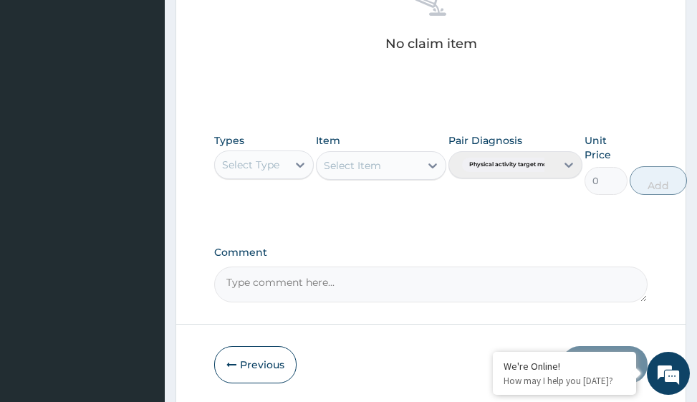
scroll to position [700, 0]
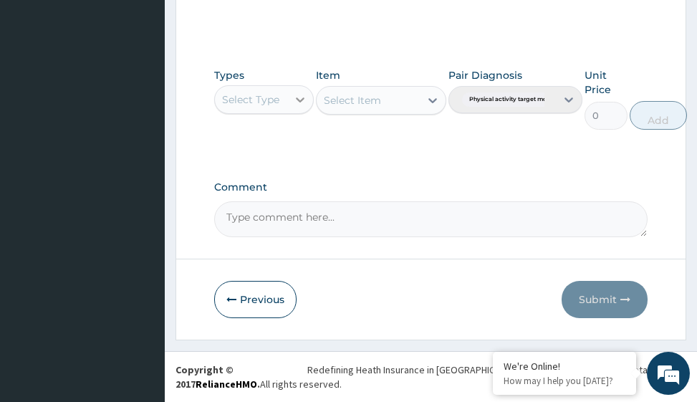
click at [305, 109] on div at bounding box center [300, 100] width 26 height 26
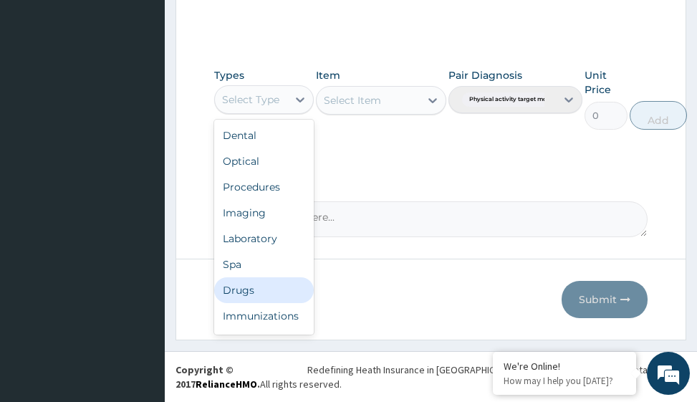
scroll to position [49, 0]
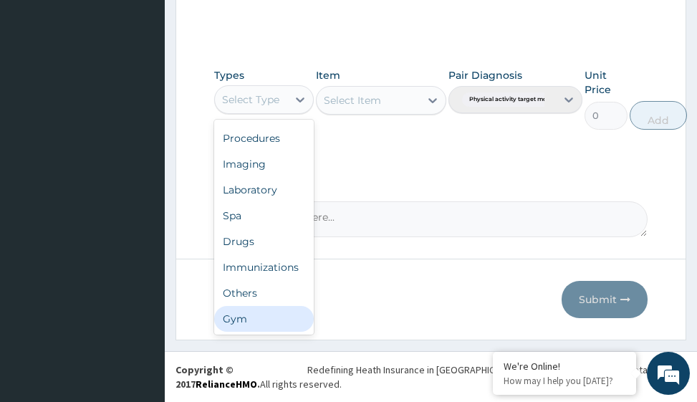
click at [264, 326] on div "Gym" at bounding box center [264, 319] width 100 height 26
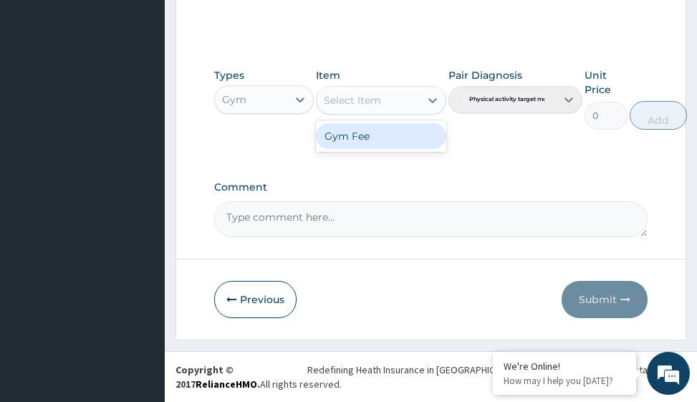
click at [429, 105] on icon at bounding box center [433, 100] width 14 height 14
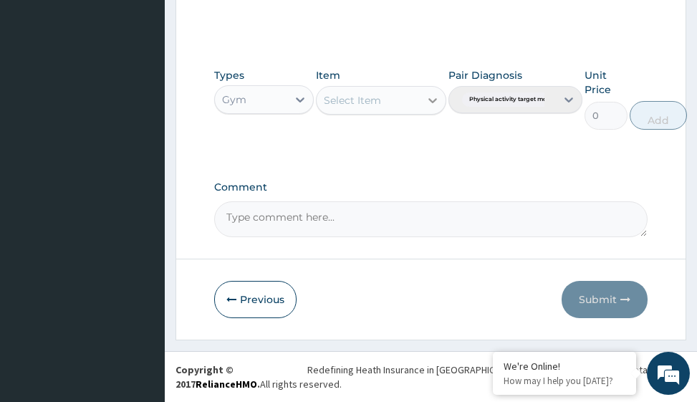
click at [444, 106] on div at bounding box center [433, 100] width 26 height 26
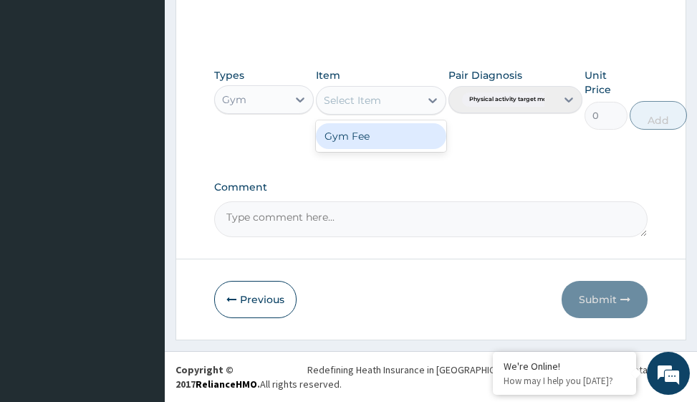
click at [404, 126] on div "Gym Fee" at bounding box center [381, 136] width 130 height 26
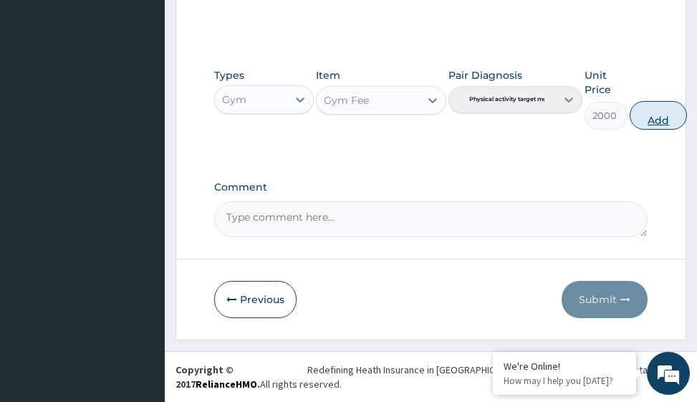
click at [664, 118] on button "Add" at bounding box center [658, 115] width 57 height 29
type input "0"
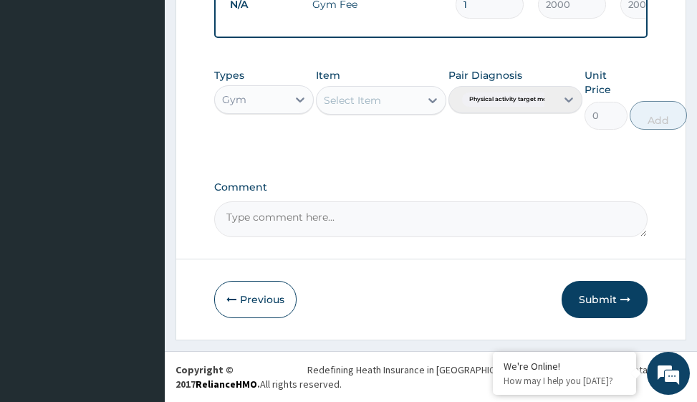
scroll to position [623, 0]
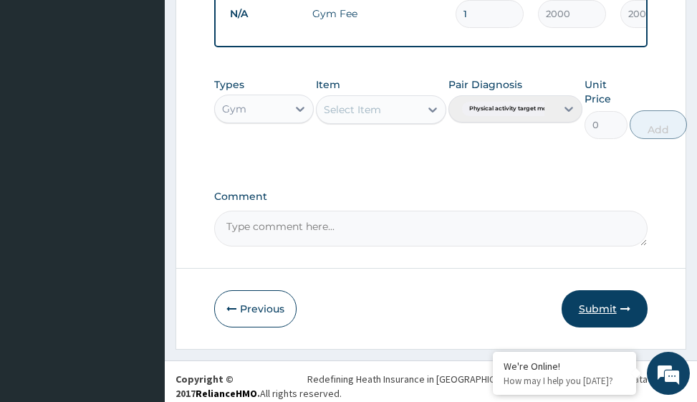
click at [621, 314] on icon "button" at bounding box center [626, 309] width 10 height 10
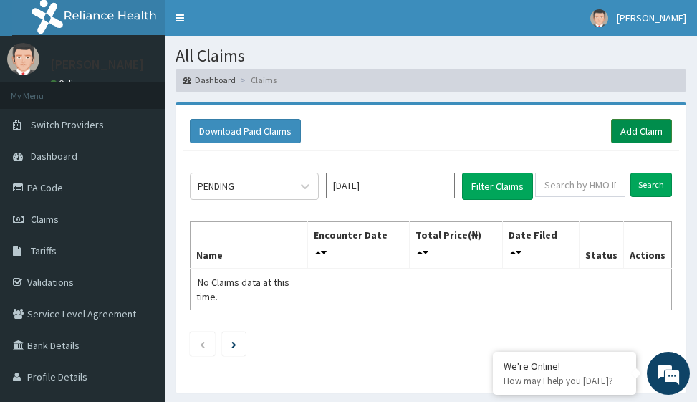
click at [631, 132] on link "Add Claim" at bounding box center [641, 131] width 61 height 24
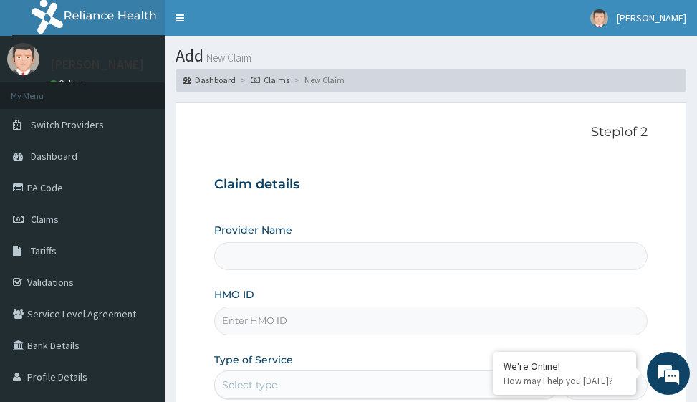
type input "Victors Fitness"
type input "1"
click at [253, 324] on input "HMO ID" at bounding box center [430, 321] width 433 height 28
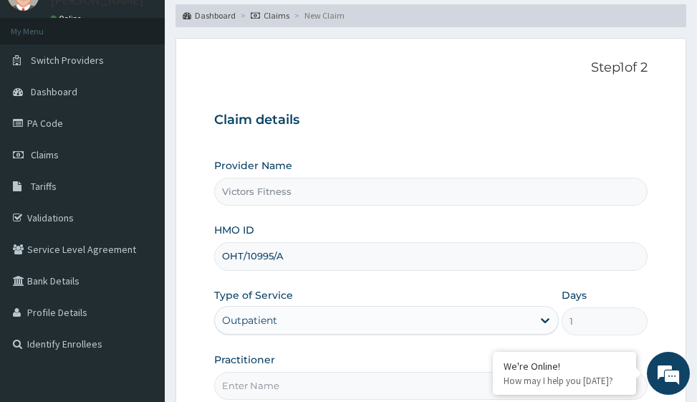
scroll to position [143, 0]
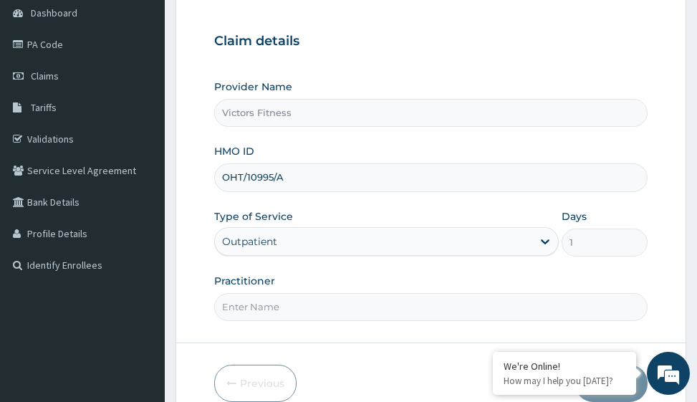
type input "OHT/10995/A"
click at [287, 309] on input "Practitioner" at bounding box center [430, 307] width 433 height 28
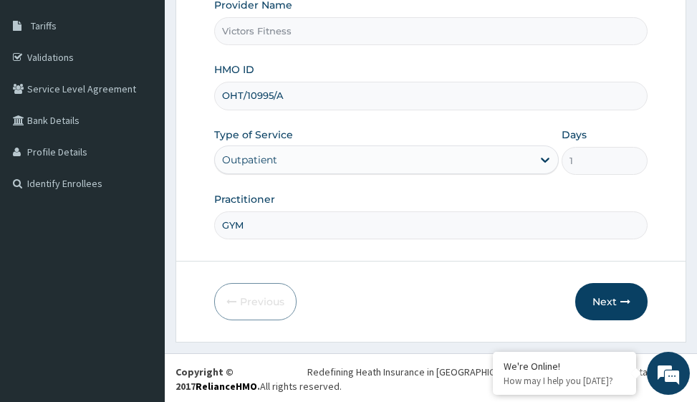
scroll to position [227, 0]
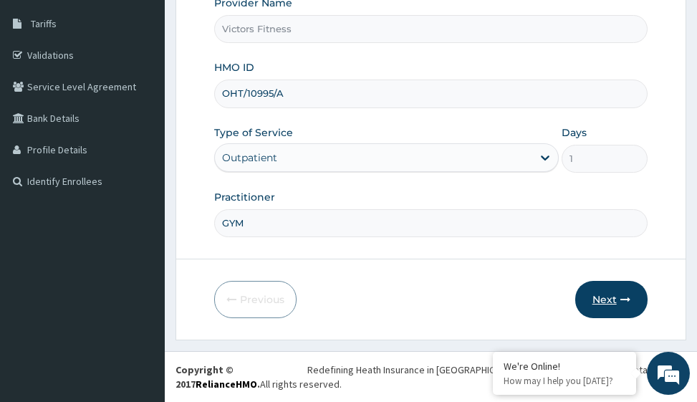
type input "GYM"
click at [608, 300] on button "Next" at bounding box center [611, 299] width 72 height 37
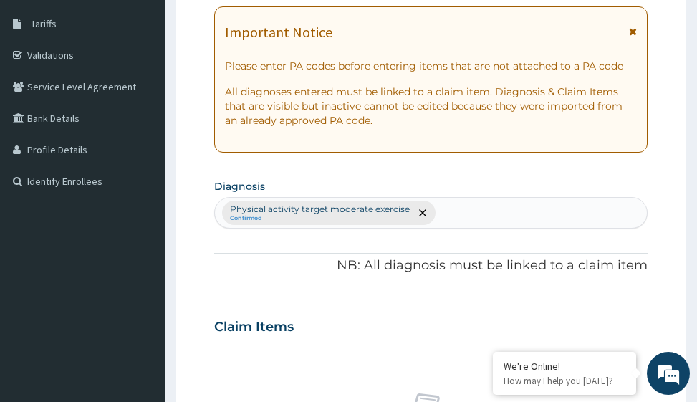
scroll to position [12, 0]
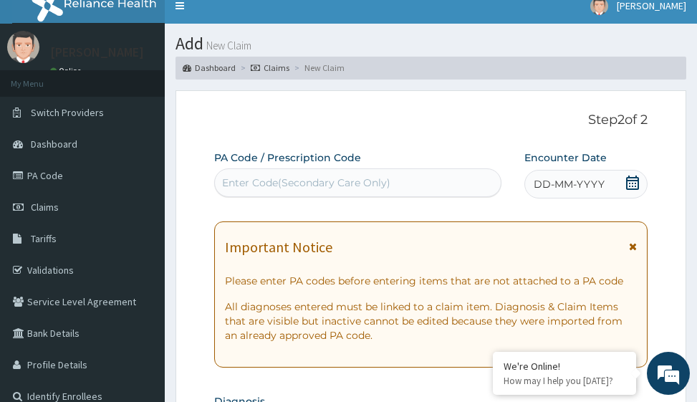
click at [576, 189] on span "DD-MM-YYYY" at bounding box center [569, 184] width 71 height 14
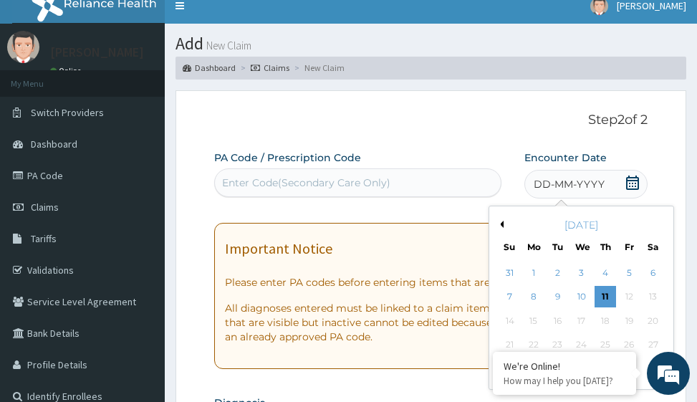
click at [503, 225] on button "Previous Month" at bounding box center [500, 224] width 7 height 7
click at [651, 345] on div "26" at bounding box center [653, 344] width 21 height 21
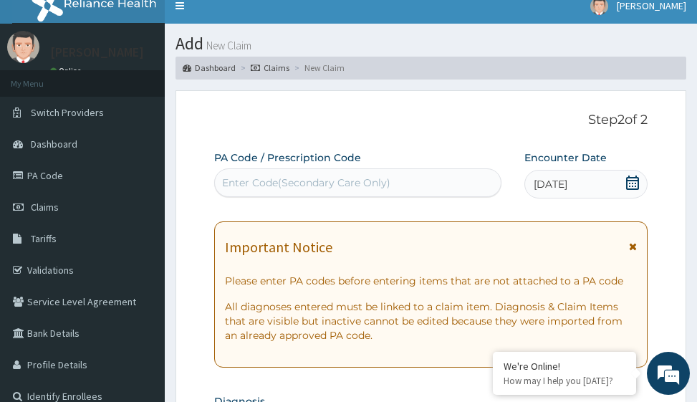
click at [311, 179] on div "Enter Code(Secondary Care Only)" at bounding box center [306, 183] width 168 height 14
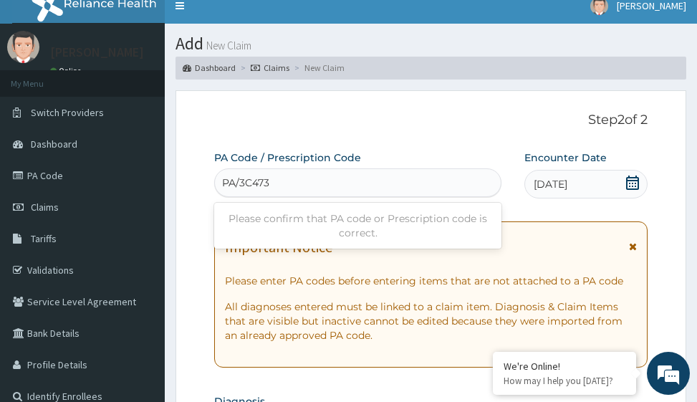
type input "PA/3C473D"
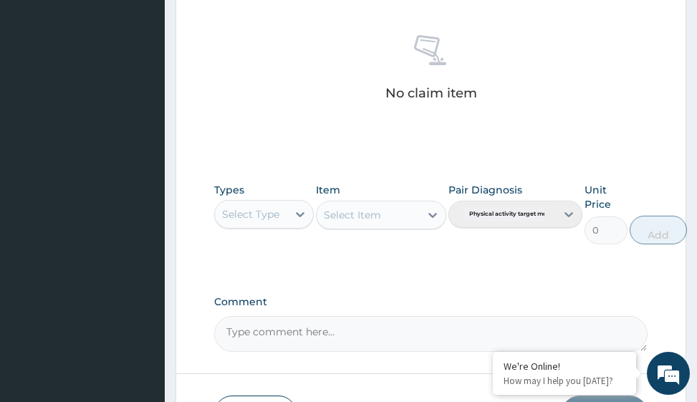
scroll to position [700, 0]
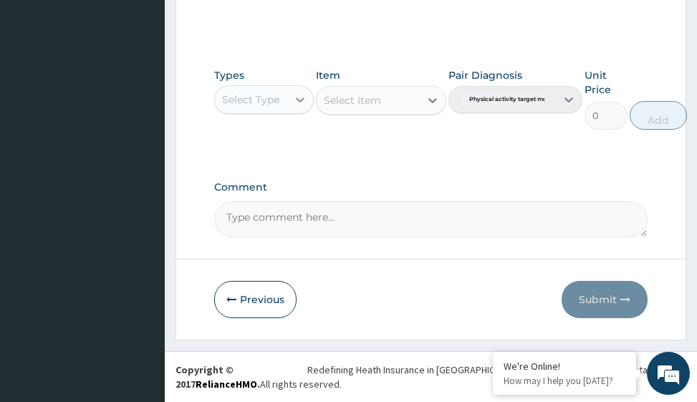
click at [297, 102] on icon at bounding box center [300, 99] width 14 height 14
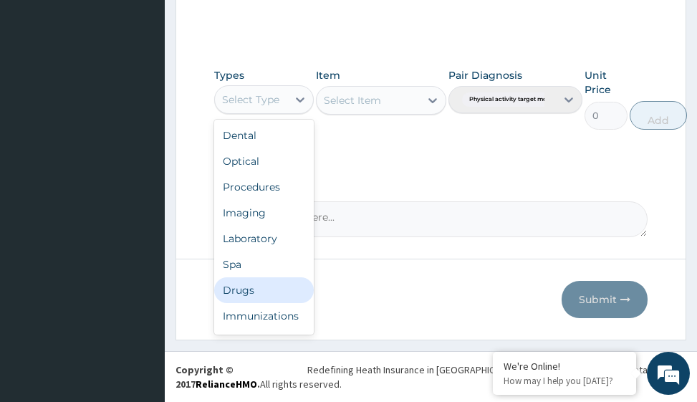
scroll to position [49, 0]
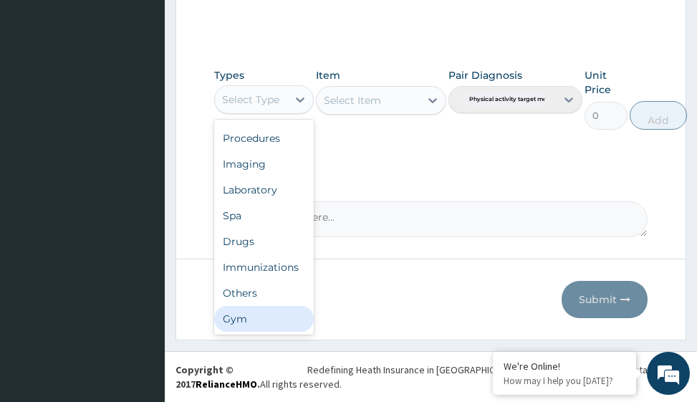
click at [254, 320] on div "Gym" at bounding box center [264, 319] width 100 height 26
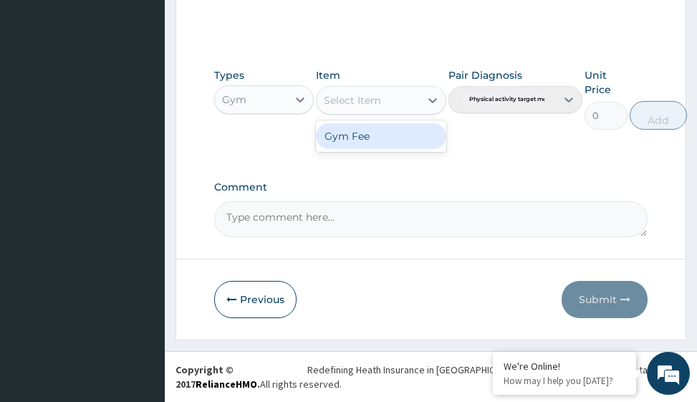
click at [435, 98] on icon at bounding box center [433, 100] width 14 height 14
click at [420, 135] on div "Gym Fee" at bounding box center [381, 136] width 130 height 26
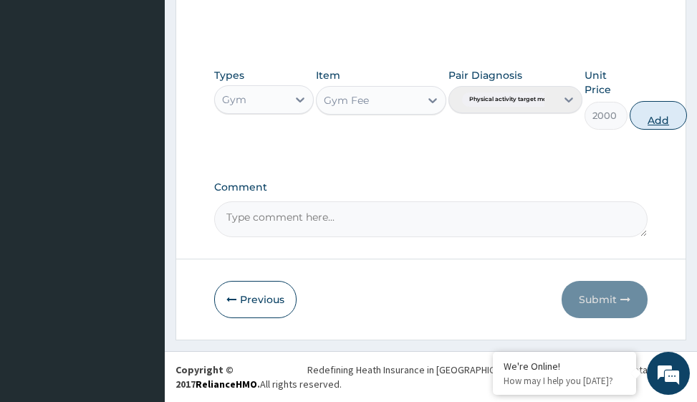
click at [659, 118] on button "Add" at bounding box center [658, 115] width 57 height 29
type input "0"
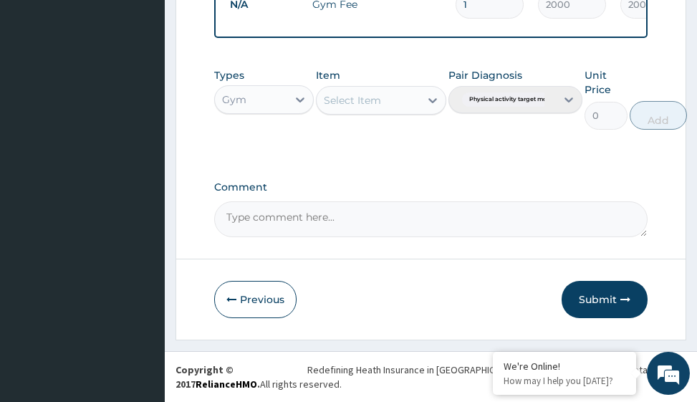
scroll to position [623, 0]
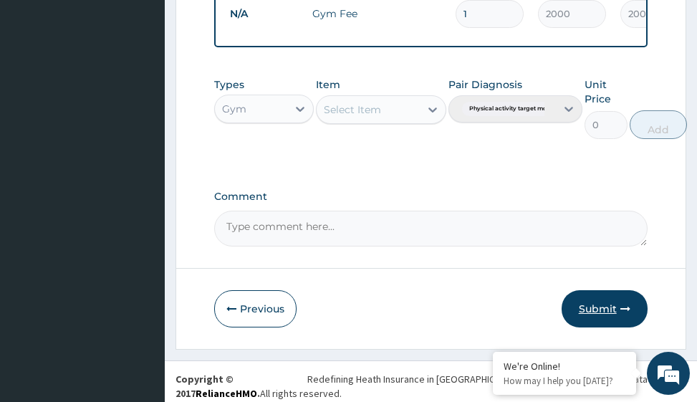
click at [608, 318] on button "Submit" at bounding box center [605, 308] width 86 height 37
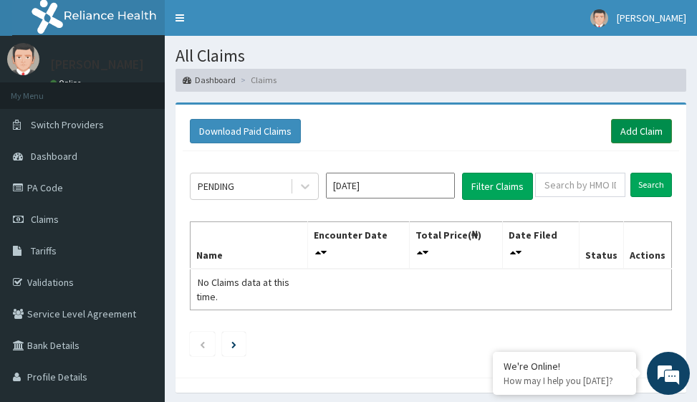
click at [640, 130] on link "Add Claim" at bounding box center [641, 131] width 61 height 24
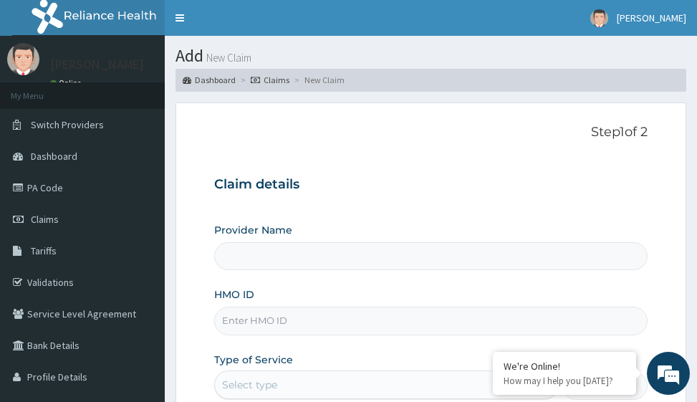
type input "Victors Fitness"
type input "1"
click at [292, 323] on input "HMO ID" at bounding box center [430, 321] width 433 height 28
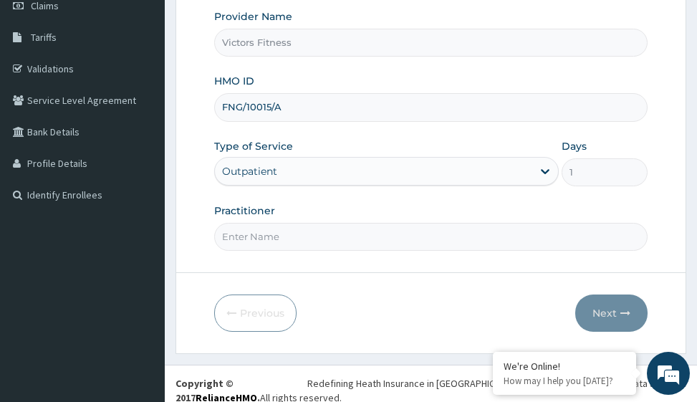
scroll to position [215, 0]
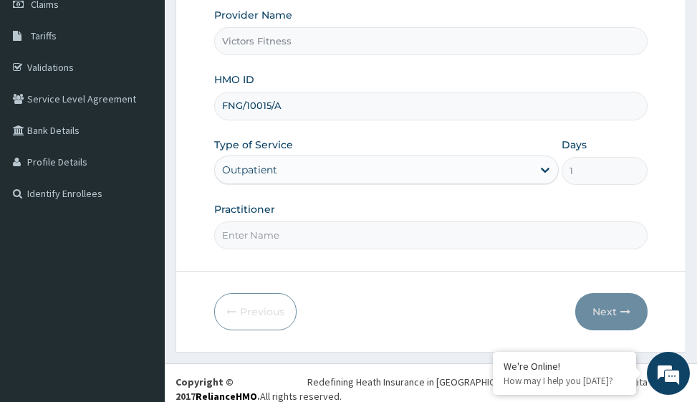
type input "FNG/10015/A"
click at [285, 233] on input "Practitioner" at bounding box center [430, 235] width 433 height 28
type input "GYM"
click at [604, 312] on button "Next" at bounding box center [611, 311] width 72 height 37
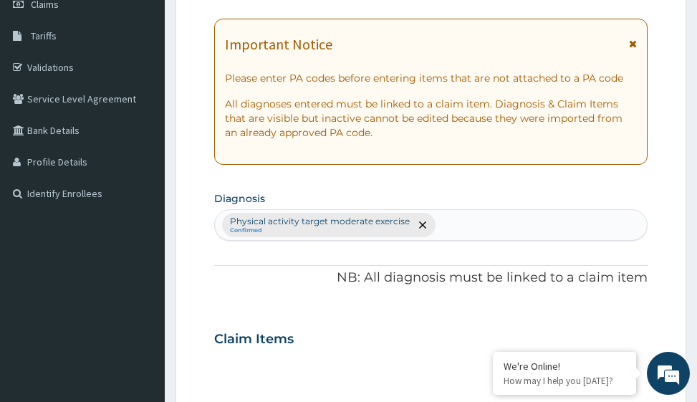
scroll to position [0, 0]
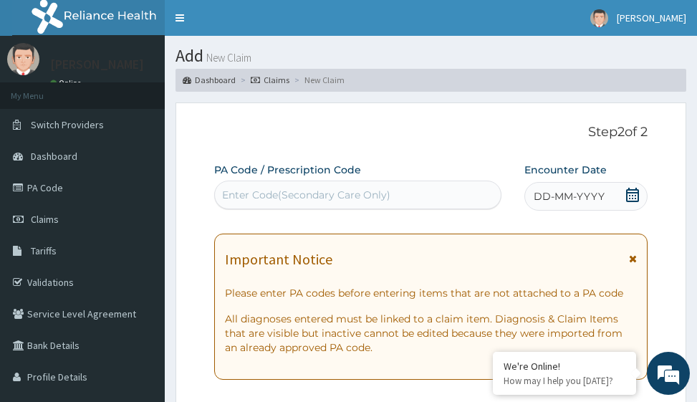
click at [598, 198] on span "DD-MM-YYYY" at bounding box center [569, 196] width 71 height 14
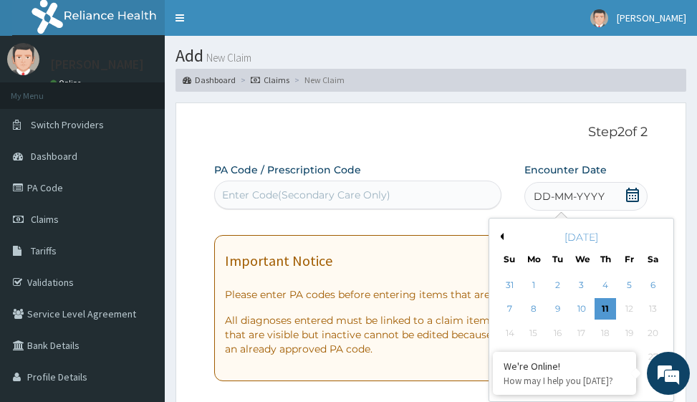
scroll to position [143, 0]
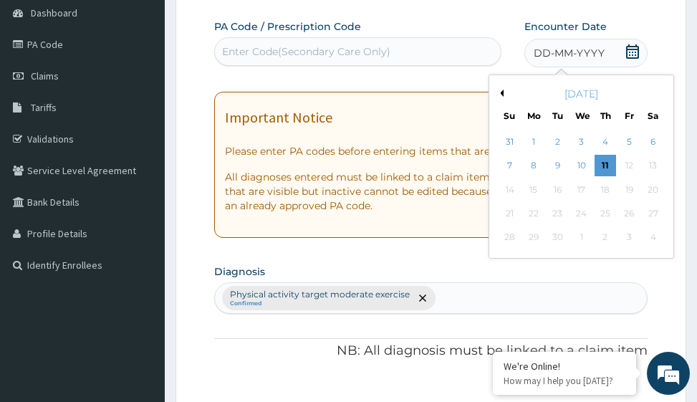
click at [501, 90] on button "Previous Month" at bounding box center [500, 93] width 7 height 7
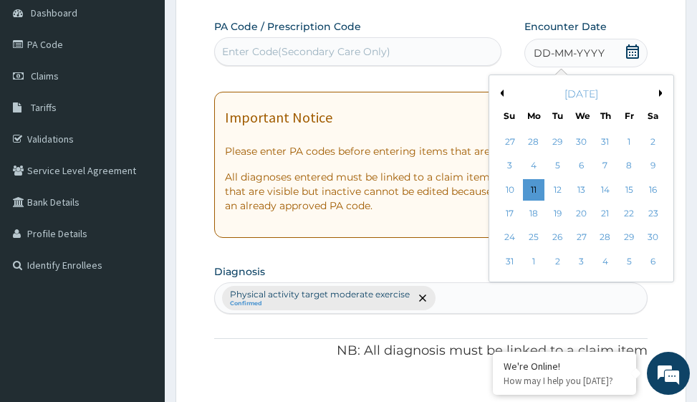
click at [501, 90] on button "Previous Month" at bounding box center [500, 93] width 7 height 7
click at [655, 212] on div "26" at bounding box center [653, 213] width 21 height 21
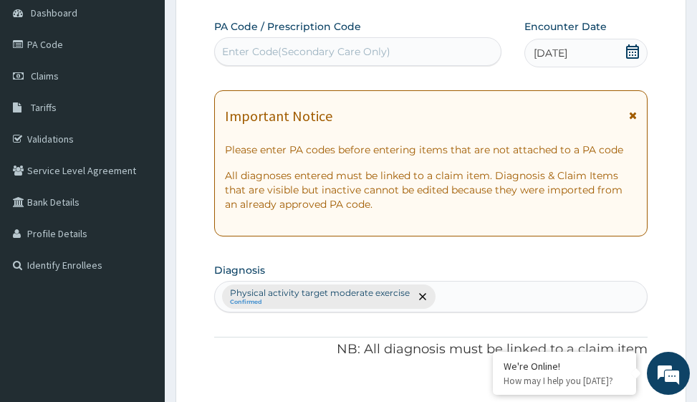
click at [382, 54] on div "Enter Code(Secondary Care Only)" at bounding box center [306, 51] width 168 height 14
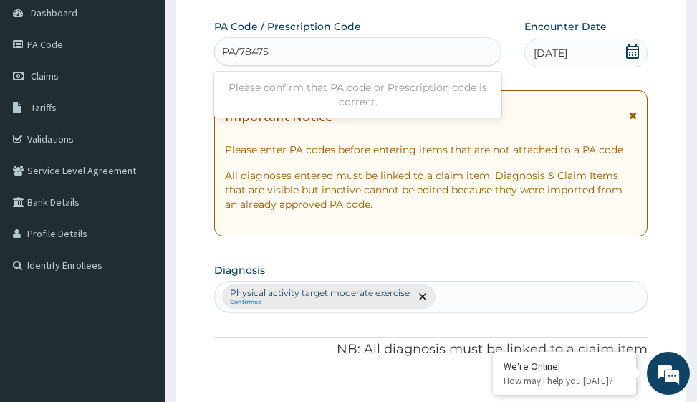
type input "PA/784750"
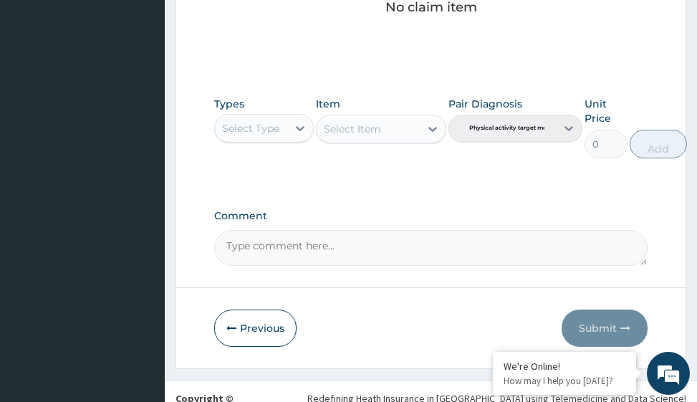
scroll to position [700, 0]
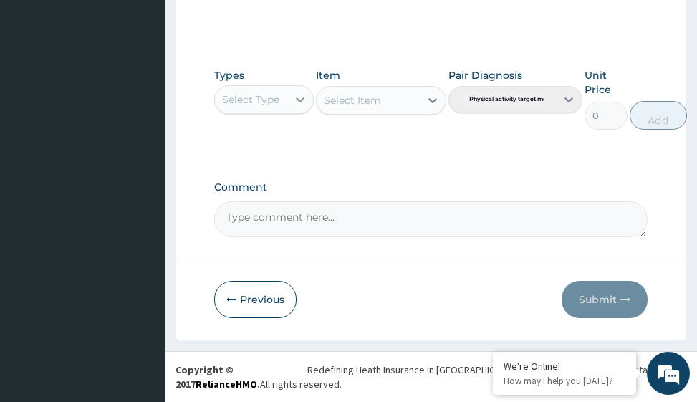
click at [292, 101] on div at bounding box center [300, 100] width 26 height 26
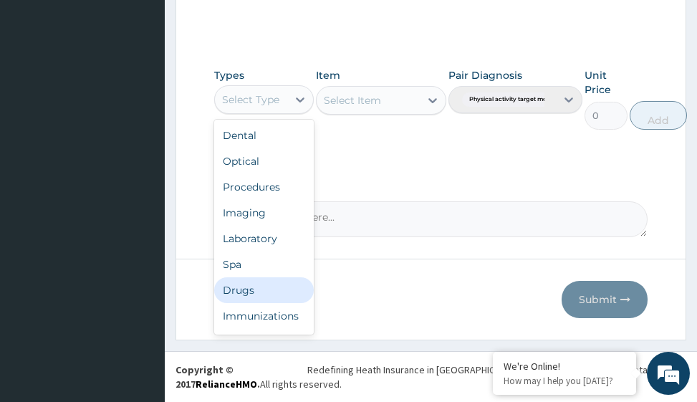
scroll to position [49, 0]
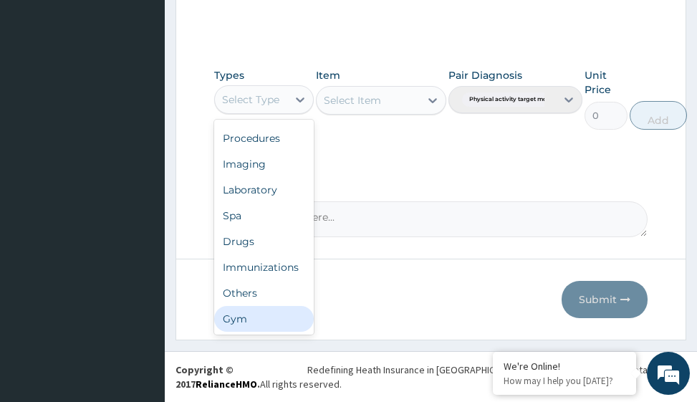
click at [272, 320] on div "Gym" at bounding box center [264, 319] width 100 height 26
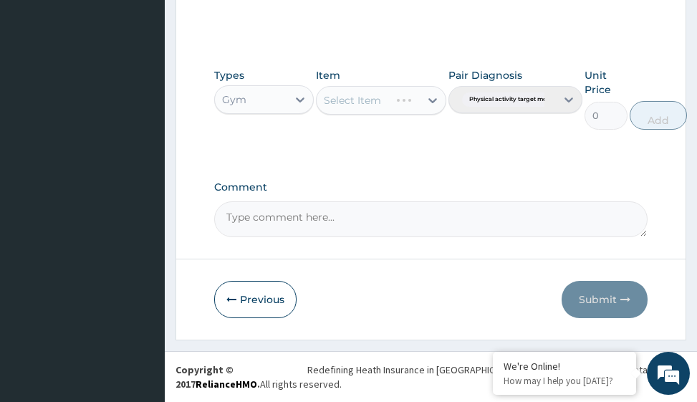
click at [389, 102] on div "Select Item" at bounding box center [353, 100] width 72 height 23
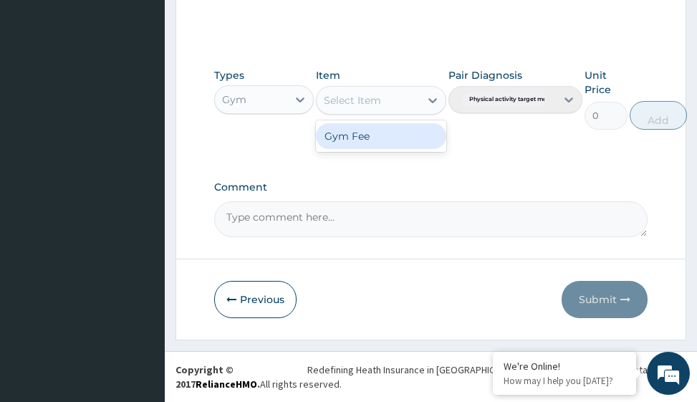
click at [392, 140] on div "Gym Fee" at bounding box center [381, 136] width 130 height 26
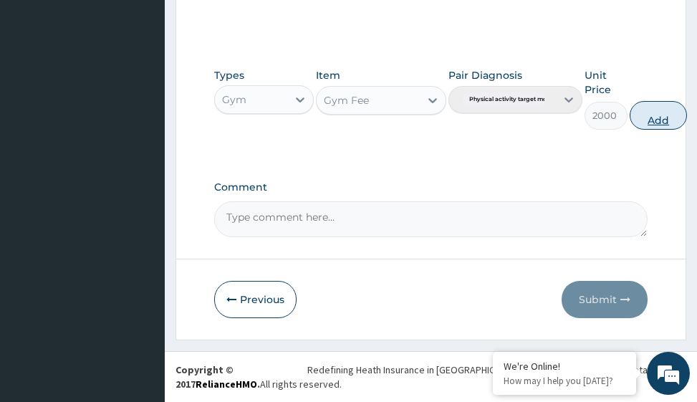
click at [659, 115] on button "Add" at bounding box center [658, 115] width 57 height 29
type input "0"
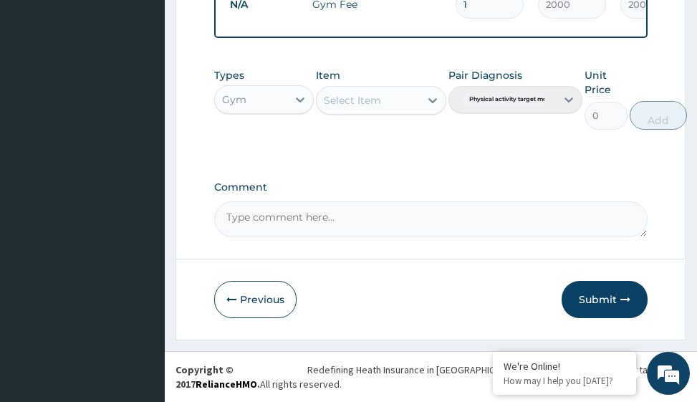
scroll to position [623, 0]
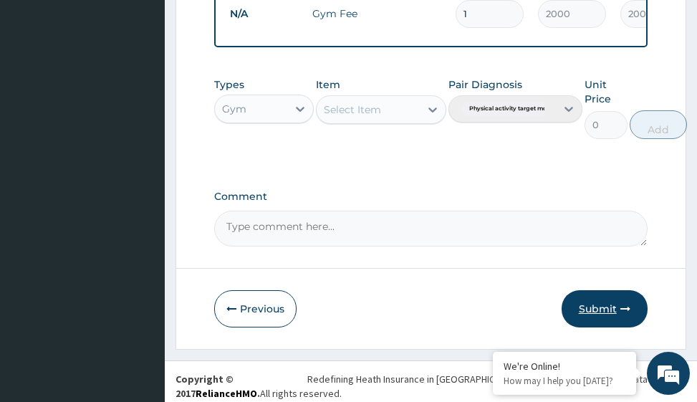
click at [610, 316] on button "Submit" at bounding box center [605, 308] width 86 height 37
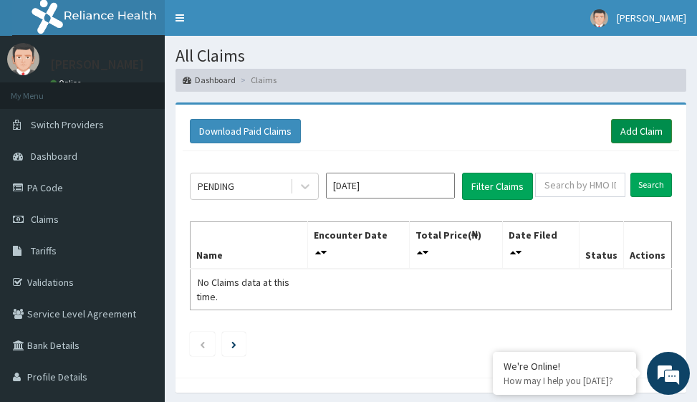
click at [639, 129] on link "Add Claim" at bounding box center [641, 131] width 61 height 24
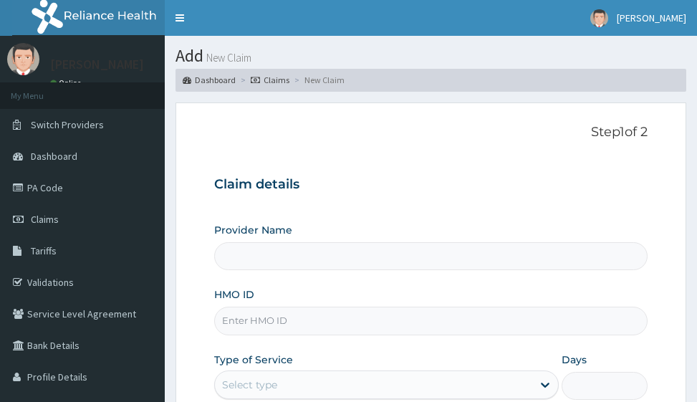
click at [308, 316] on input "HMO ID" at bounding box center [430, 321] width 433 height 28
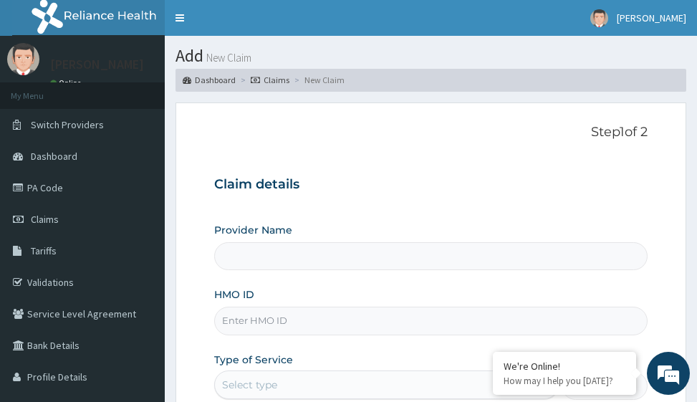
type input "Victors Fitness"
type input "1"
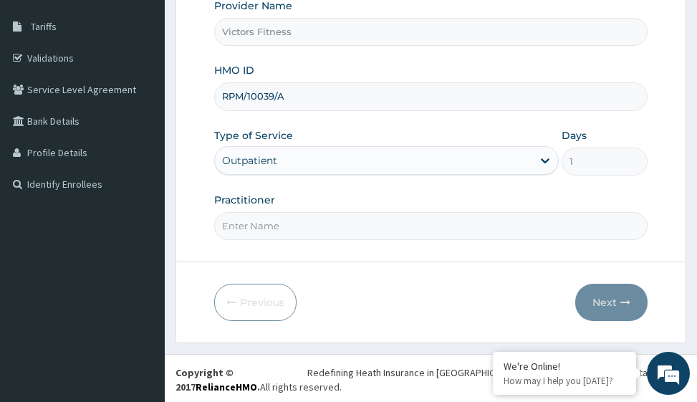
scroll to position [227, 0]
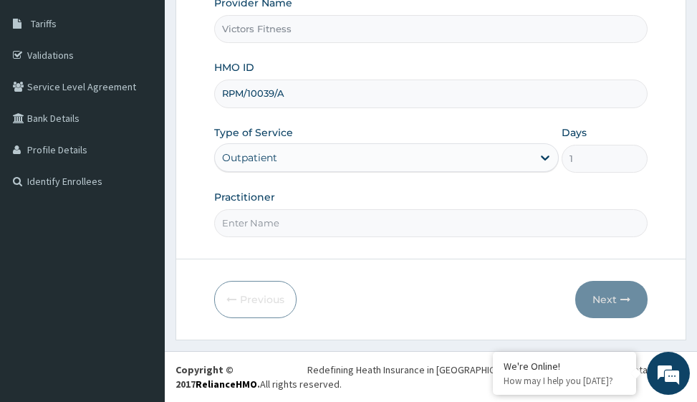
type input "RPM/10039/A"
click at [304, 231] on input "Practitioner" at bounding box center [430, 223] width 433 height 28
type input "GYM"
click at [627, 302] on icon "button" at bounding box center [626, 300] width 10 height 10
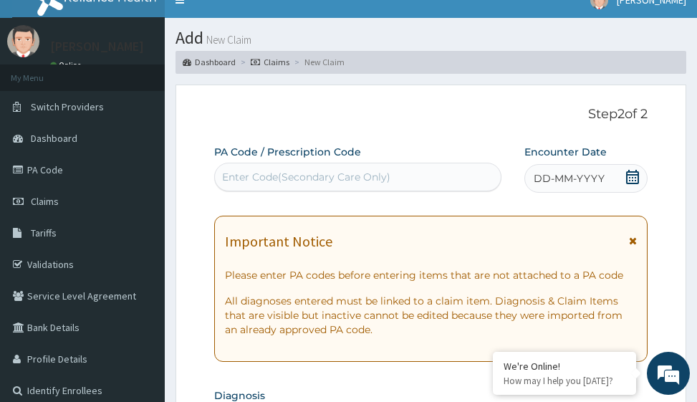
scroll to position [0, 0]
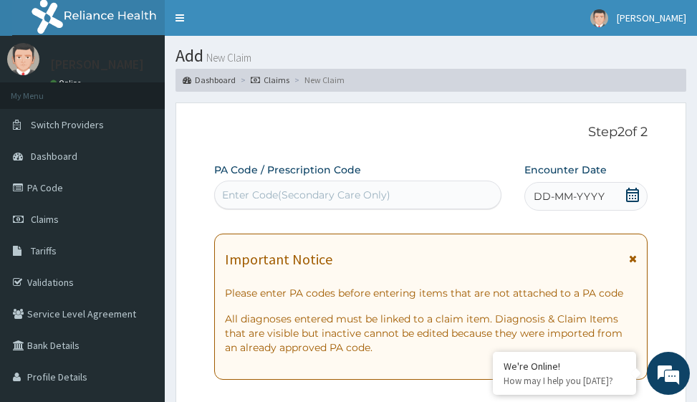
click at [583, 199] on span "DD-MM-YYYY" at bounding box center [569, 196] width 71 height 14
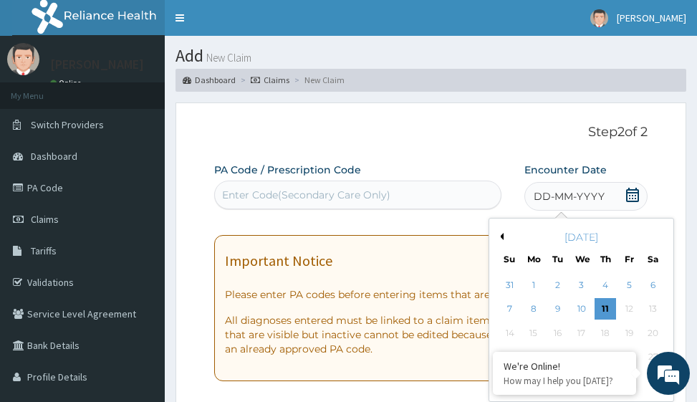
scroll to position [143, 0]
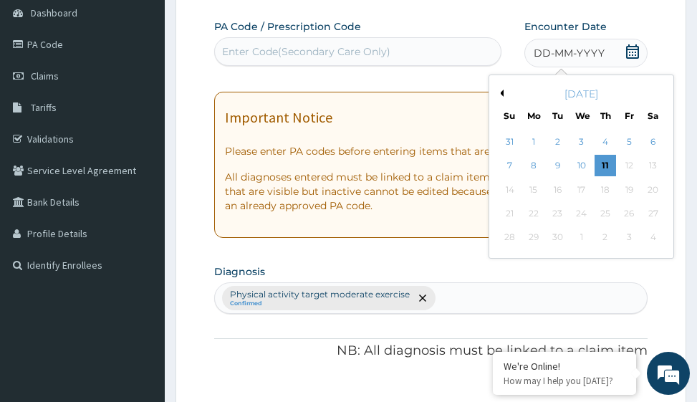
click at [501, 93] on button "Previous Month" at bounding box center [500, 93] width 7 height 7
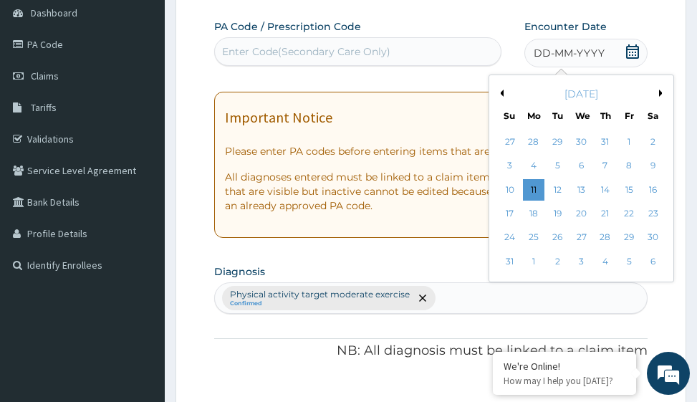
click at [501, 93] on button "Previous Month" at bounding box center [500, 93] width 7 height 7
click at [654, 211] on div "26" at bounding box center [653, 213] width 21 height 21
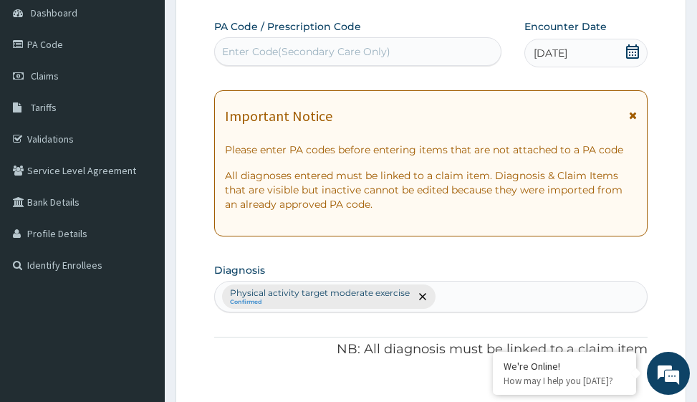
click at [315, 49] on div "Enter Code(Secondary Care Only)" at bounding box center [306, 51] width 168 height 14
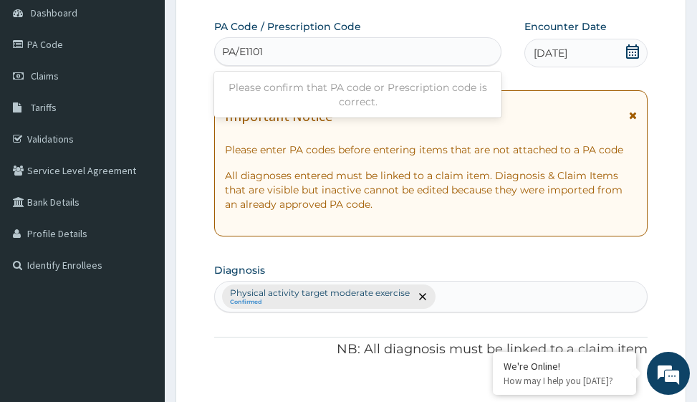
type input "PA/E11012"
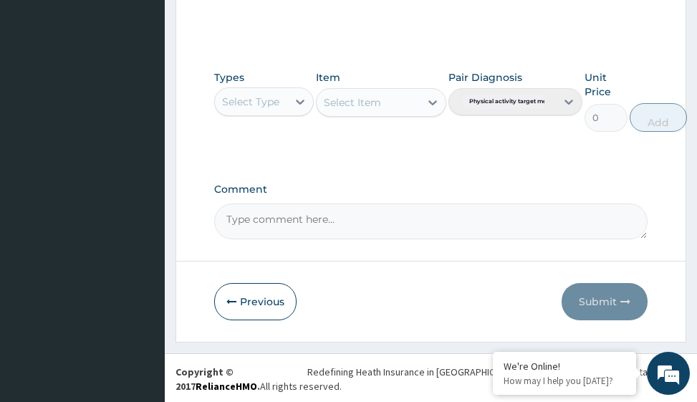
scroll to position [700, 0]
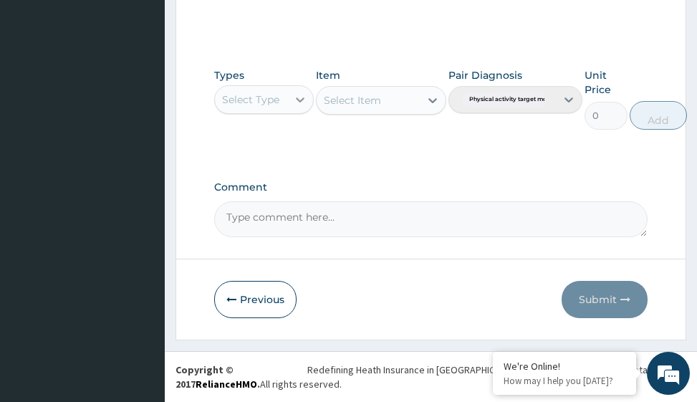
click at [297, 102] on icon at bounding box center [300, 99] width 14 height 14
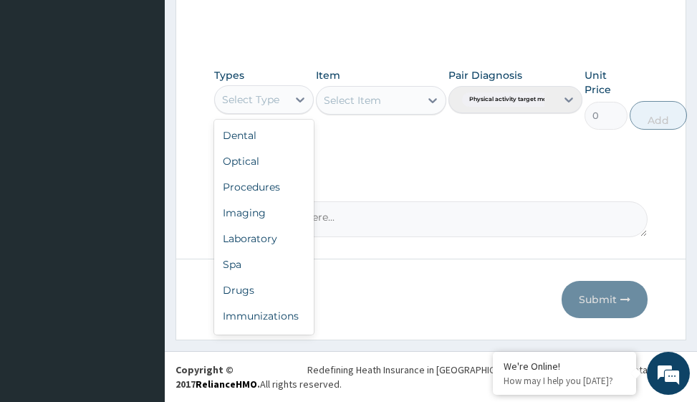
scroll to position [49, 0]
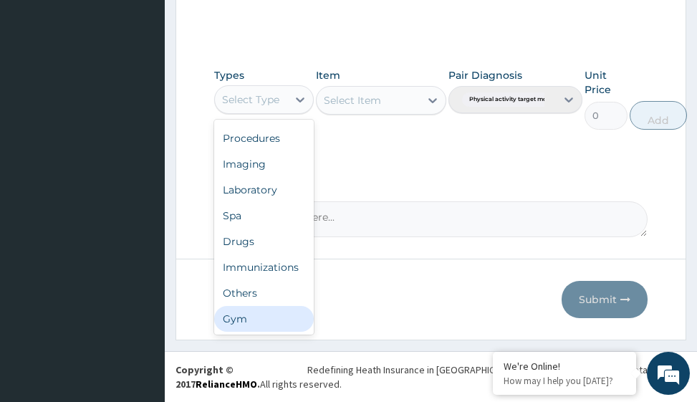
click at [226, 320] on div "Gym" at bounding box center [264, 319] width 100 height 26
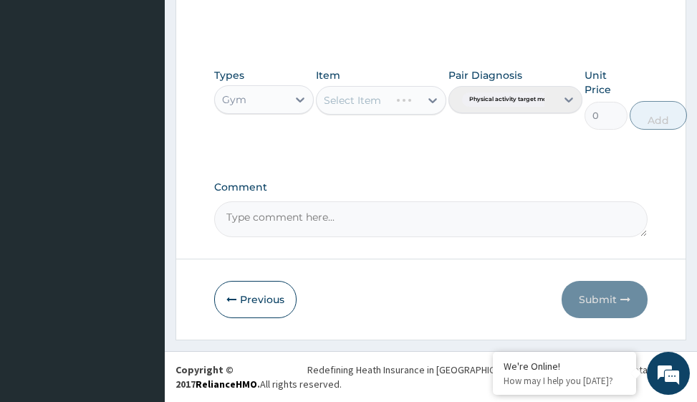
click at [382, 103] on div "Select Item" at bounding box center [381, 100] width 130 height 29
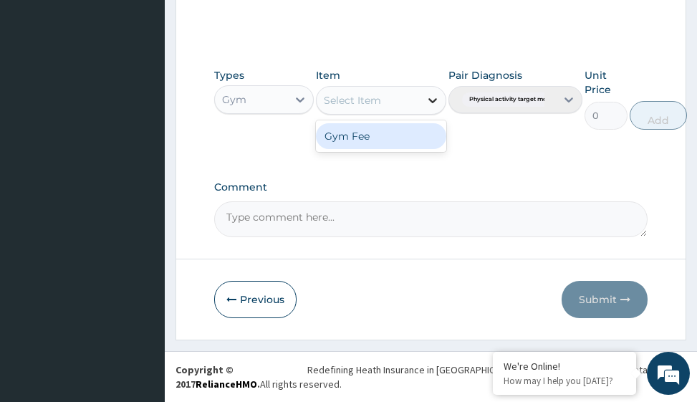
click at [423, 93] on div at bounding box center [433, 100] width 26 height 26
click at [397, 133] on div "Gym Fee" at bounding box center [381, 136] width 130 height 26
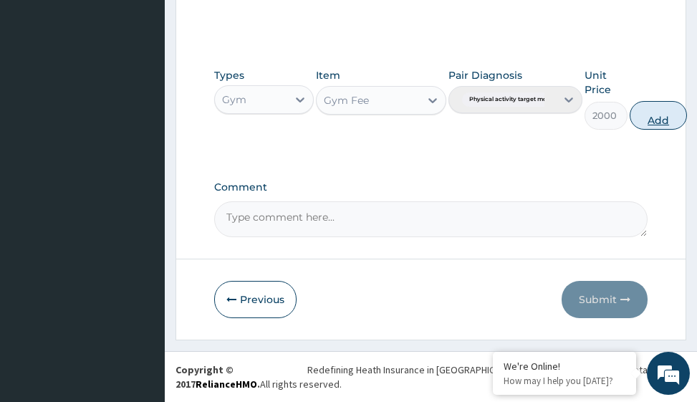
click at [670, 117] on button "Add" at bounding box center [658, 115] width 57 height 29
type input "0"
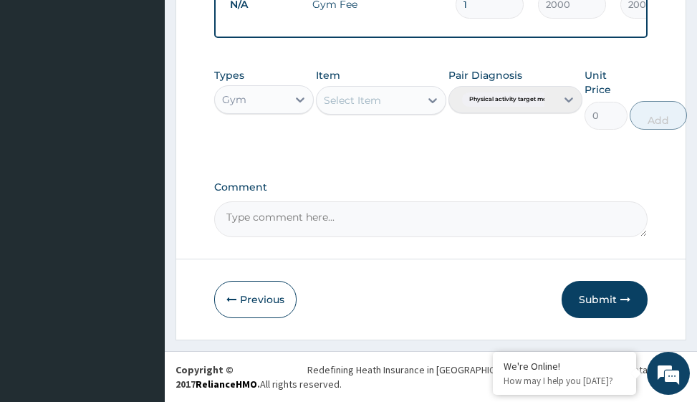
scroll to position [623, 0]
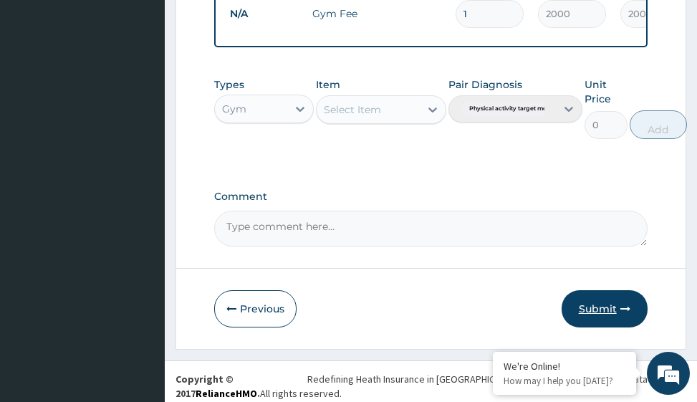
click at [601, 322] on button "Submit" at bounding box center [605, 308] width 86 height 37
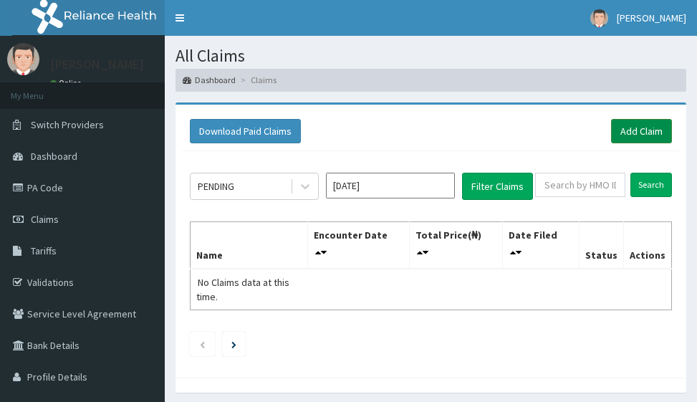
click at [644, 128] on link "Add Claim" at bounding box center [641, 131] width 61 height 24
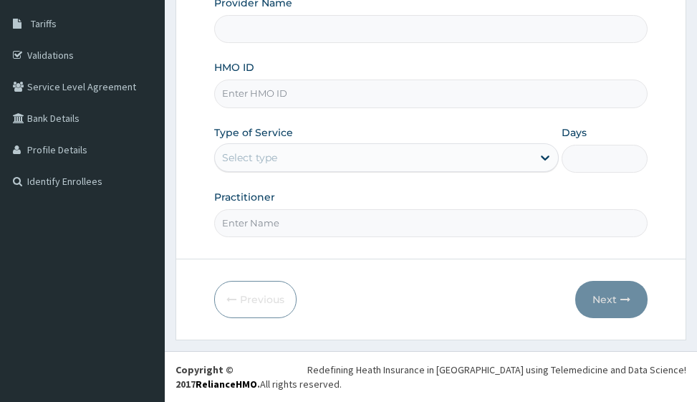
click at [284, 98] on input "HMO ID" at bounding box center [430, 94] width 433 height 28
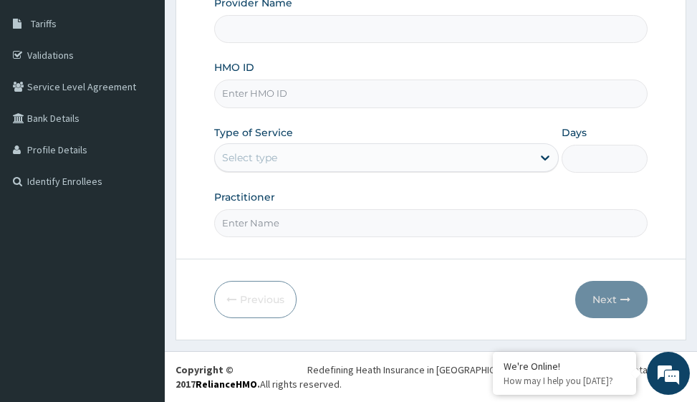
type input "Victors Fitness"
type input "1"
type input "KER/10135/A"
click at [277, 219] on input "Practitioner" at bounding box center [430, 223] width 433 height 28
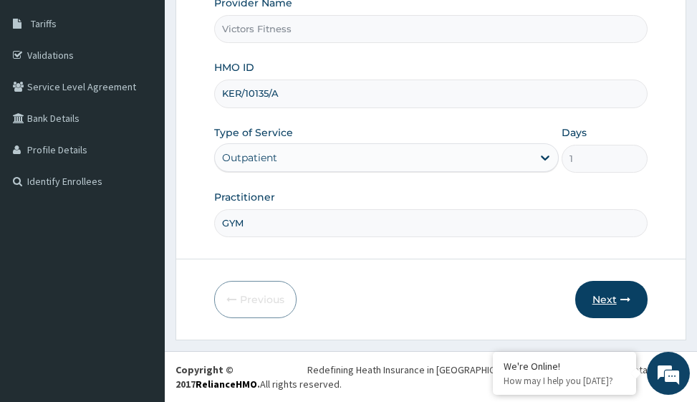
type input "GYM"
click at [613, 295] on button "Next" at bounding box center [611, 299] width 72 height 37
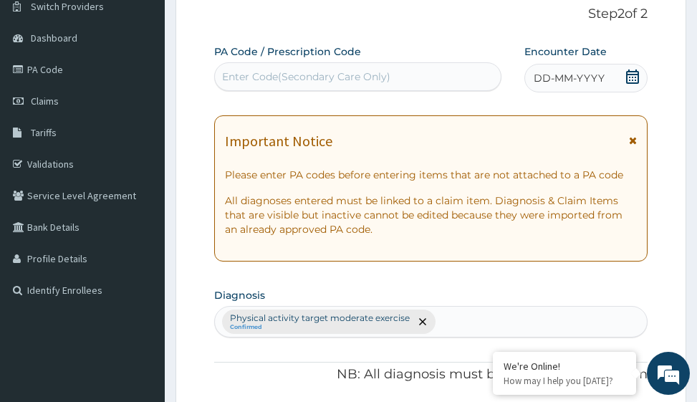
scroll to position [12, 0]
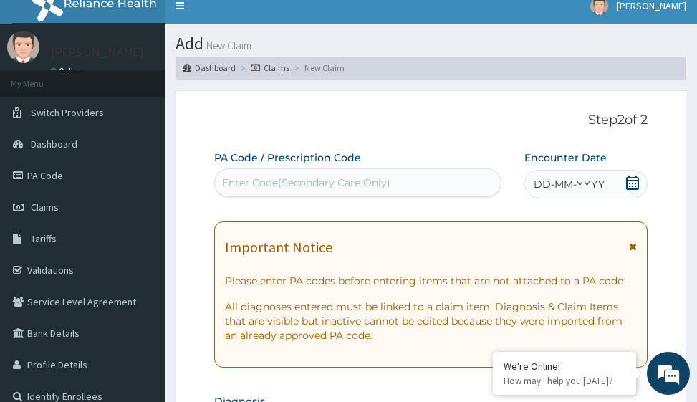
click at [585, 178] on span "DD-MM-YYYY" at bounding box center [569, 184] width 71 height 14
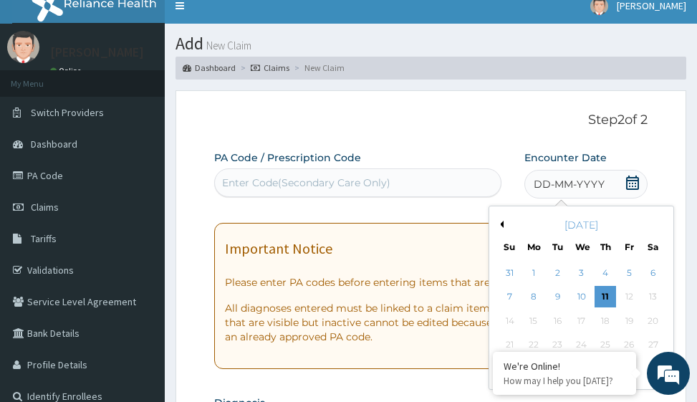
click at [502, 224] on button "Previous Month" at bounding box center [500, 224] width 7 height 7
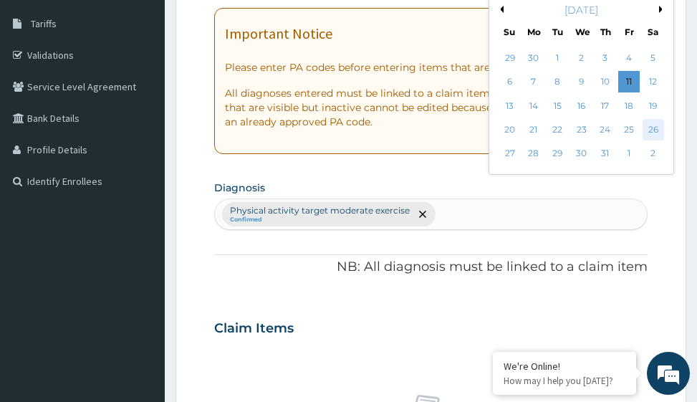
click at [654, 126] on div "26" at bounding box center [653, 129] width 21 height 21
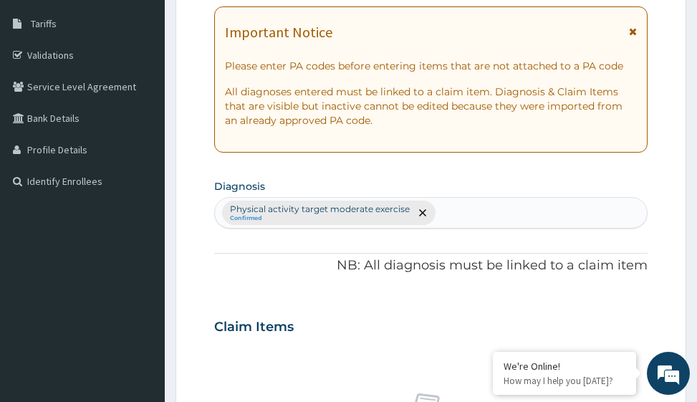
scroll to position [12, 0]
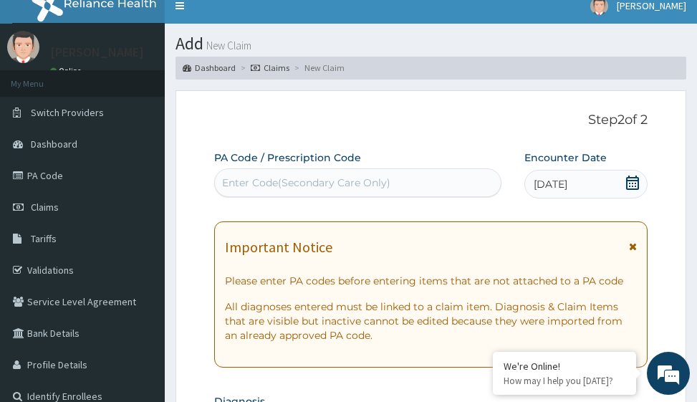
click at [307, 176] on div "Enter Code(Secondary Care Only)" at bounding box center [306, 183] width 168 height 14
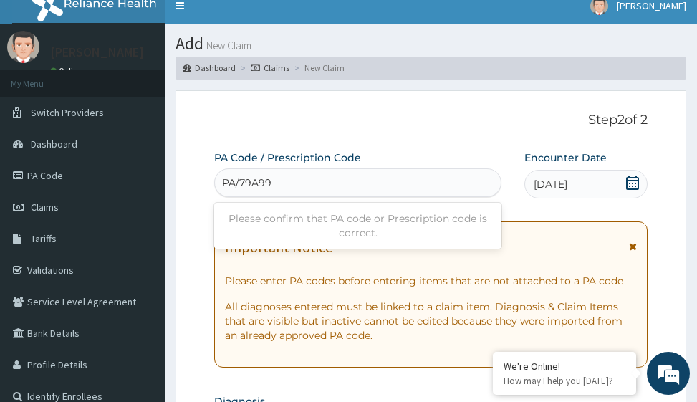
type input "PA/79A993"
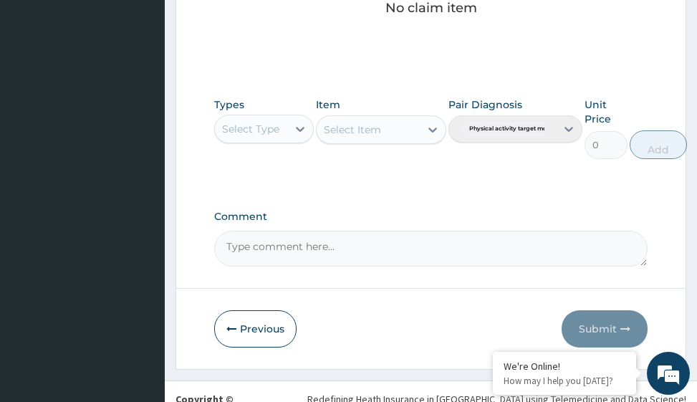
scroll to position [700, 0]
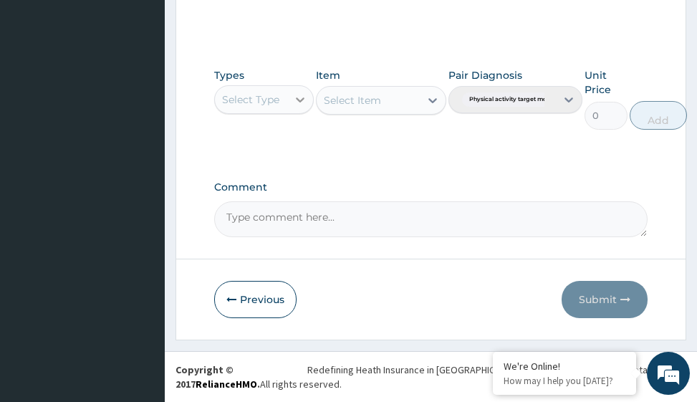
click at [295, 97] on icon at bounding box center [300, 99] width 14 height 14
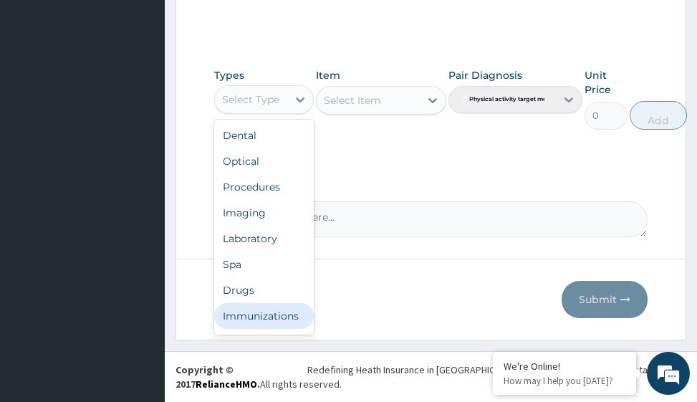
scroll to position [49, 0]
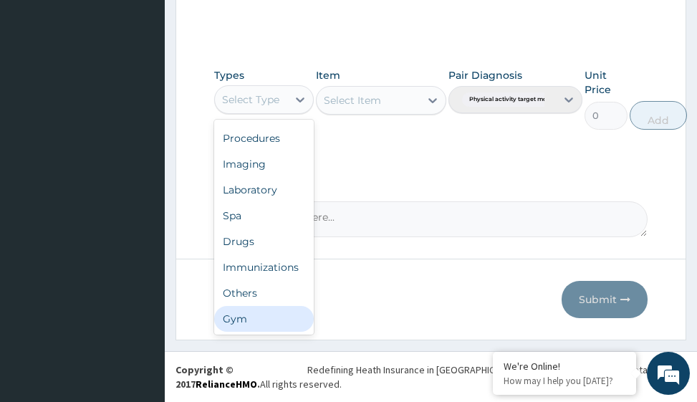
click at [257, 323] on div "Gym" at bounding box center [264, 319] width 100 height 26
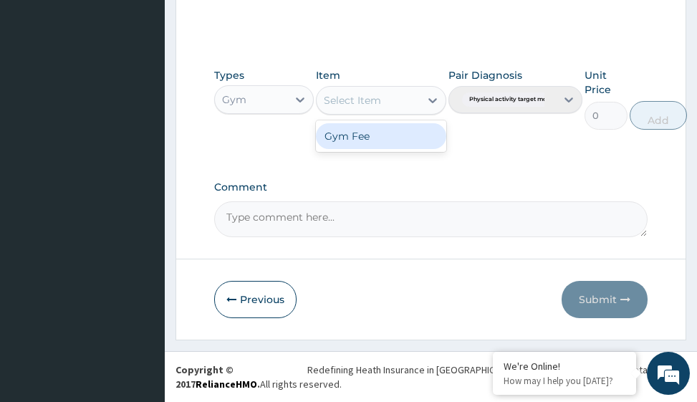
click at [429, 100] on icon at bounding box center [433, 100] width 14 height 14
click at [411, 137] on div "Gym Fee" at bounding box center [381, 136] width 130 height 26
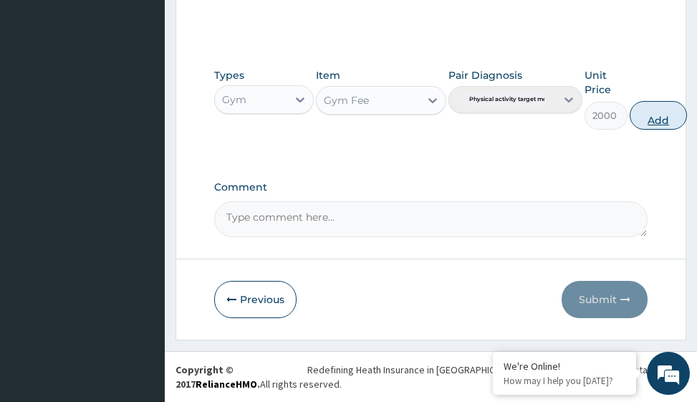
click at [672, 116] on button "Add" at bounding box center [658, 115] width 57 height 29
type input "0"
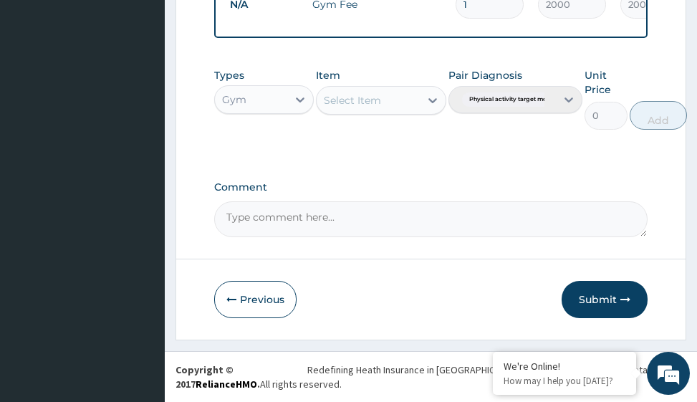
scroll to position [623, 0]
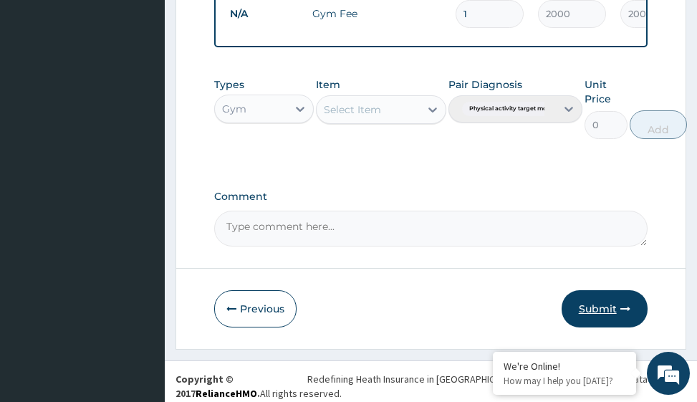
click at [604, 318] on button "Submit" at bounding box center [605, 308] width 86 height 37
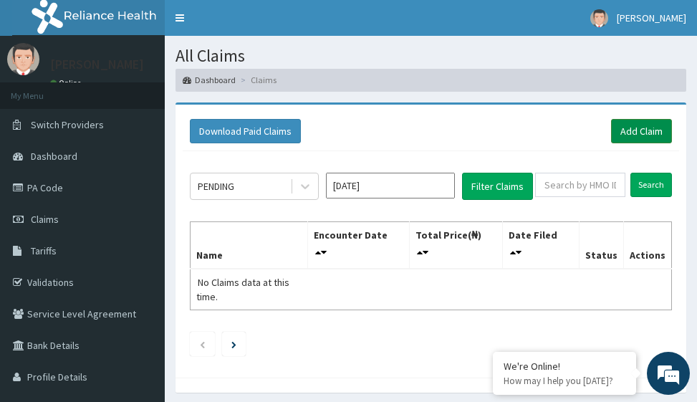
click at [641, 130] on link "Add Claim" at bounding box center [641, 131] width 61 height 24
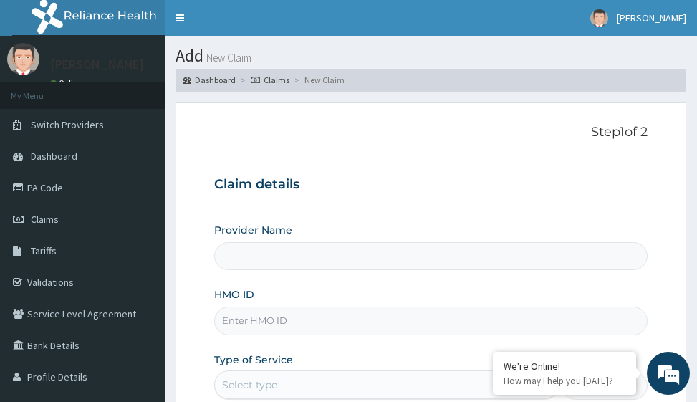
type input "Victors Fitness"
type input "1"
click at [247, 325] on input "HMO ID" at bounding box center [430, 321] width 433 height 28
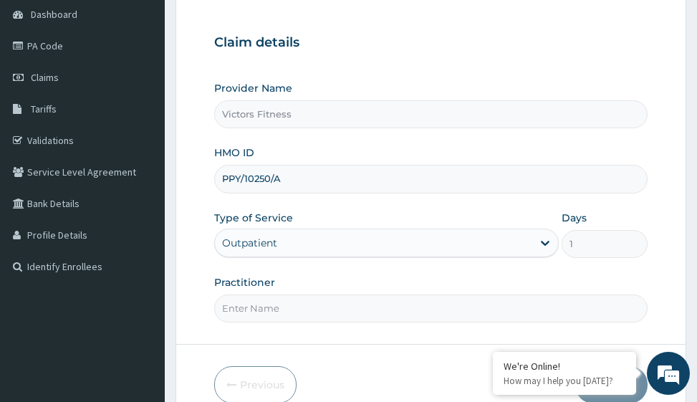
scroll to position [227, 0]
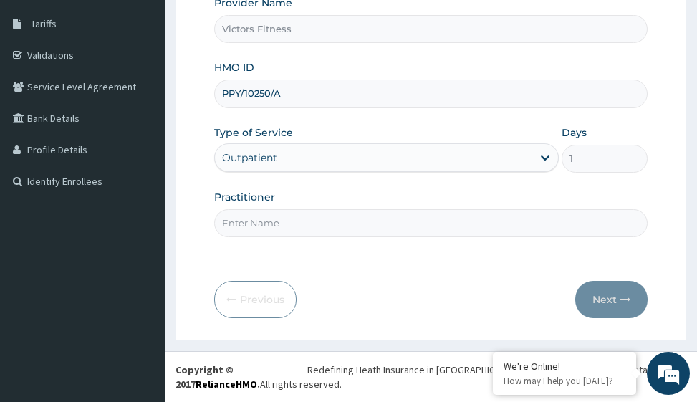
type input "PPY/10250/A"
click at [301, 224] on input "Practitioner" at bounding box center [430, 223] width 433 height 28
type input "GYM"
click at [644, 295] on button "Next" at bounding box center [611, 299] width 72 height 37
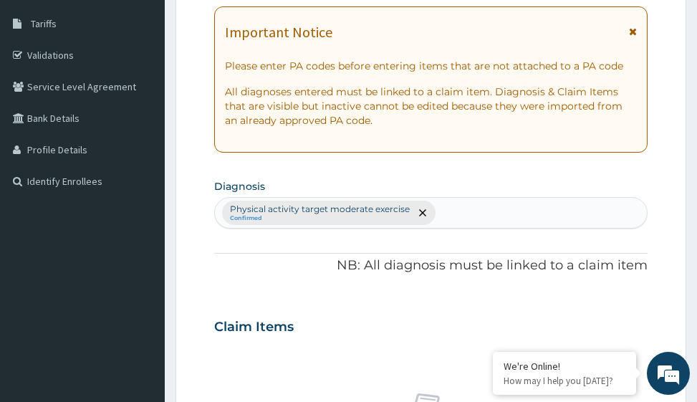
scroll to position [84, 0]
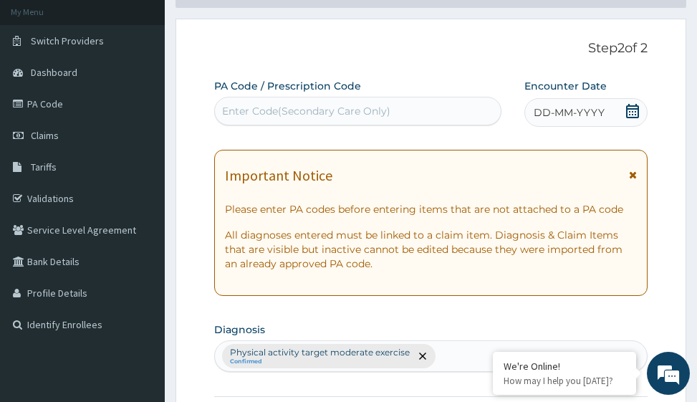
click at [563, 115] on span "DD-MM-YYYY" at bounding box center [569, 112] width 71 height 14
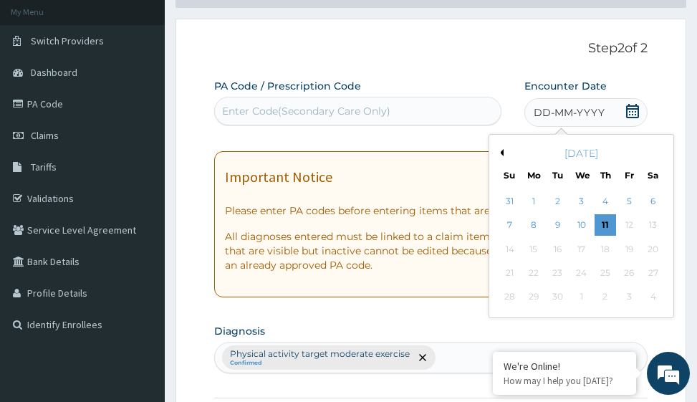
scroll to position [156, 0]
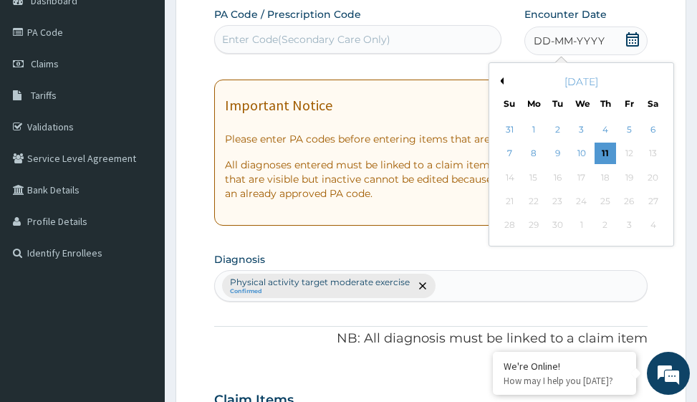
click at [503, 81] on button "Previous Month" at bounding box center [500, 80] width 7 height 7
click at [654, 204] on div "26" at bounding box center [653, 201] width 21 height 21
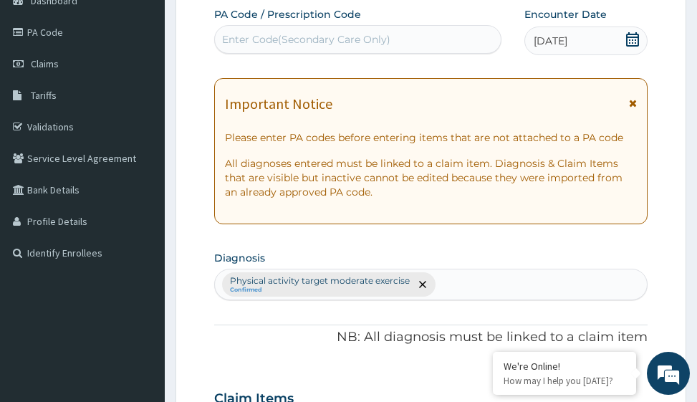
click at [341, 44] on div "Enter Code(Secondary Care Only)" at bounding box center [306, 39] width 168 height 14
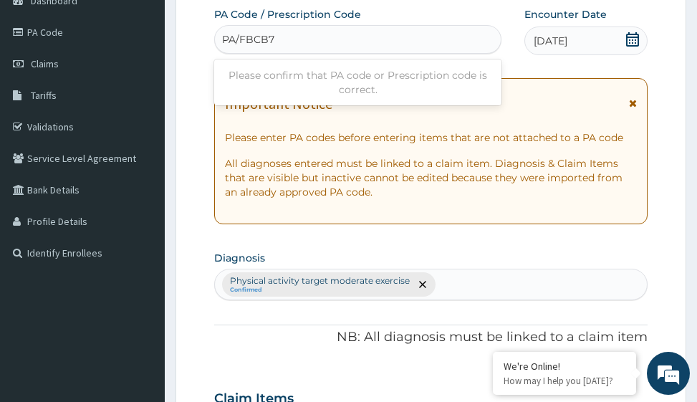
type input "PA/FBCB72"
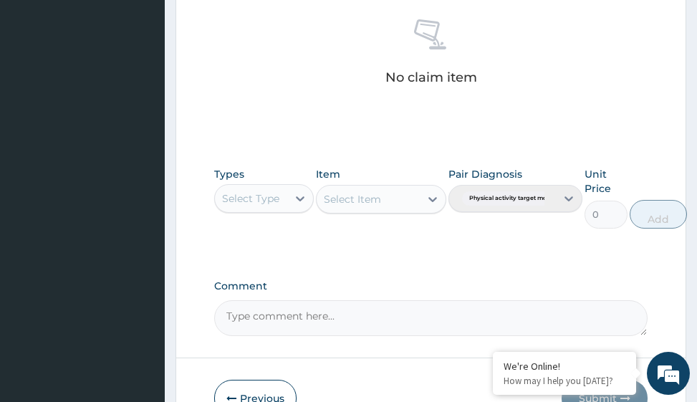
scroll to position [700, 0]
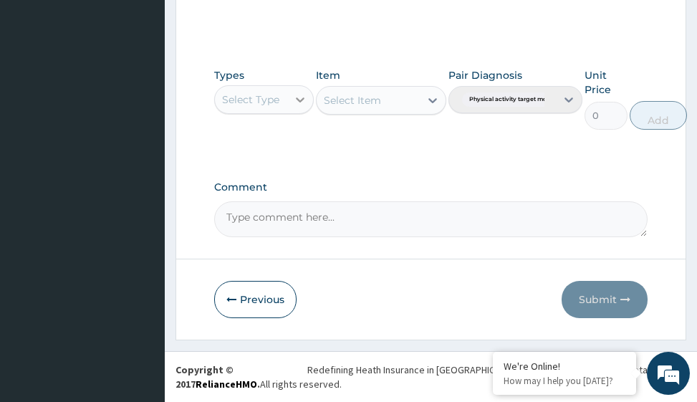
click at [307, 107] on div at bounding box center [300, 100] width 26 height 26
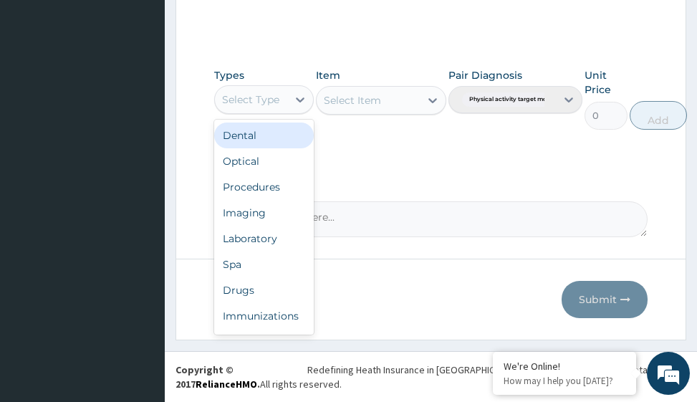
scroll to position [49, 0]
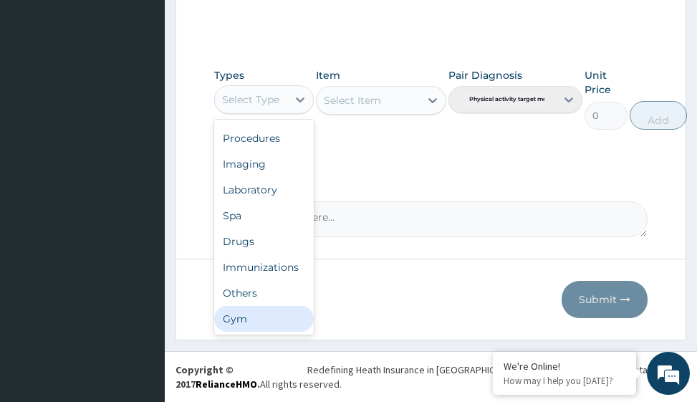
click at [292, 317] on div "Gym" at bounding box center [264, 319] width 100 height 26
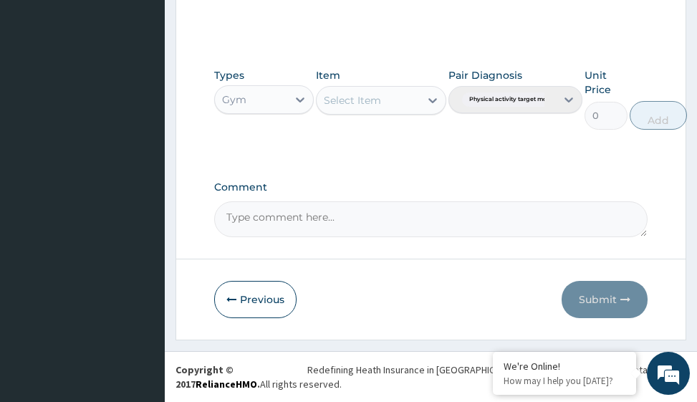
click at [429, 100] on icon at bounding box center [433, 100] width 9 height 5
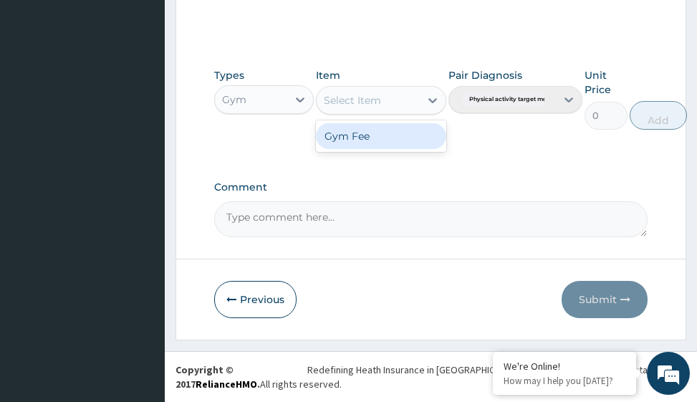
click at [424, 138] on div "Gym Fee" at bounding box center [381, 136] width 130 height 26
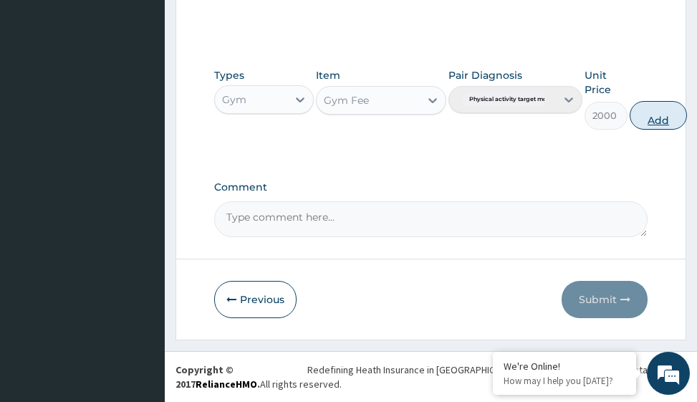
click at [664, 118] on button "Add" at bounding box center [658, 115] width 57 height 29
type input "0"
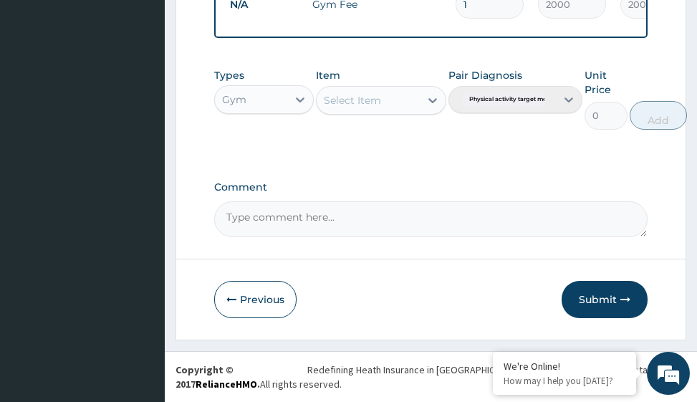
scroll to position [623, 0]
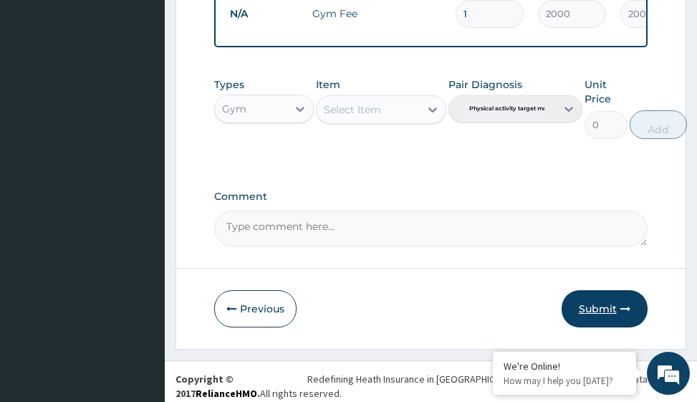
click at [603, 315] on button "Submit" at bounding box center [605, 308] width 86 height 37
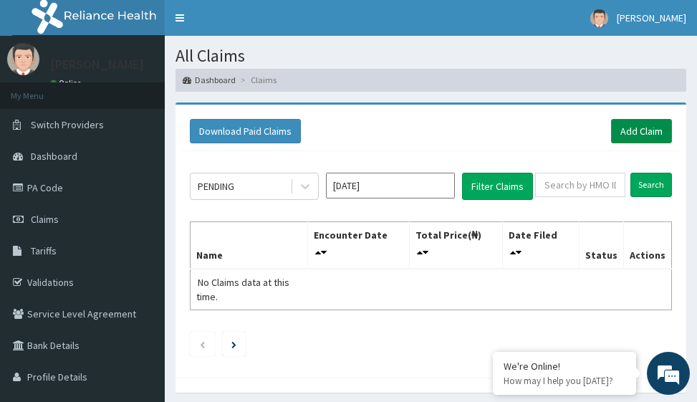
click at [636, 129] on link "Add Claim" at bounding box center [641, 131] width 61 height 24
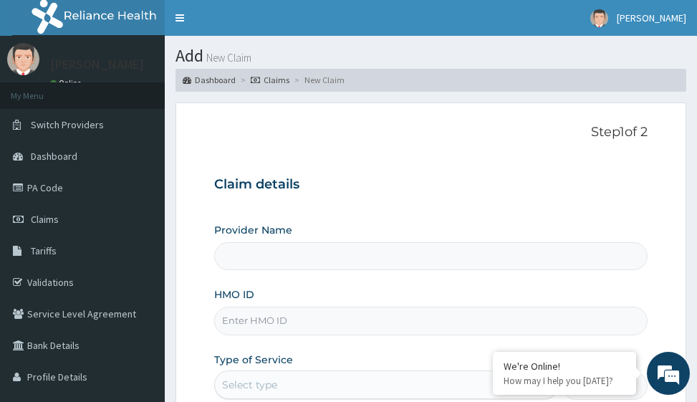
type input "Victors Fitness"
type input "1"
click at [272, 316] on input "HMO ID" at bounding box center [430, 321] width 433 height 28
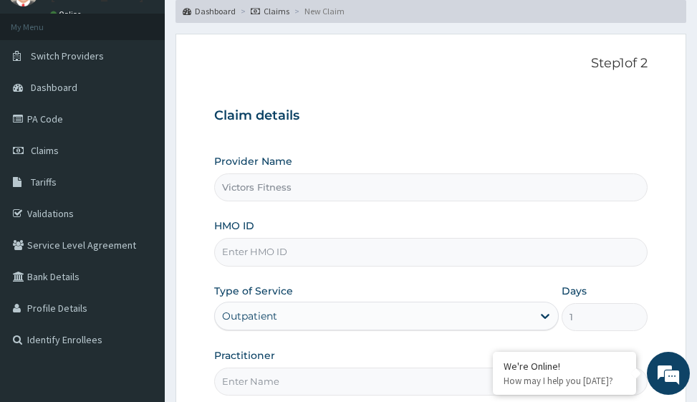
scroll to position [215, 0]
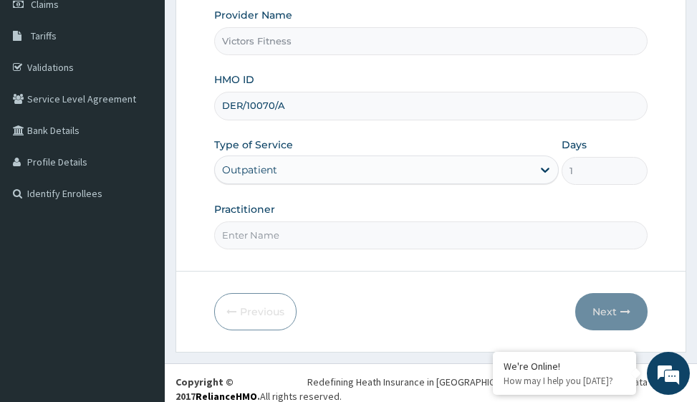
type input "DER/10070/A"
click at [270, 234] on input "Practitioner" at bounding box center [430, 235] width 433 height 28
type input "GYM"
click at [610, 310] on button "Next" at bounding box center [611, 311] width 72 height 37
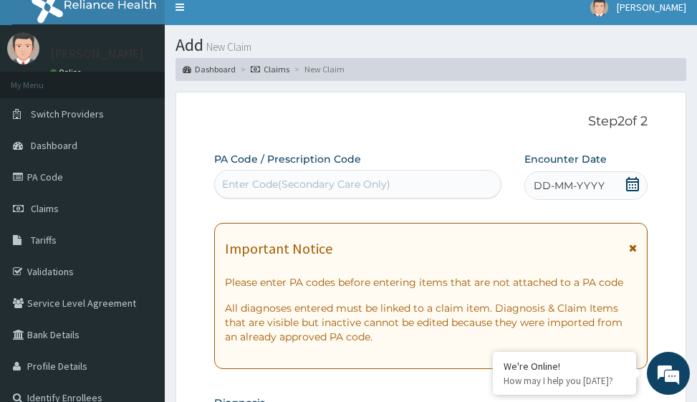
scroll to position [0, 0]
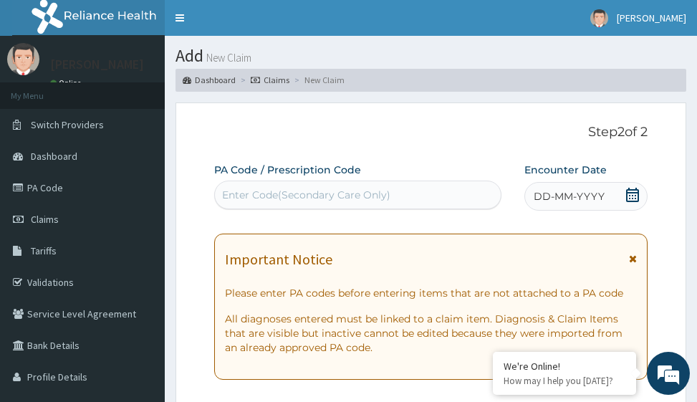
click at [558, 206] on div "DD-MM-YYYY" at bounding box center [586, 196] width 123 height 29
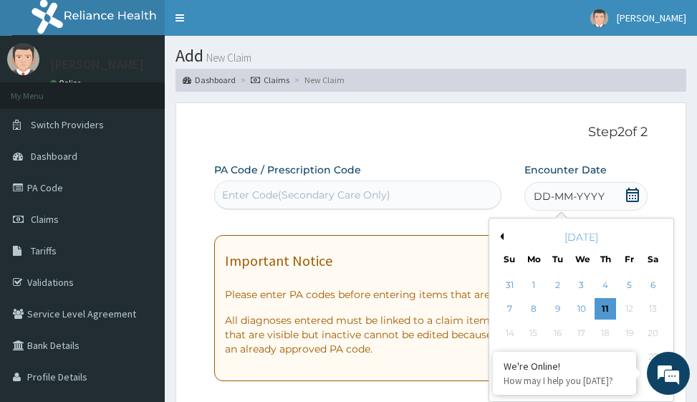
scroll to position [72, 0]
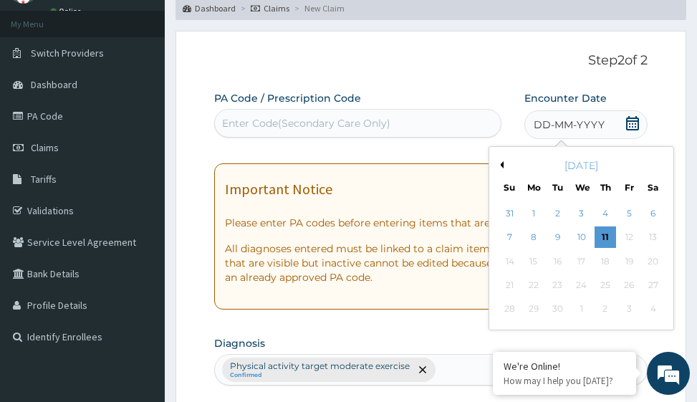
click at [503, 166] on button "Previous Month" at bounding box center [500, 164] width 7 height 7
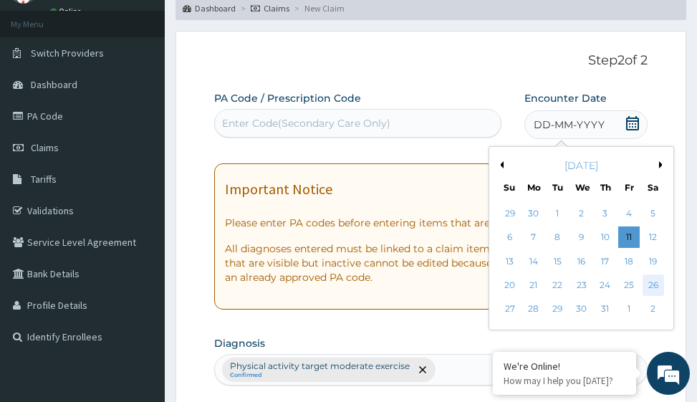
click at [650, 283] on div "26" at bounding box center [653, 284] width 21 height 21
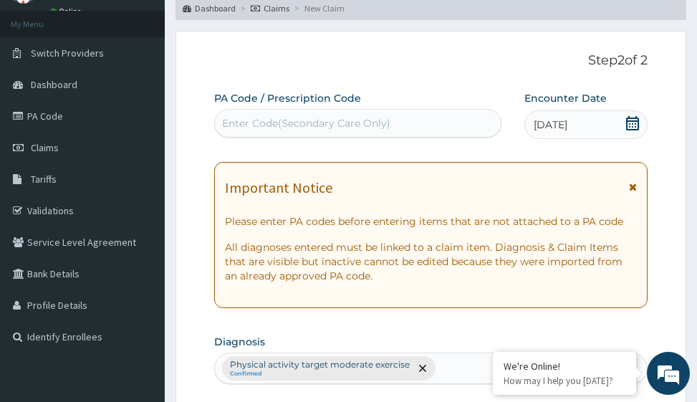
click at [298, 126] on div "Enter Code(Secondary Care Only)" at bounding box center [306, 123] width 168 height 14
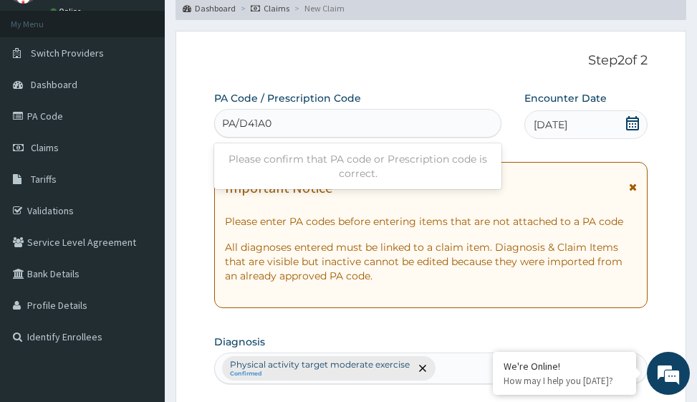
type input "PA/D41A06"
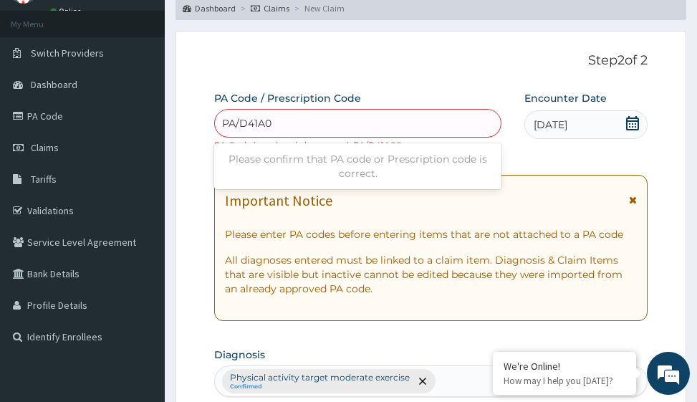
type input "PA/D41A06"
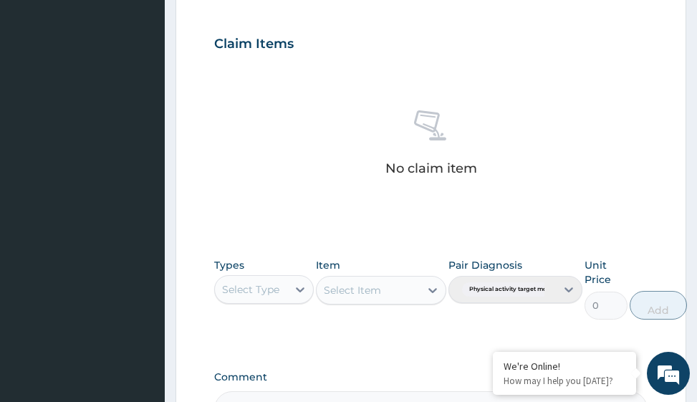
scroll to position [713, 0]
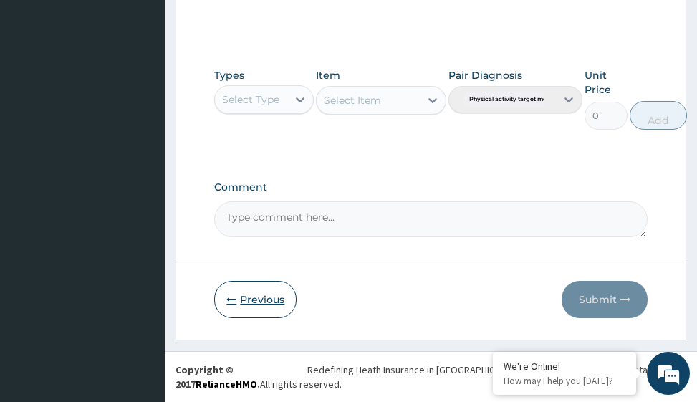
click at [255, 300] on button "Previous" at bounding box center [255, 299] width 82 height 37
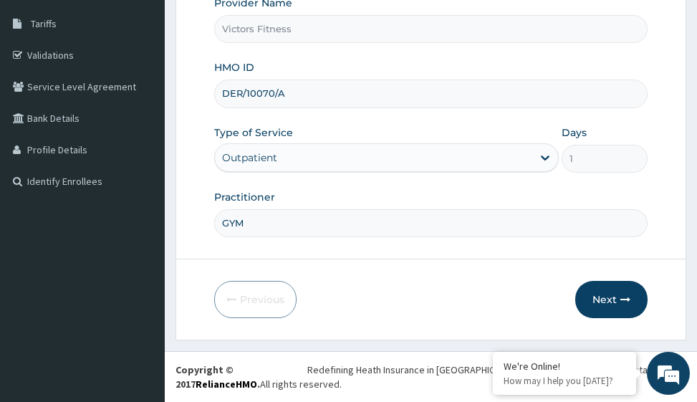
click at [260, 93] on input "DER/10070/A" at bounding box center [430, 94] width 433 height 28
drag, startPoint x: 287, startPoint y: 95, endPoint x: 191, endPoint y: 95, distance: 96.0
click at [191, 95] on form "Step 1 of 2 Claim details Provider Name Victors Fitness HMO ID DER/10070/A Type…" at bounding box center [431, 107] width 511 height 465
type input "EIS/10574/A"
click at [603, 293] on button "Next" at bounding box center [611, 299] width 72 height 37
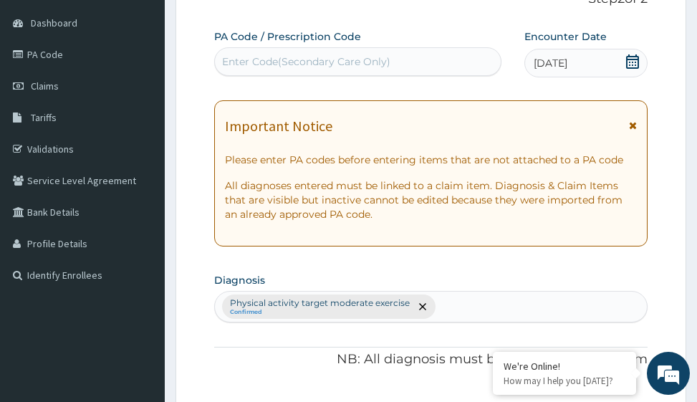
scroll to position [12, 0]
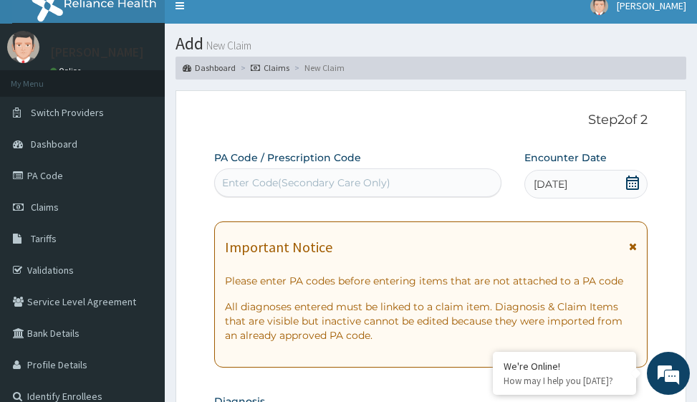
click at [316, 182] on div "Enter Code(Secondary Care Only)" at bounding box center [306, 183] width 168 height 14
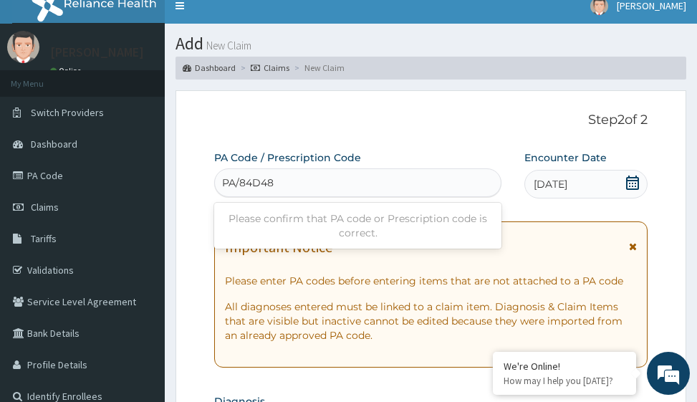
type input "PA/84D482"
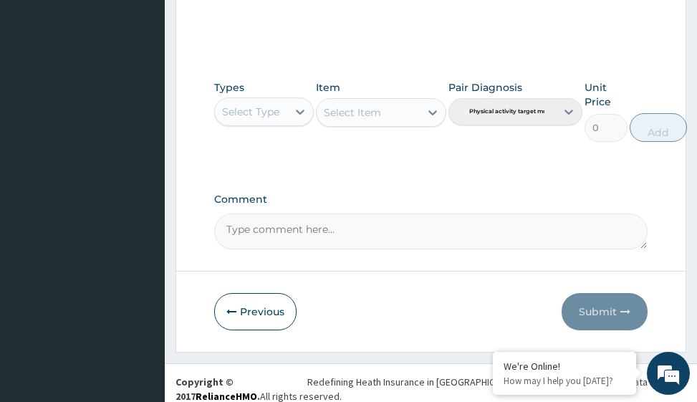
scroll to position [700, 0]
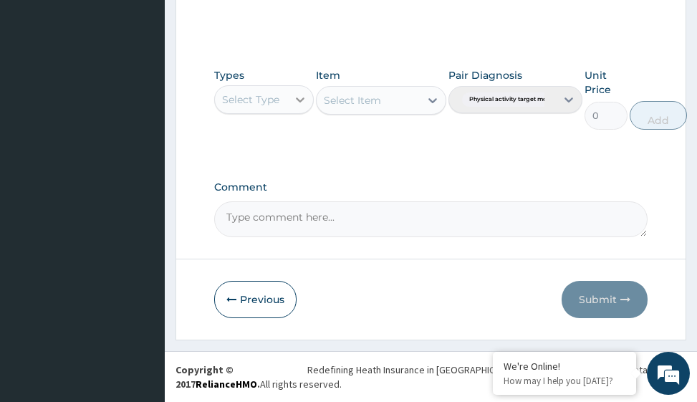
click at [300, 97] on icon at bounding box center [300, 99] width 14 height 14
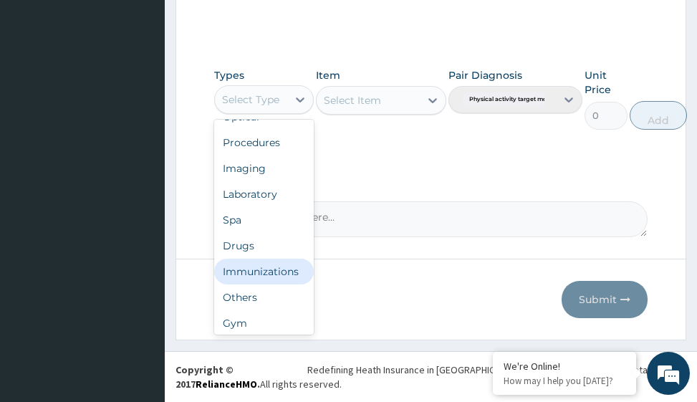
scroll to position [49, 0]
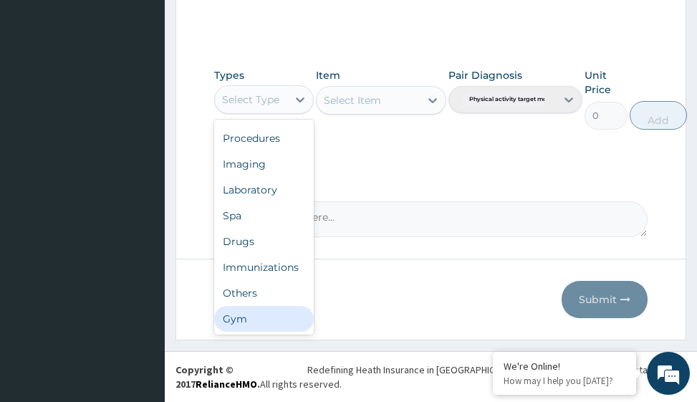
click at [277, 319] on div "Gym" at bounding box center [264, 319] width 100 height 26
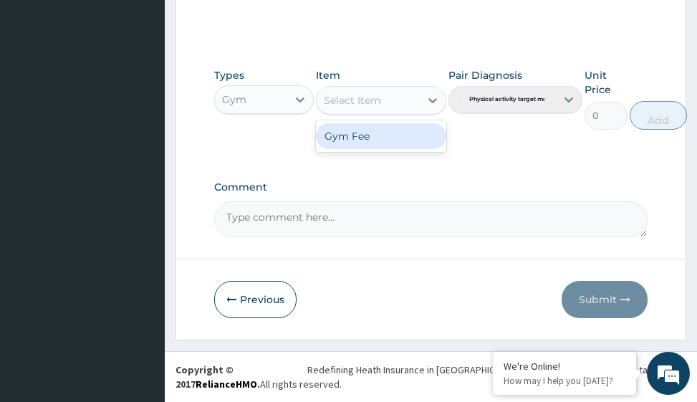
click at [436, 98] on icon at bounding box center [433, 100] width 14 height 14
click at [403, 140] on div "Gym Fee" at bounding box center [381, 136] width 130 height 26
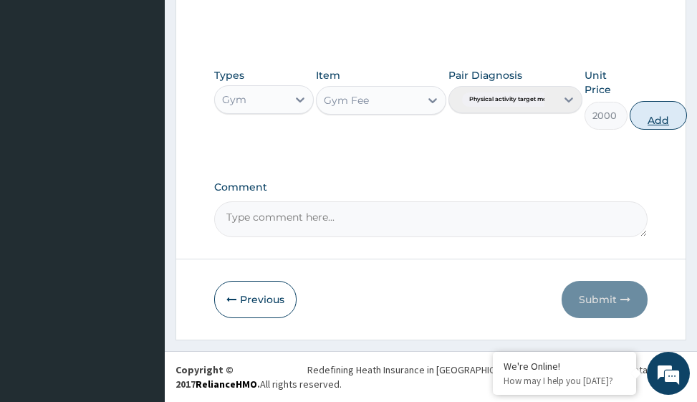
click at [652, 120] on button "Add" at bounding box center [658, 115] width 57 height 29
type input "0"
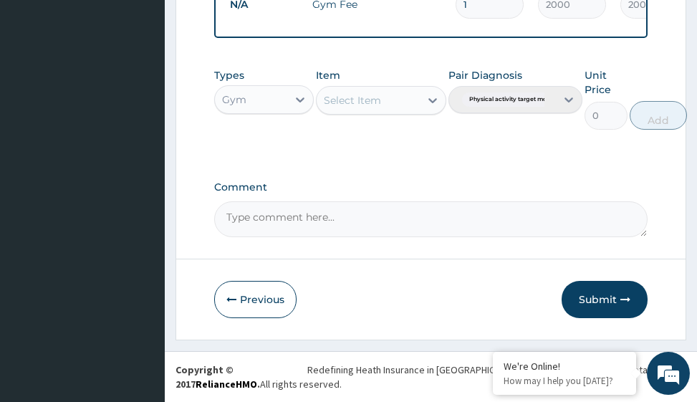
scroll to position [643, 0]
click at [604, 299] on button "Submit" at bounding box center [605, 299] width 86 height 37
